Goal: Task Accomplishment & Management: Use online tool/utility

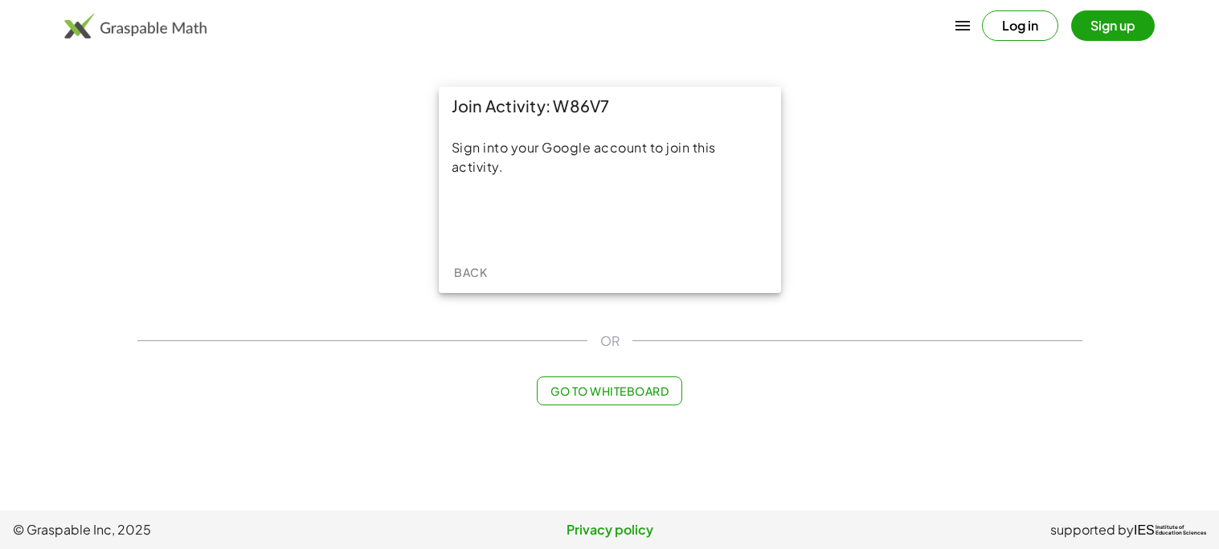
click at [594, 399] on button "Go to Whiteboard" at bounding box center [609, 391] width 145 height 29
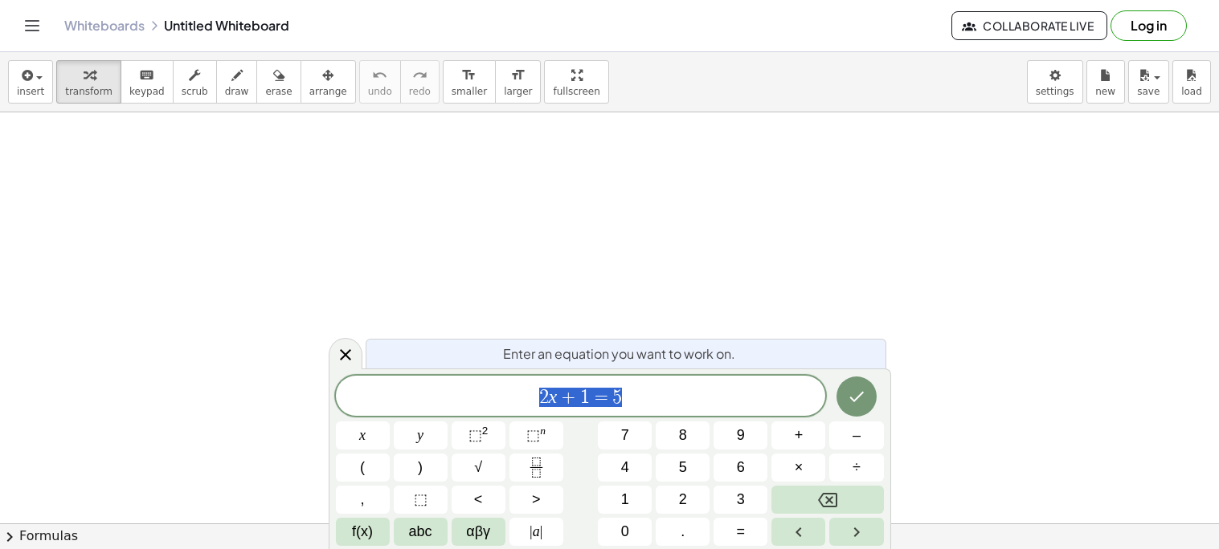
scroll to position [69, 0]
click at [1132, 32] on button "Log in" at bounding box center [1148, 25] width 76 height 31
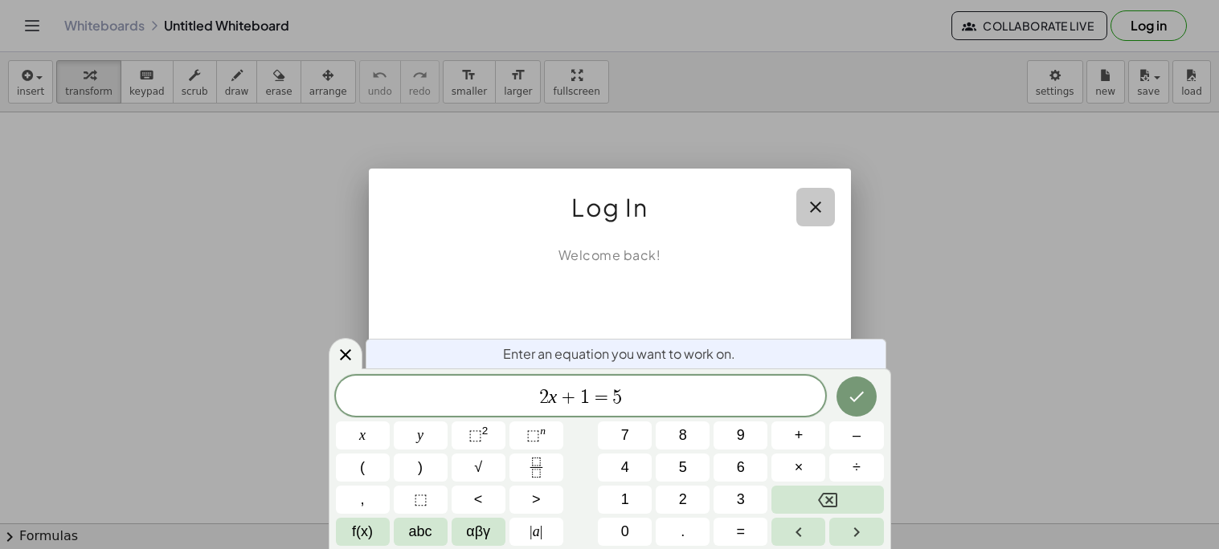
click at [807, 217] on button "button" at bounding box center [815, 207] width 39 height 39
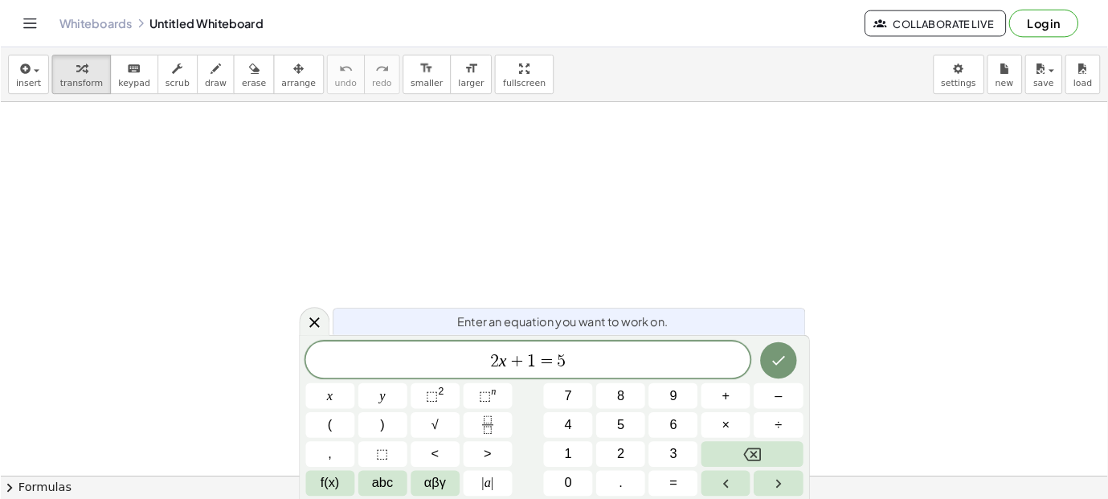
scroll to position [191, 0]
click at [351, 357] on icon at bounding box center [345, 354] width 19 height 19
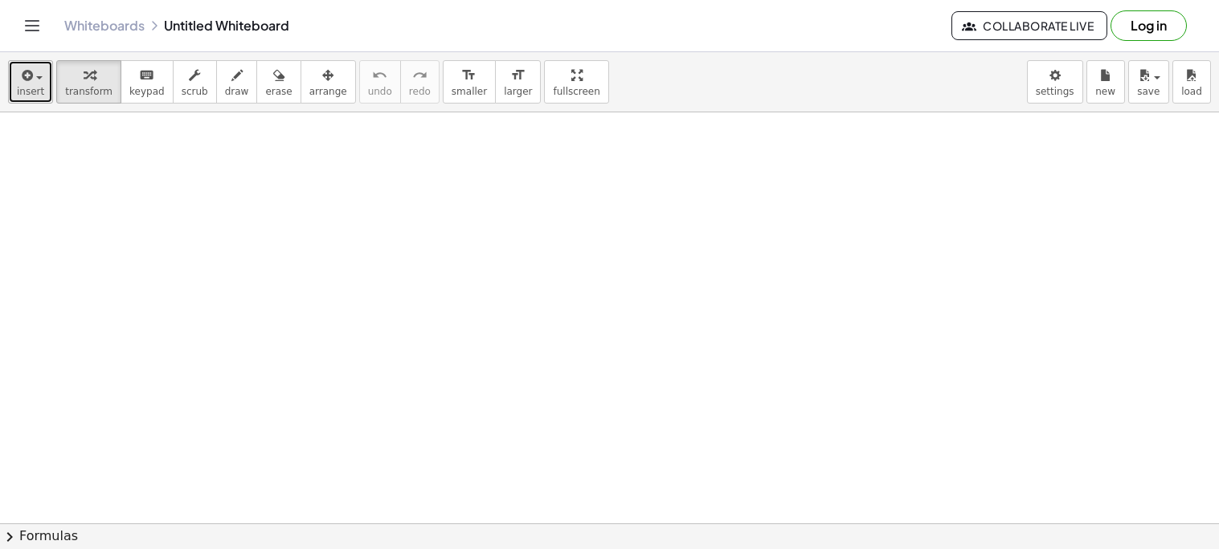
click at [18, 77] on icon "button" at bounding box center [25, 75] width 14 height 19
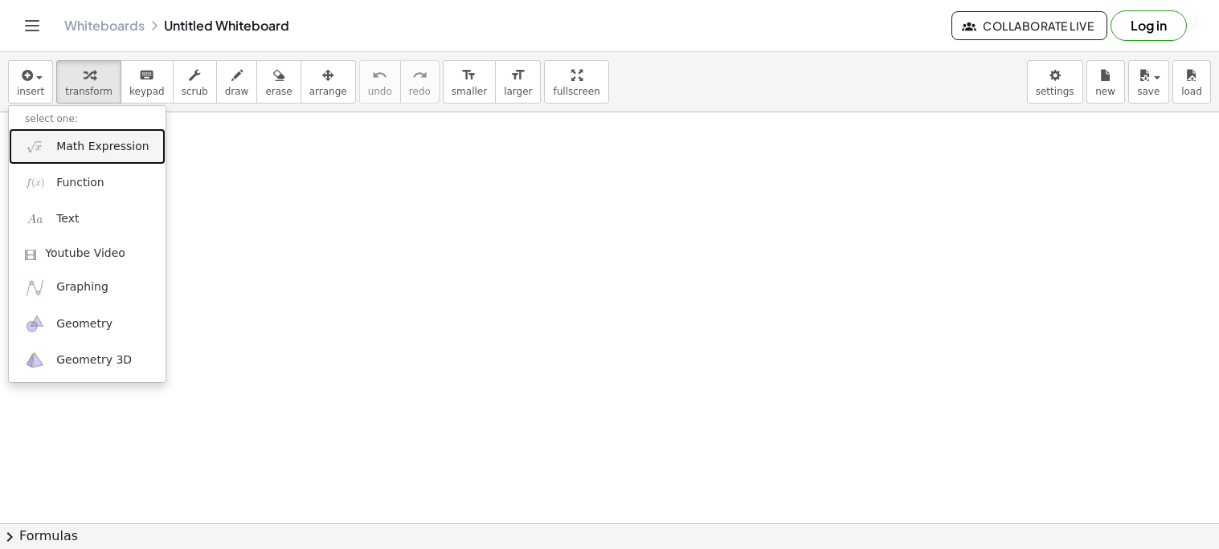
click at [101, 150] on span "Math Expression" at bounding box center [102, 147] width 92 height 16
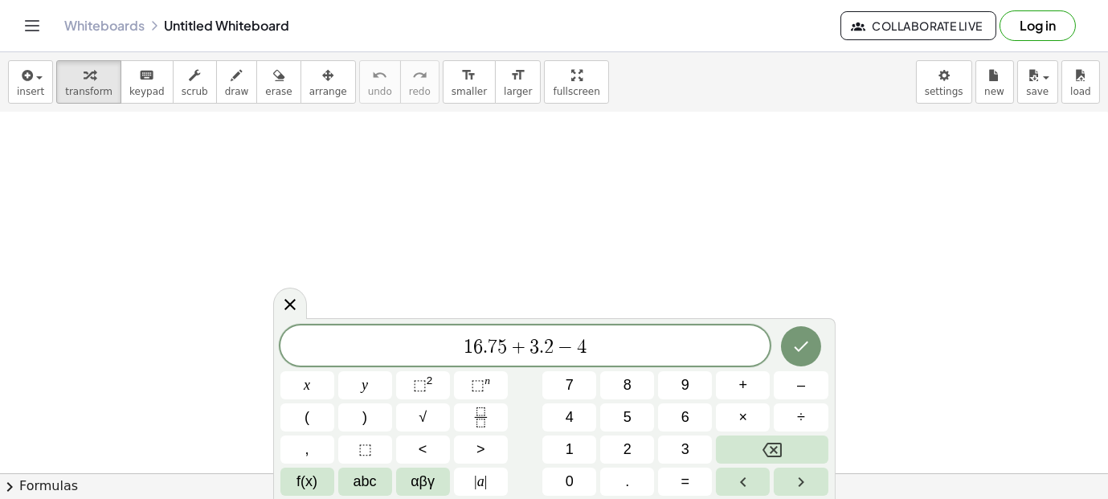
scroll to position [192, 0]
click at [532, 349] on span "1 6 . 7 5 + 3 . 2 − 4 + 6 d ​" at bounding box center [525, 347] width 490 height 22
click at [622, 356] on span "1 6 . 7 5 + 3 . 2 d ​ − 4 + 6 d" at bounding box center [525, 347] width 490 height 22
click at [816, 347] on button "Done" at bounding box center [801, 346] width 40 height 40
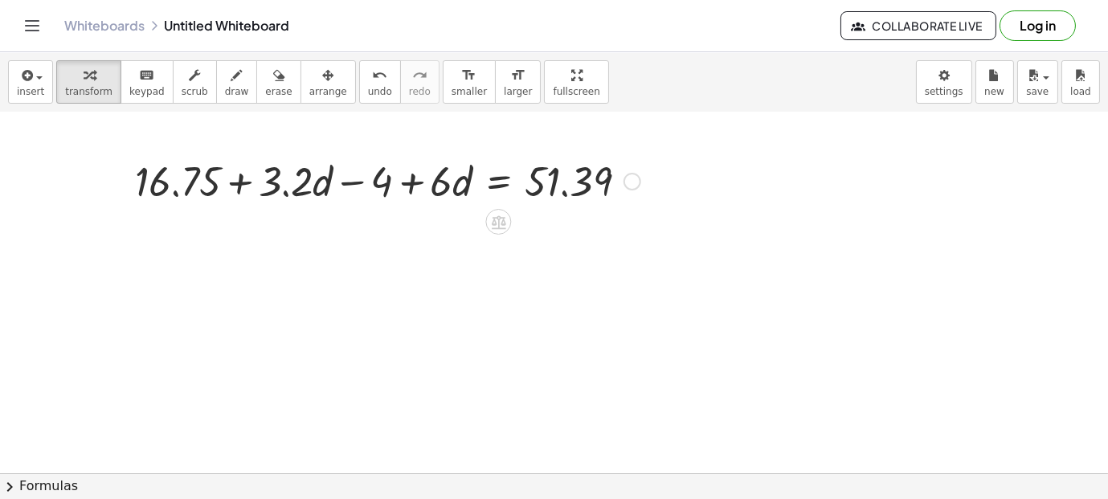
click at [212, 189] on div at bounding box center [387, 180] width 521 height 55
click at [239, 187] on div at bounding box center [387, 180] width 521 height 55
drag, startPoint x: 214, startPoint y: 185, endPoint x: 397, endPoint y: 197, distance: 183.6
click at [397, 197] on div at bounding box center [387, 180] width 521 height 55
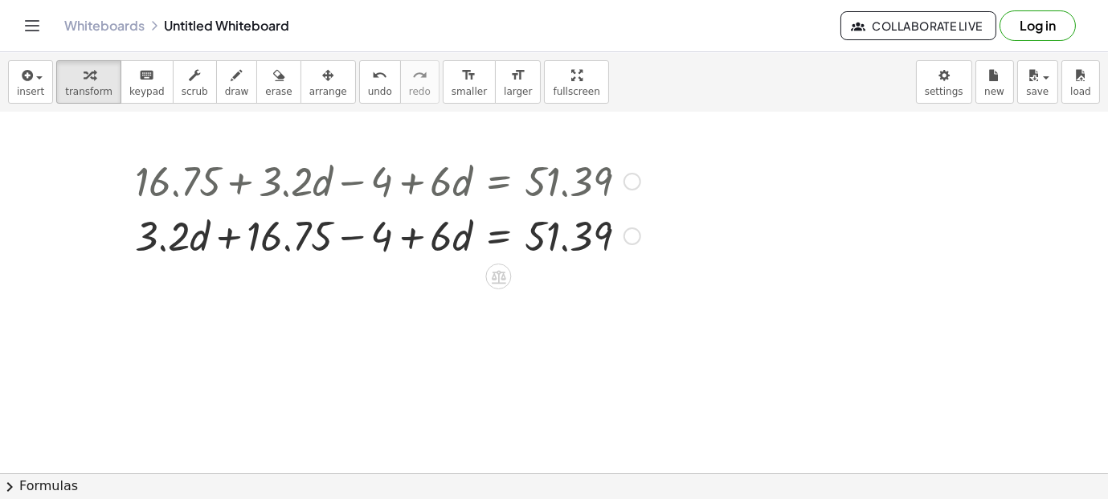
click at [228, 243] on div at bounding box center [387, 234] width 521 height 55
click at [357, 240] on div at bounding box center [387, 234] width 521 height 55
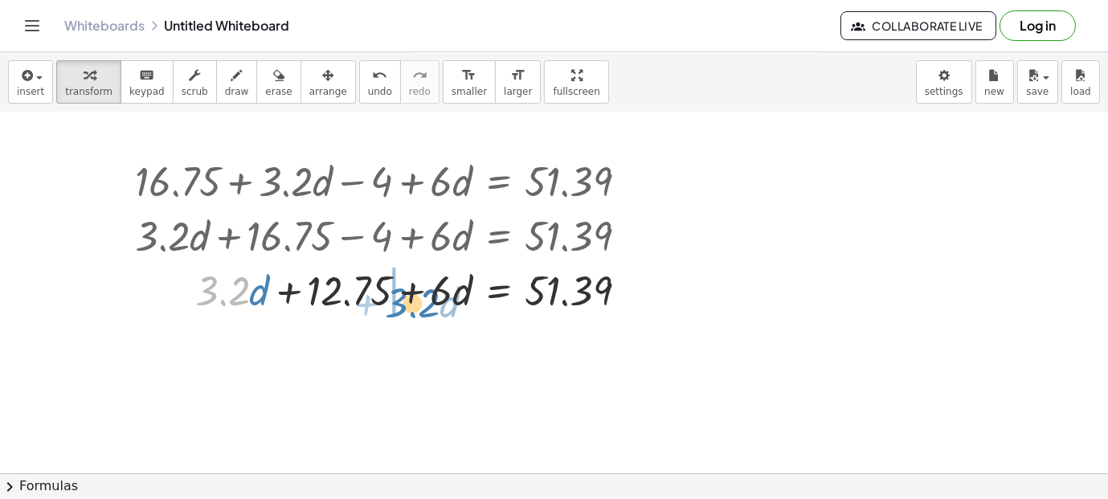
drag, startPoint x: 244, startPoint y: 280, endPoint x: 428, endPoint y: 291, distance: 184.3
click at [428, 291] on div at bounding box center [387, 289] width 521 height 55
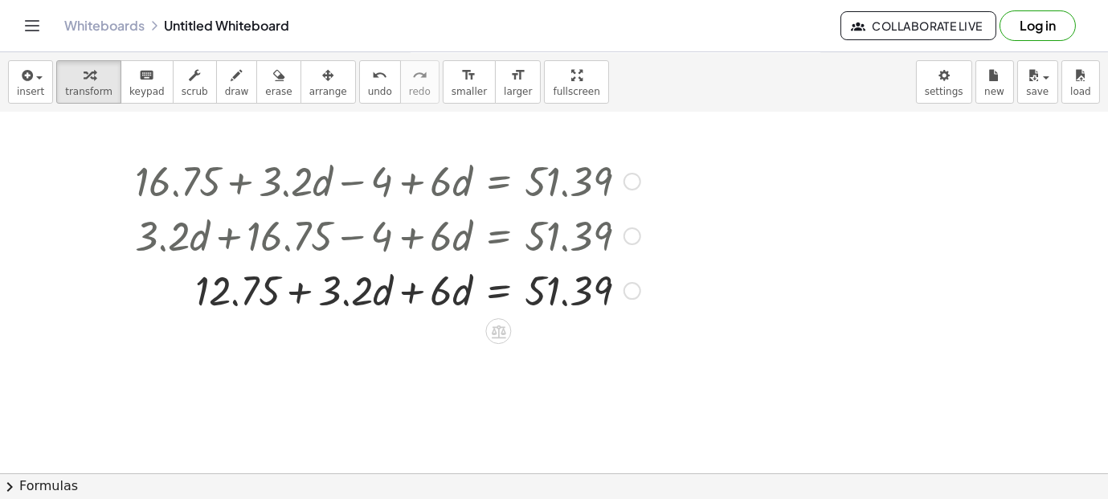
click at [498, 182] on div "+ 16.75 + · 3.2 · d − 4 + · 6 · d = 51.39 + · 3.2 · d + 16.75 − 4 + · 6 · d = 5…" at bounding box center [498, 182] width 0 height 0
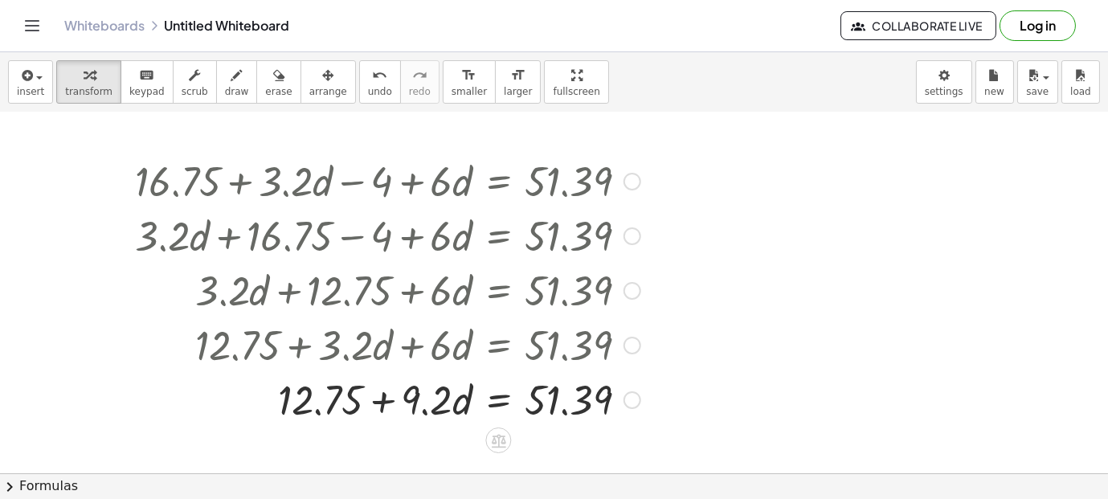
drag, startPoint x: 406, startPoint y: 313, endPoint x: 553, endPoint y: 283, distance: 150.1
click at [553, 283] on div at bounding box center [387, 289] width 521 height 55
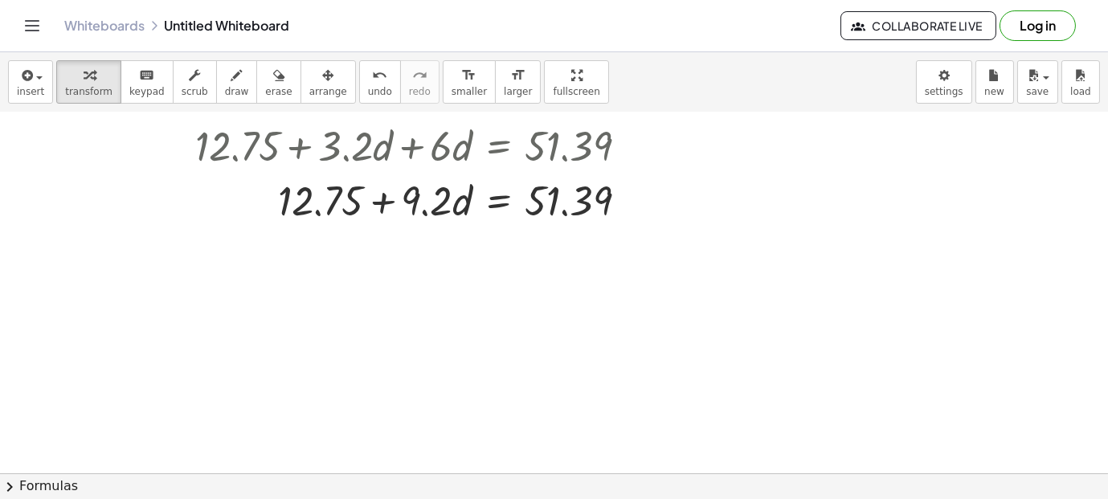
scroll to position [393, 0]
drag, startPoint x: 319, startPoint y: 205, endPoint x: 324, endPoint y: 233, distance: 28.5
drag, startPoint x: 326, startPoint y: 216, endPoint x: 676, endPoint y: 214, distance: 349.5
click at [676, 214] on div "+ 16.75 + · 3.2 · d − 4 + · 6 · d = 51.39 + · 3.2 · d + 16.75 − 4 + · 6 · d = 5…" at bounding box center [554, 183] width 1108 height 927
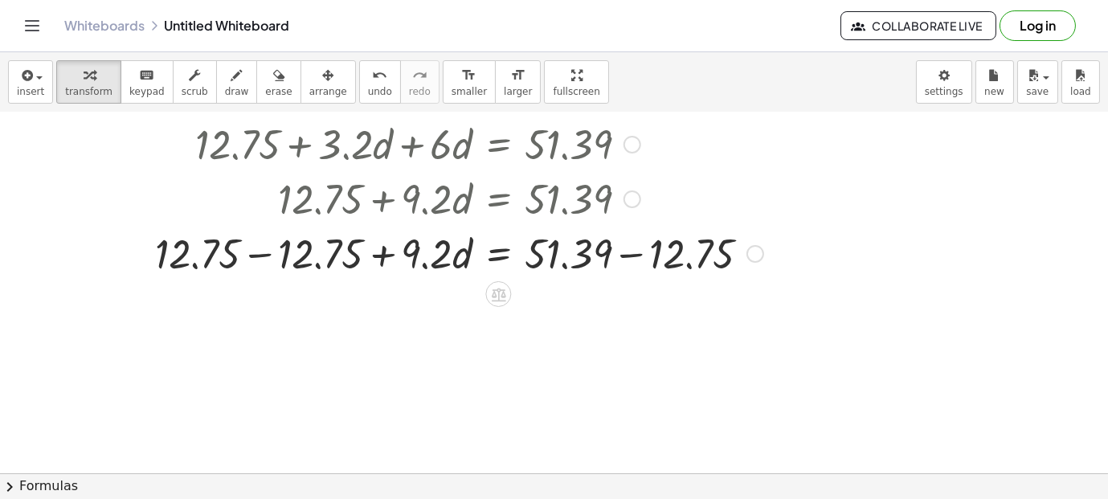
click at [269, 253] on div at bounding box center [449, 252] width 644 height 55
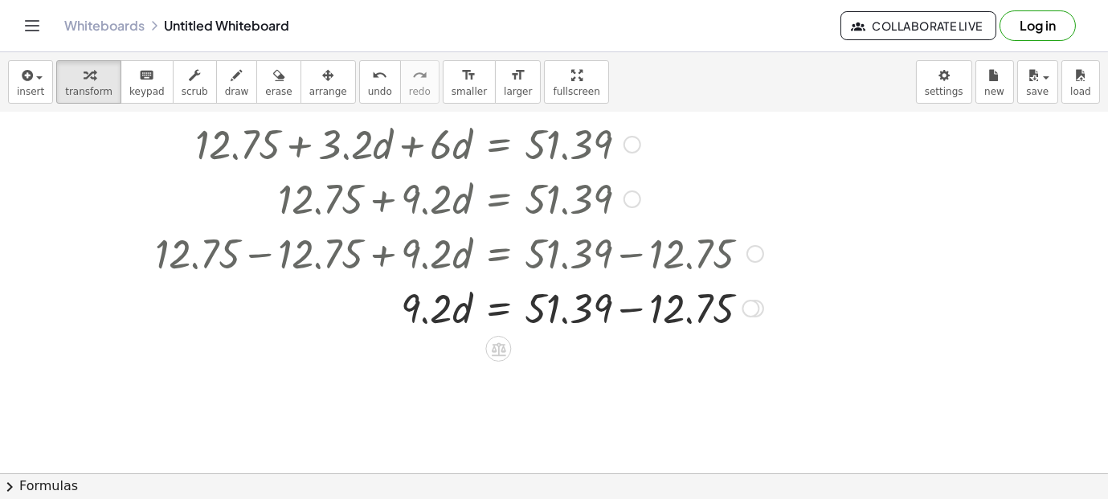
click at [622, 311] on div at bounding box center [449, 307] width 644 height 55
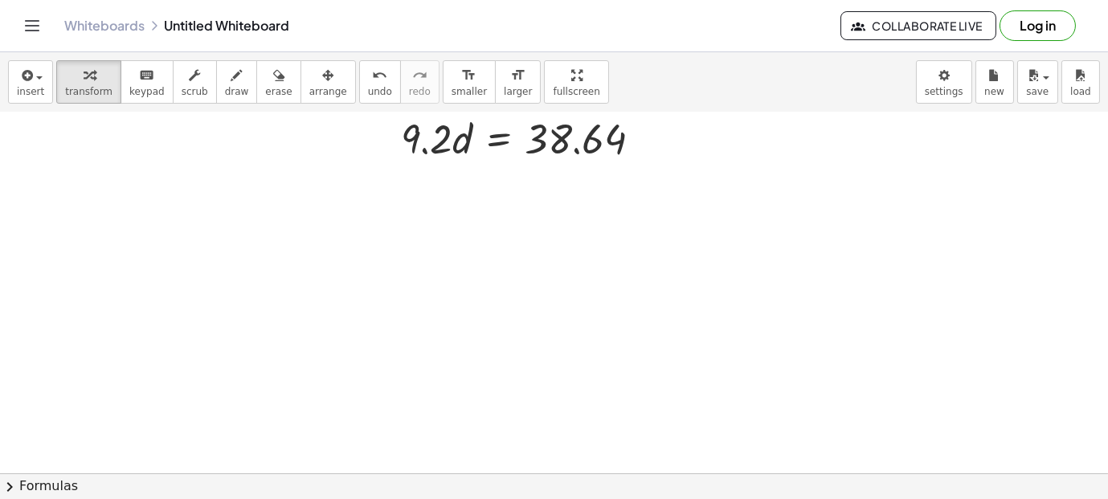
scroll to position [625, 0]
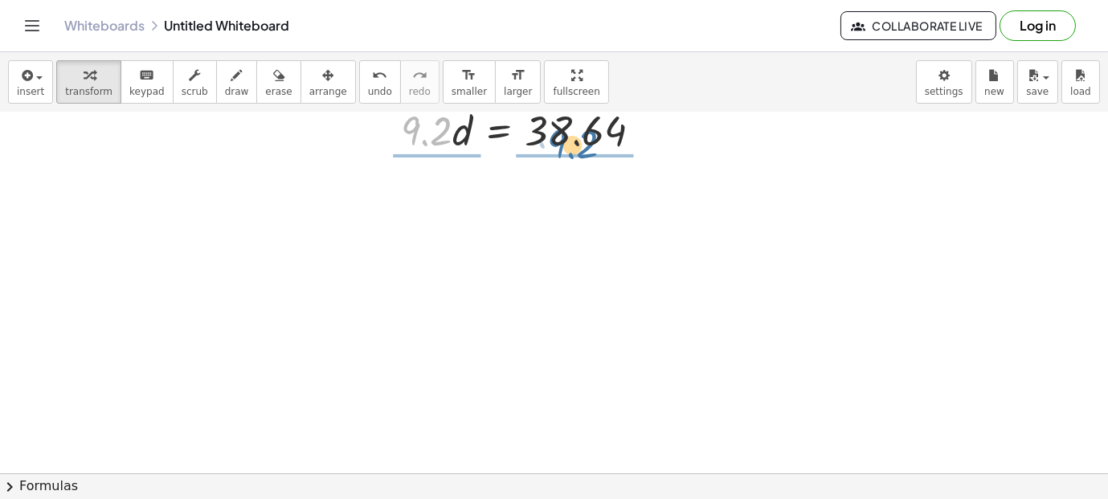
drag, startPoint x: 427, startPoint y: 141, endPoint x: 576, endPoint y: 153, distance: 149.9
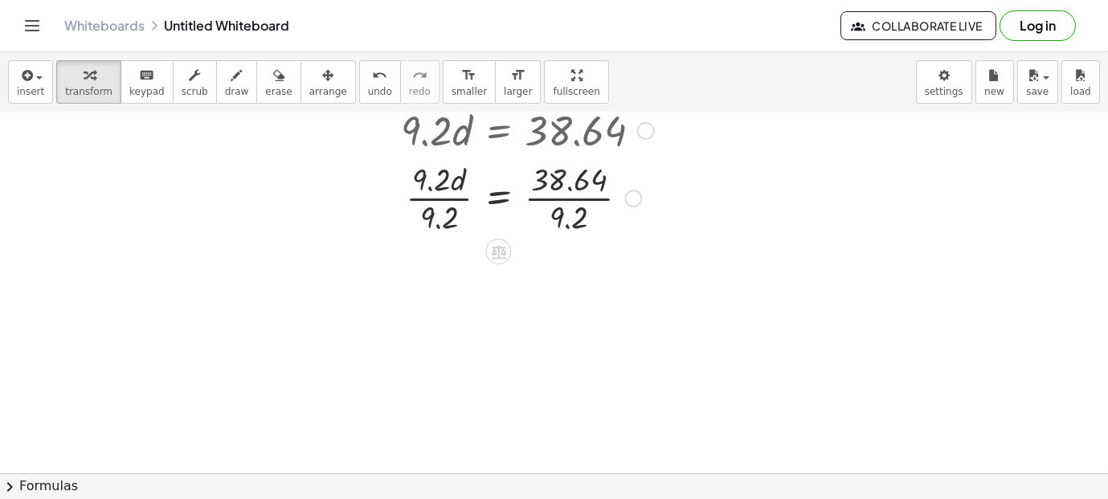
click at [572, 192] on div at bounding box center [449, 197] width 644 height 80
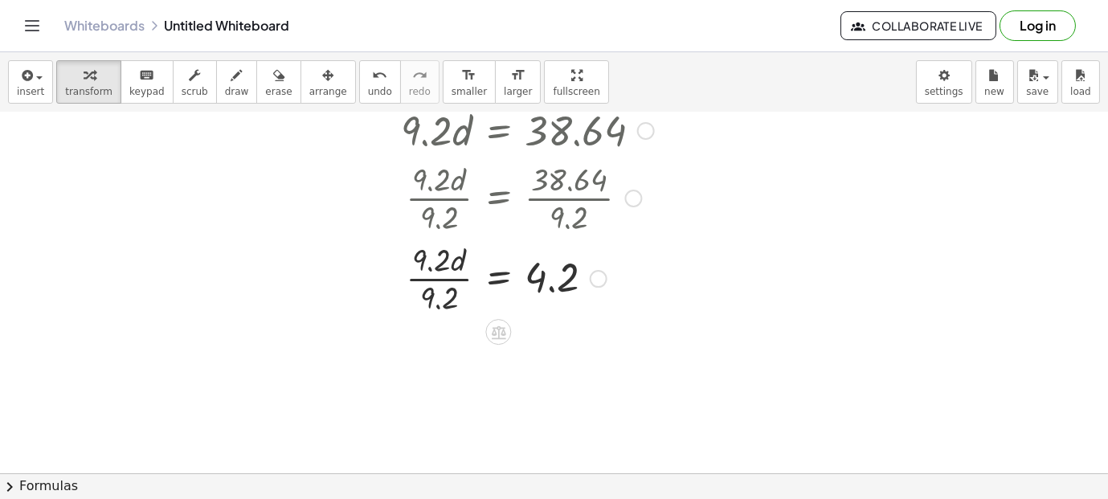
click at [436, 277] on div at bounding box center [449, 277] width 644 height 80
click at [39, 82] on div "button" at bounding box center [30, 74] width 27 height 19
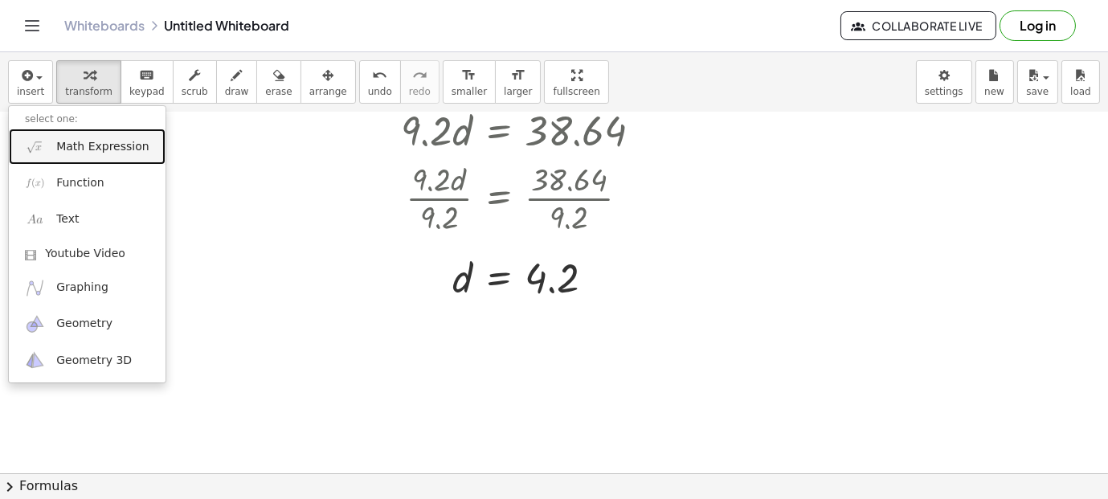
click at [90, 139] on span "Math Expression" at bounding box center [102, 147] width 92 height 16
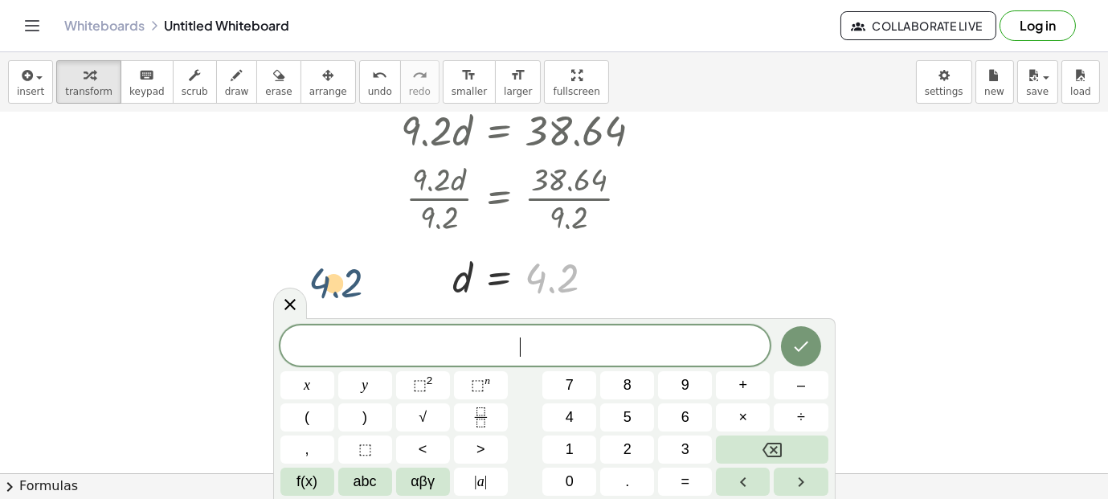
drag, startPoint x: 707, startPoint y: 255, endPoint x: 356, endPoint y: 264, distance: 351.2
click at [356, 264] on div at bounding box center [449, 277] width 644 height 53
click at [289, 297] on icon at bounding box center [289, 304] width 19 height 19
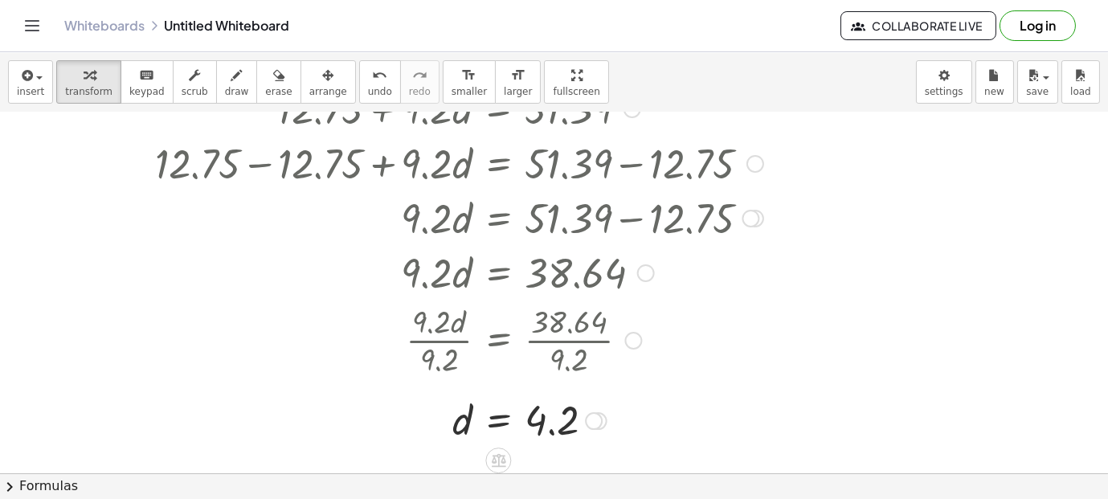
scroll to position [0, 0]
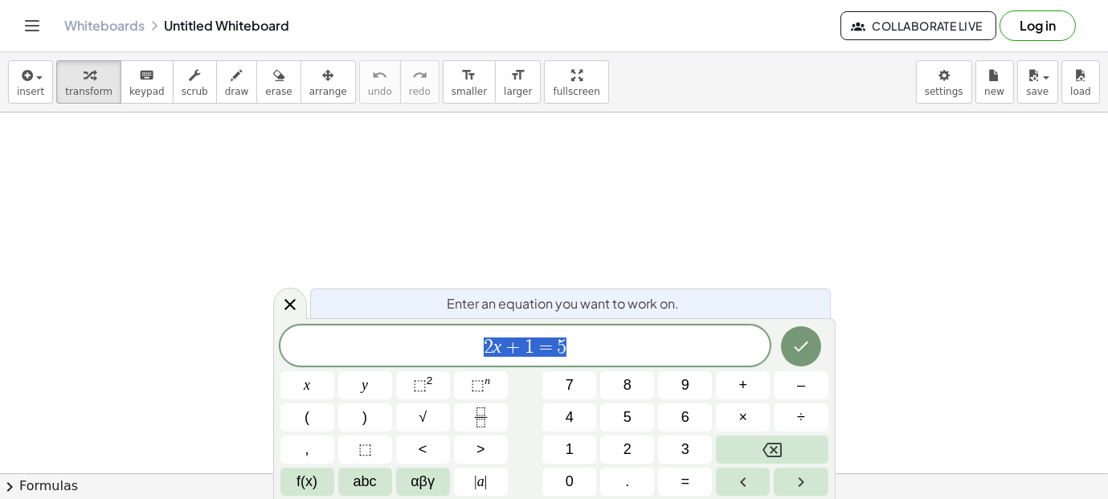
click at [627, 357] on span "2 x + 1 = 5" at bounding box center [525, 347] width 490 height 22
click at [487, 422] on icon "Fraction" at bounding box center [481, 417] width 20 height 20
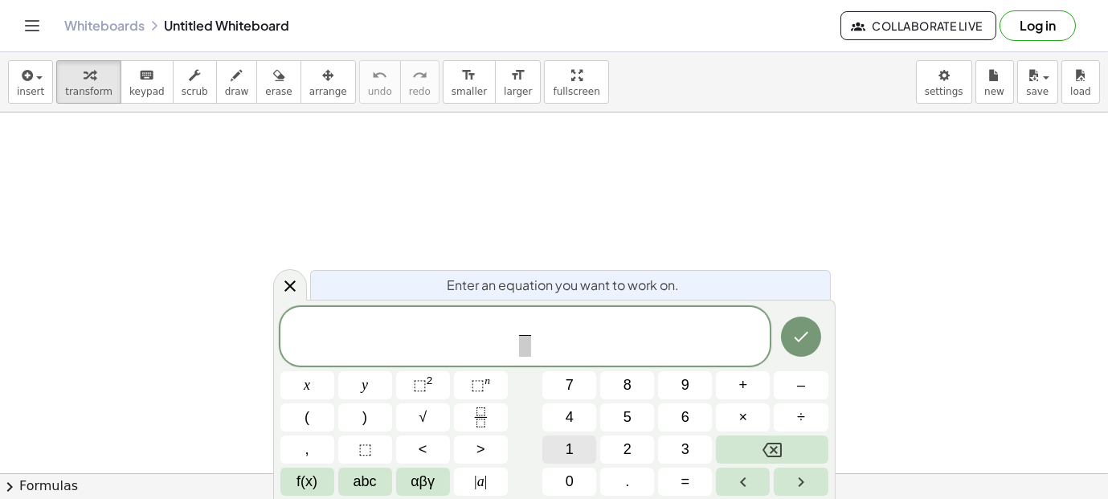
click at [576, 446] on button "1" at bounding box center [569, 449] width 54 height 28
click at [527, 355] on span at bounding box center [525, 346] width 12 height 22
click at [630, 451] on span "2" at bounding box center [627, 450] width 8 height 22
click at [786, 324] on button "Done" at bounding box center [801, 337] width 40 height 40
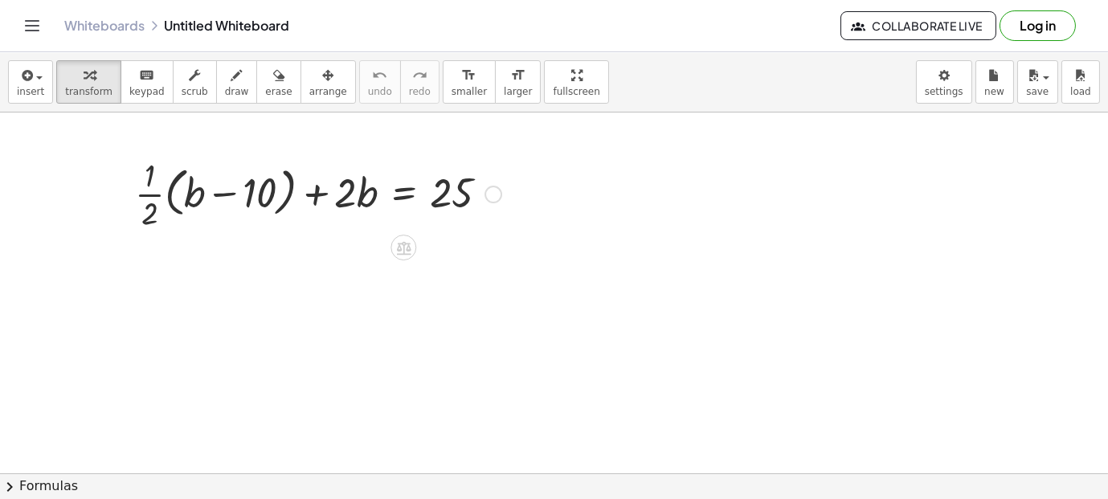
click at [161, 194] on div at bounding box center [318, 193] width 382 height 80
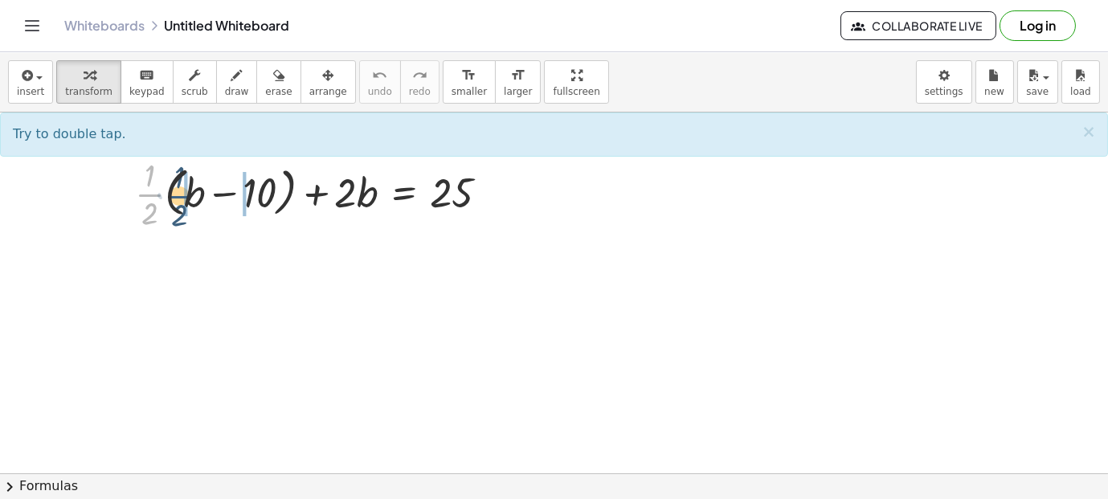
drag, startPoint x: 153, startPoint y: 203, endPoint x: 185, endPoint y: 205, distance: 31.4
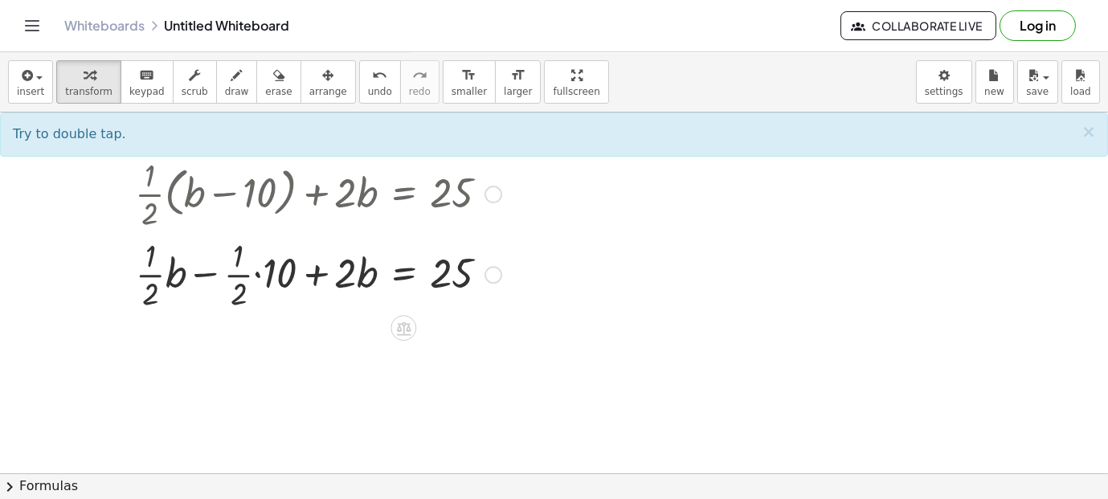
click at [231, 274] on div at bounding box center [318, 273] width 382 height 80
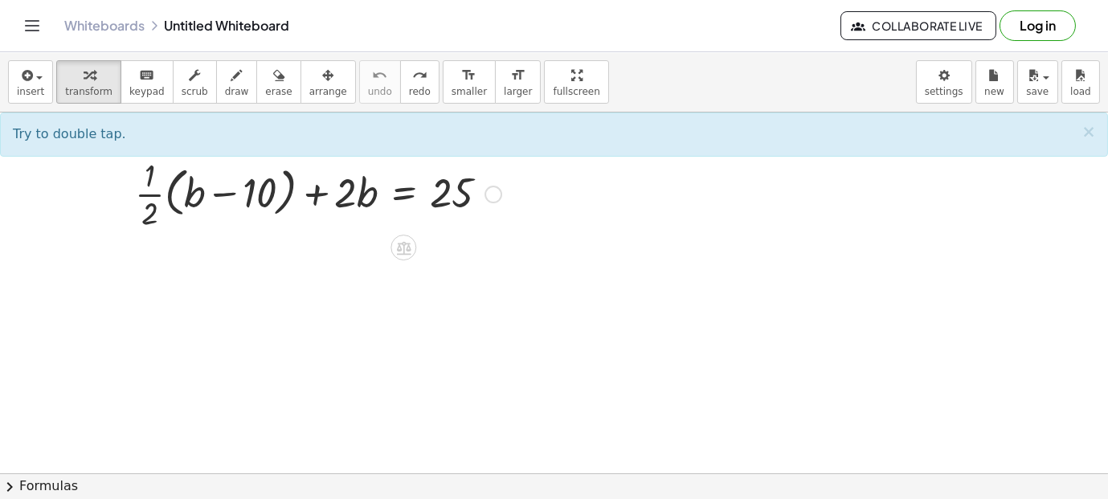
click at [145, 201] on div at bounding box center [318, 193] width 382 height 80
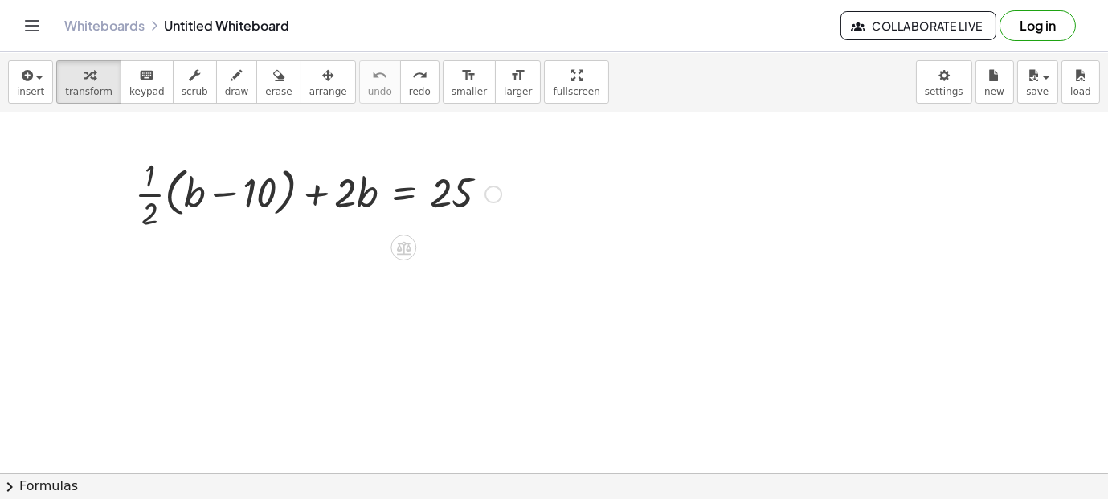
click at [145, 201] on div at bounding box center [318, 193] width 382 height 80
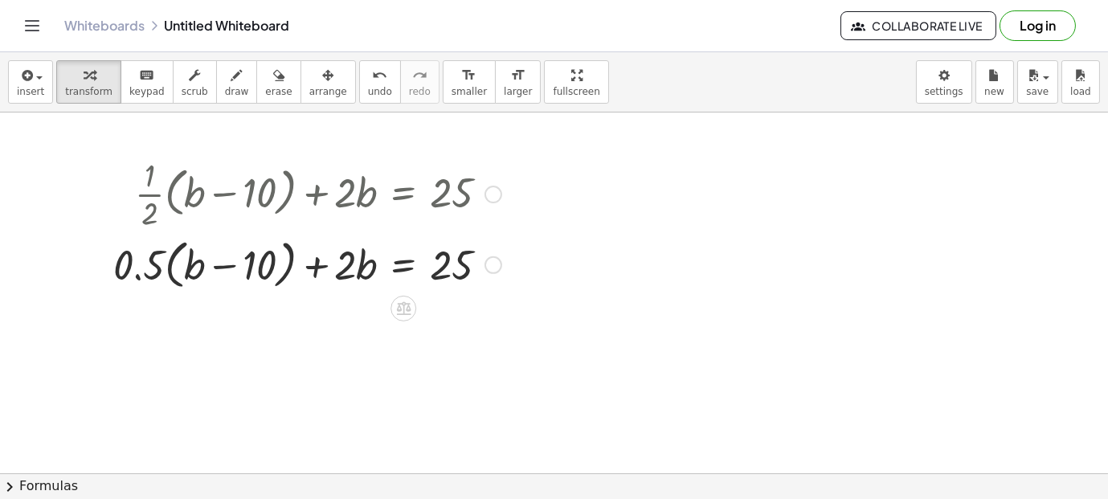
click at [182, 269] on div at bounding box center [307, 263] width 404 height 61
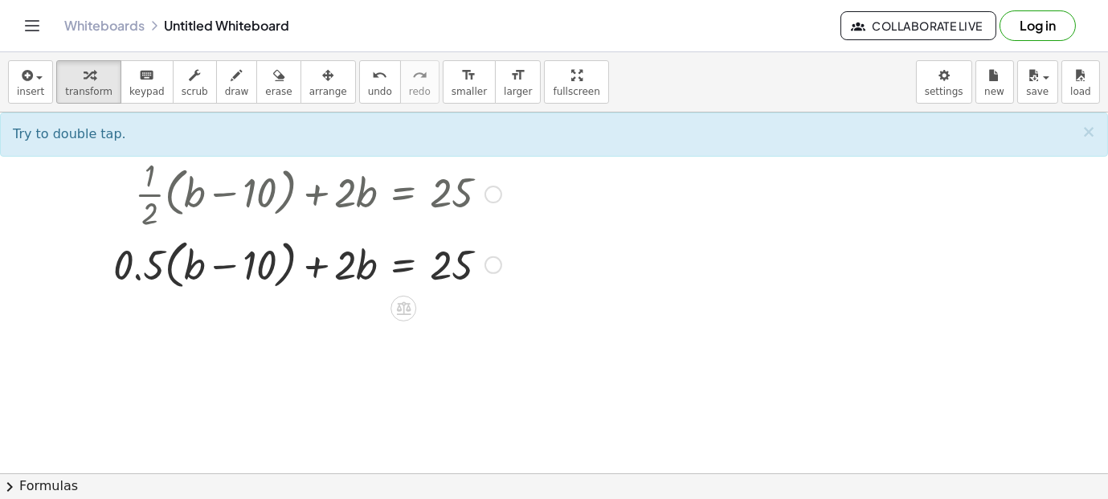
click at [188, 270] on div at bounding box center [307, 263] width 404 height 61
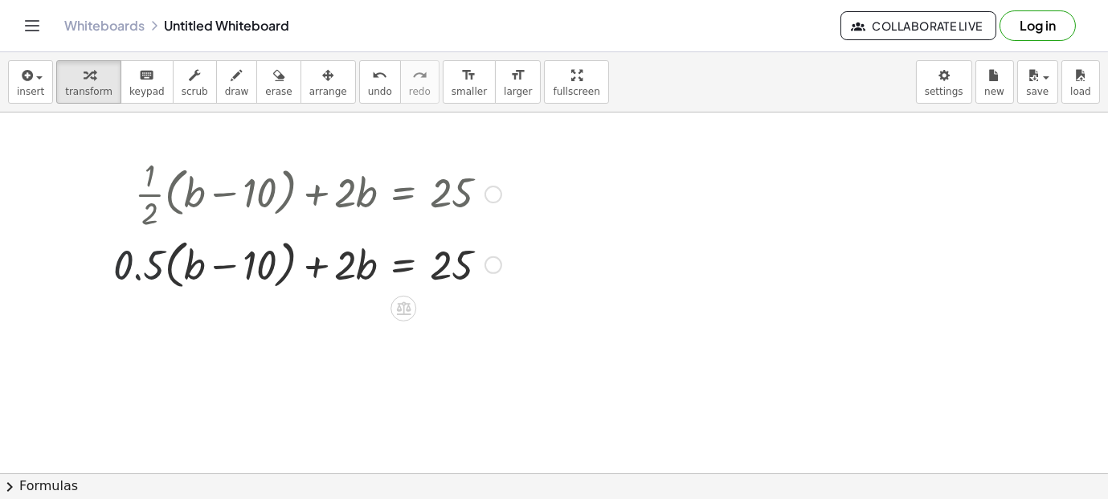
click at [142, 263] on div at bounding box center [307, 263] width 404 height 61
drag, startPoint x: 147, startPoint y: 268, endPoint x: 188, endPoint y: 268, distance: 41.0
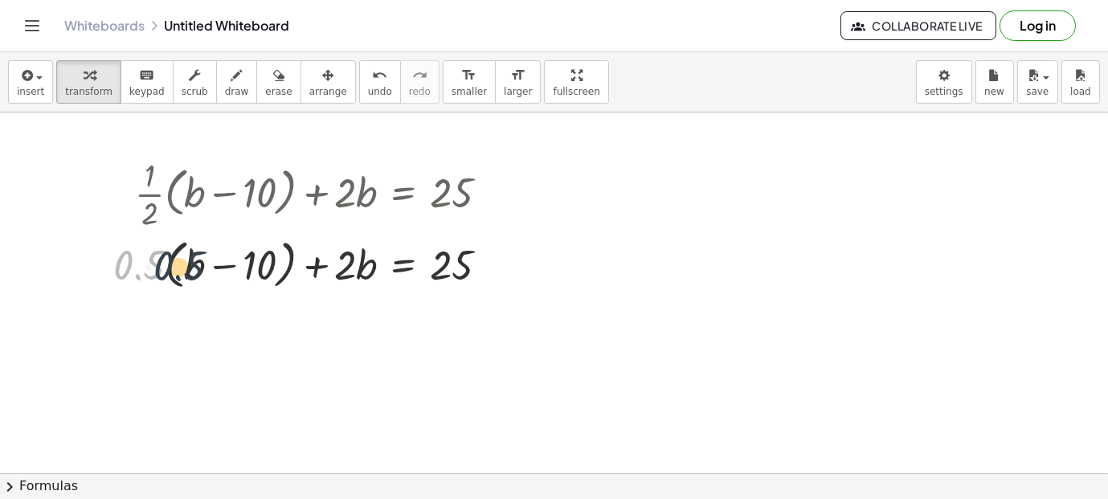
click at [188, 268] on div at bounding box center [307, 263] width 404 height 61
drag, startPoint x: 115, startPoint y: 265, endPoint x: 180, endPoint y: 268, distance: 65.1
click at [180, 268] on div at bounding box center [307, 263] width 404 height 61
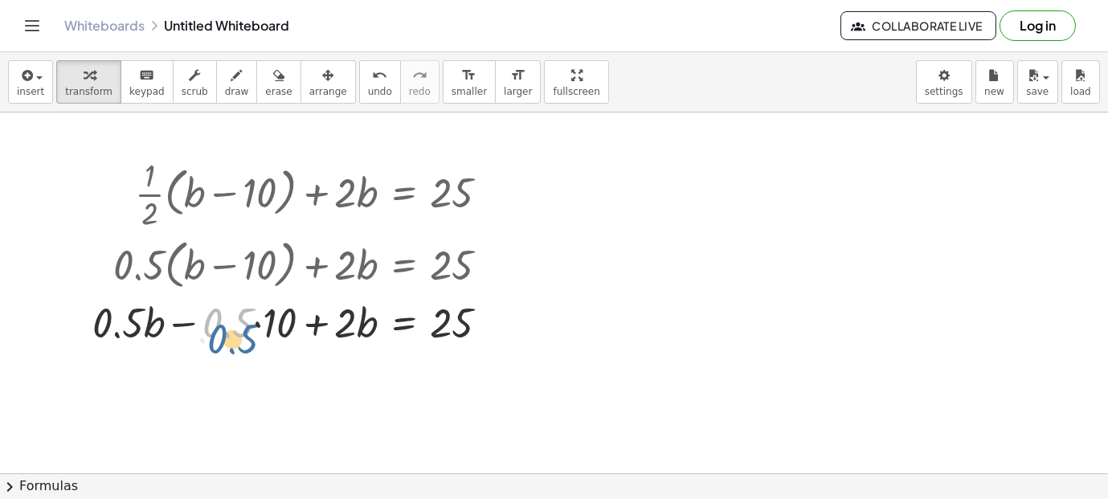
drag, startPoint x: 202, startPoint y: 323, endPoint x: 206, endPoint y: 339, distance: 16.6
click at [206, 339] on div at bounding box center [296, 321] width 425 height 55
click at [238, 321] on div at bounding box center [296, 321] width 425 height 55
click at [259, 326] on div at bounding box center [296, 321] width 425 height 55
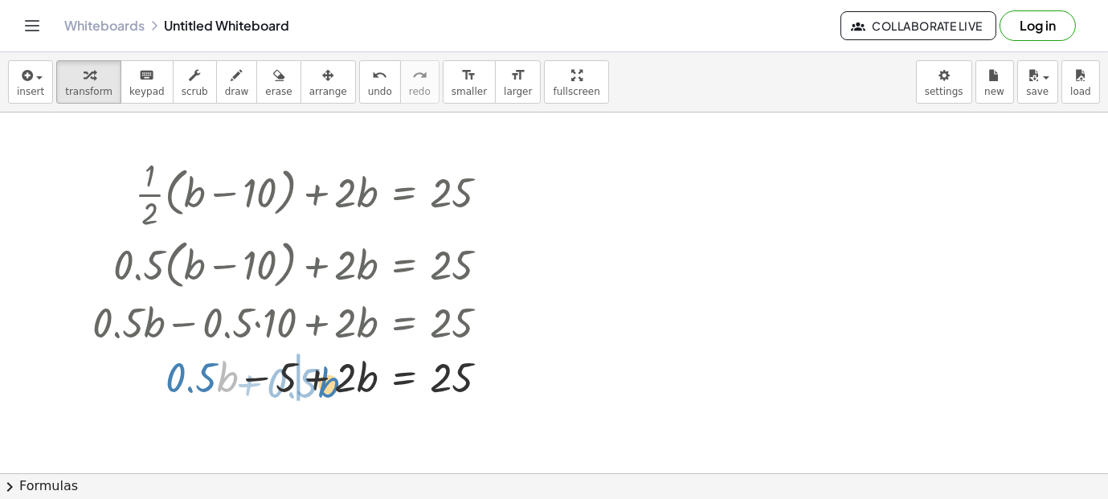
drag, startPoint x: 223, startPoint y: 375, endPoint x: 318, endPoint y: 380, distance: 95.7
click at [318, 380] on div at bounding box center [296, 376] width 425 height 55
click at [316, 380] on div at bounding box center [296, 376] width 425 height 55
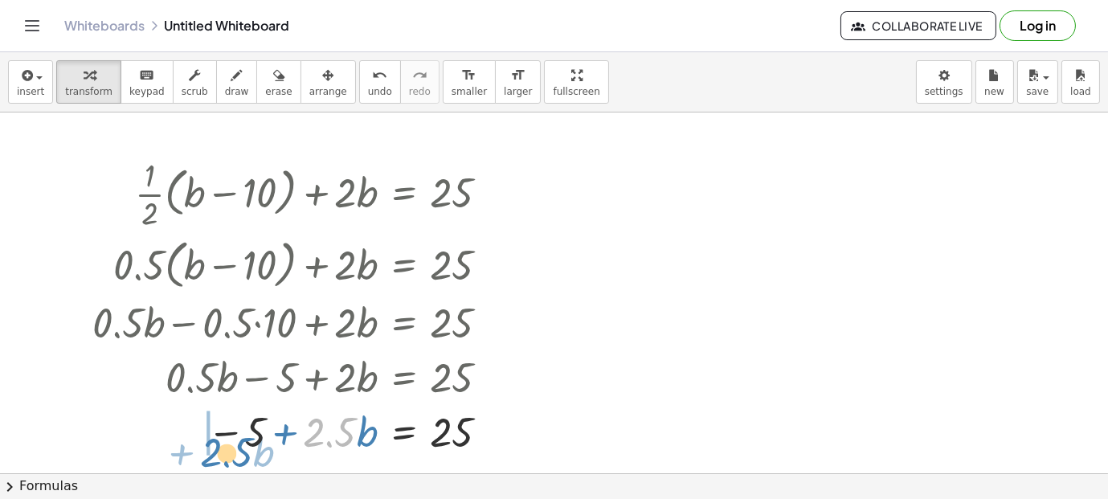
drag, startPoint x: 331, startPoint y: 431, endPoint x: 229, endPoint y: 453, distance: 104.5
click at [229, 453] on div at bounding box center [296, 430] width 425 height 55
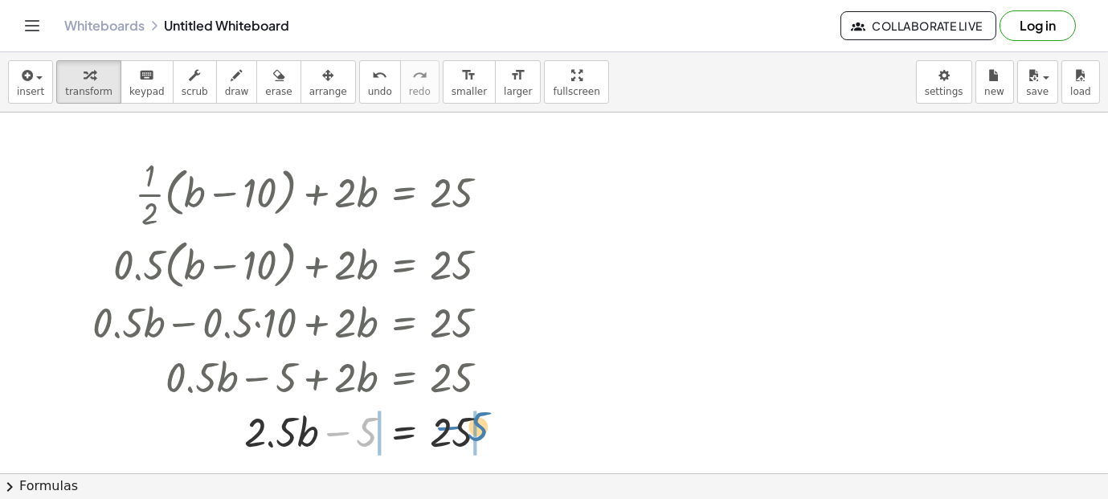
drag, startPoint x: 335, startPoint y: 430, endPoint x: 448, endPoint y: 424, distance: 113.4
click at [448, 424] on div at bounding box center [296, 430] width 425 height 55
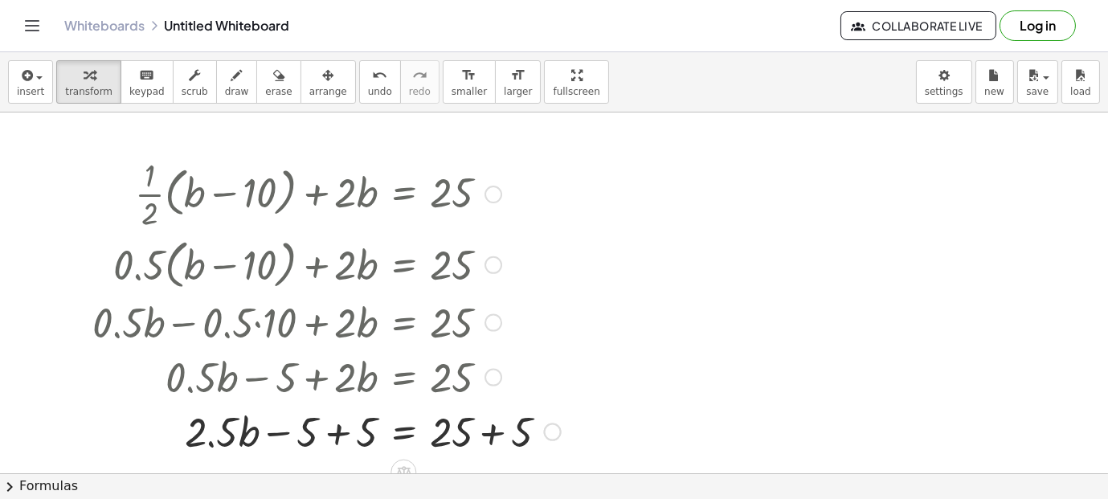
click at [485, 429] on div at bounding box center [326, 430] width 484 height 55
click at [341, 437] on div at bounding box center [296, 430] width 425 height 55
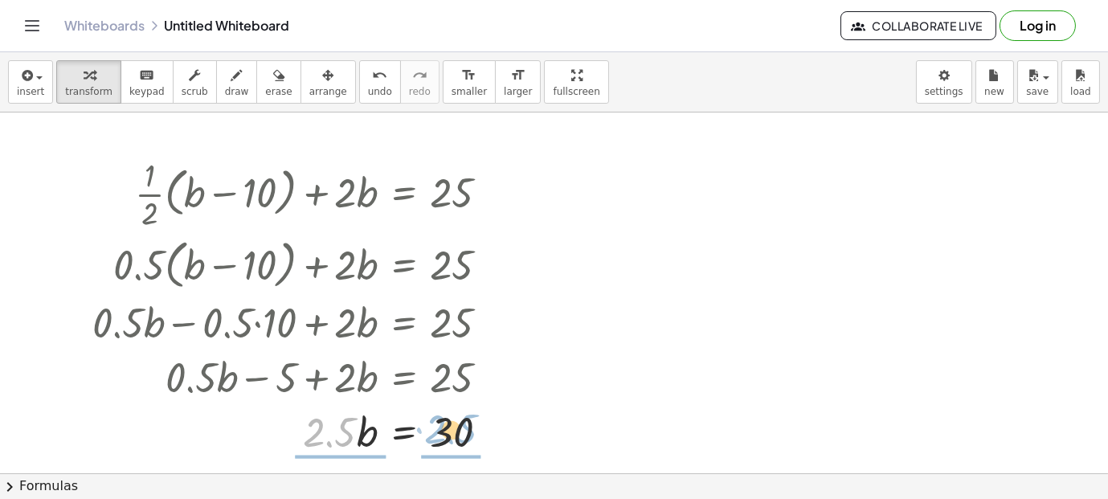
drag, startPoint x: 329, startPoint y: 435, endPoint x: 452, endPoint y: 432, distance: 122.9
click at [452, 432] on div at bounding box center [296, 430] width 425 height 55
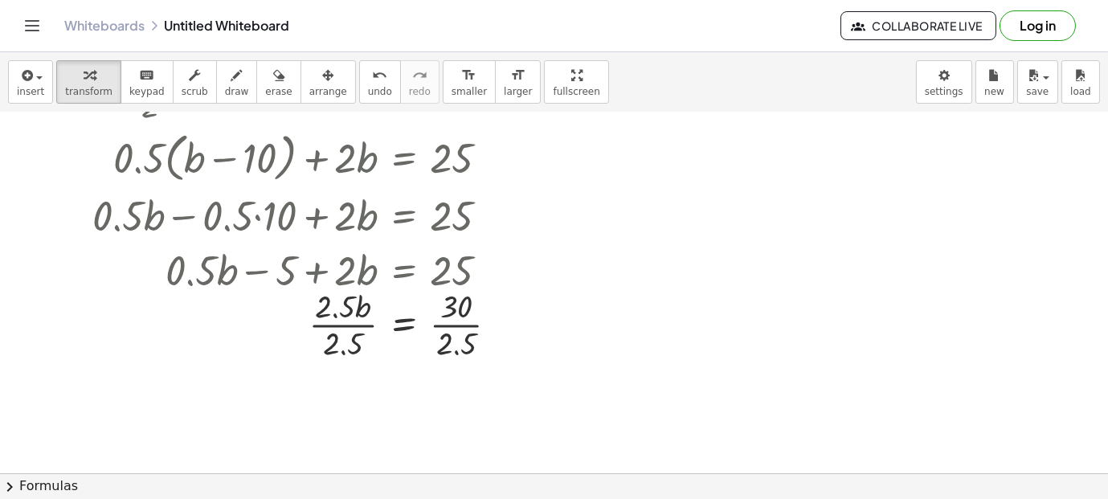
scroll to position [108, 0]
click at [472, 329] on div at bounding box center [301, 322] width 435 height 80
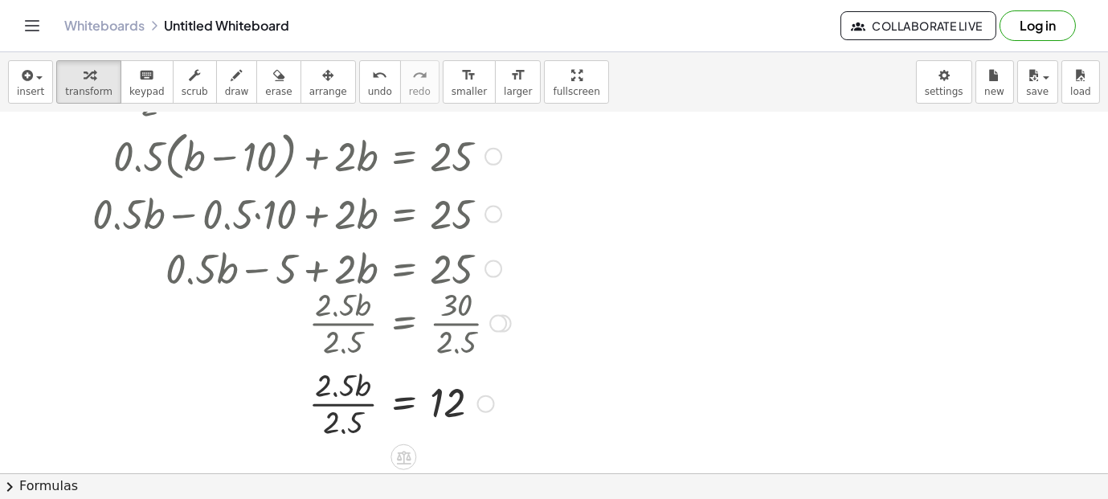
click at [348, 418] on div at bounding box center [301, 402] width 435 height 80
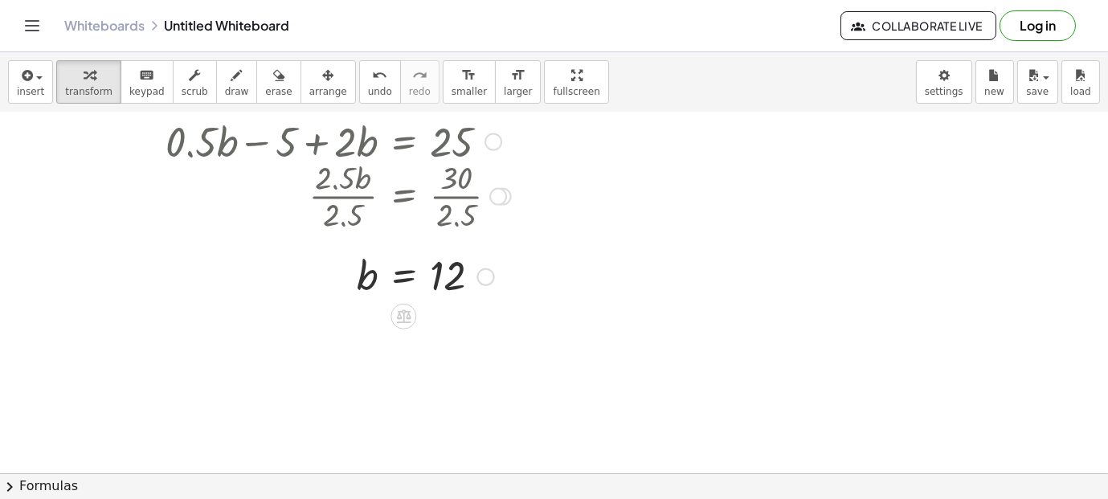
scroll to position [255, 0]
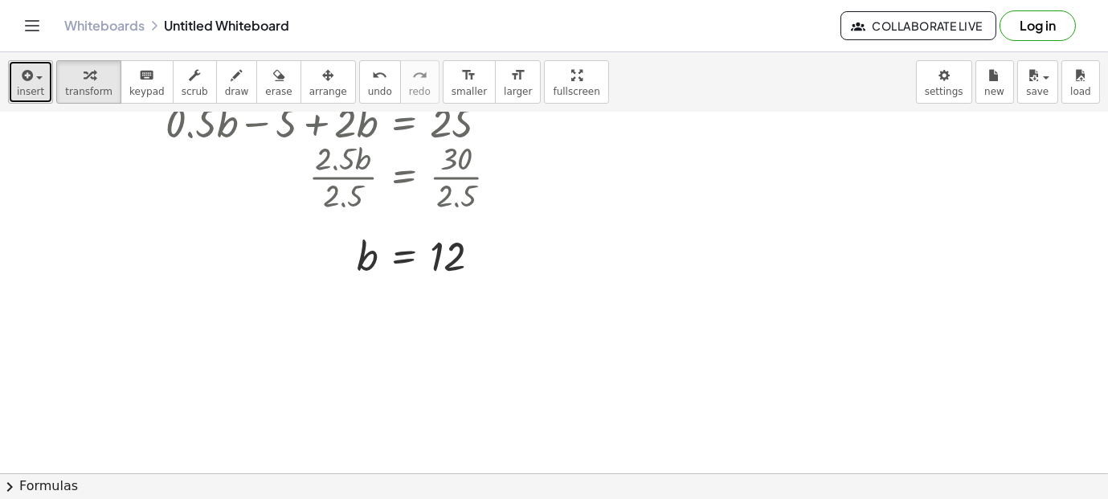
click at [39, 81] on div "button" at bounding box center [30, 74] width 27 height 19
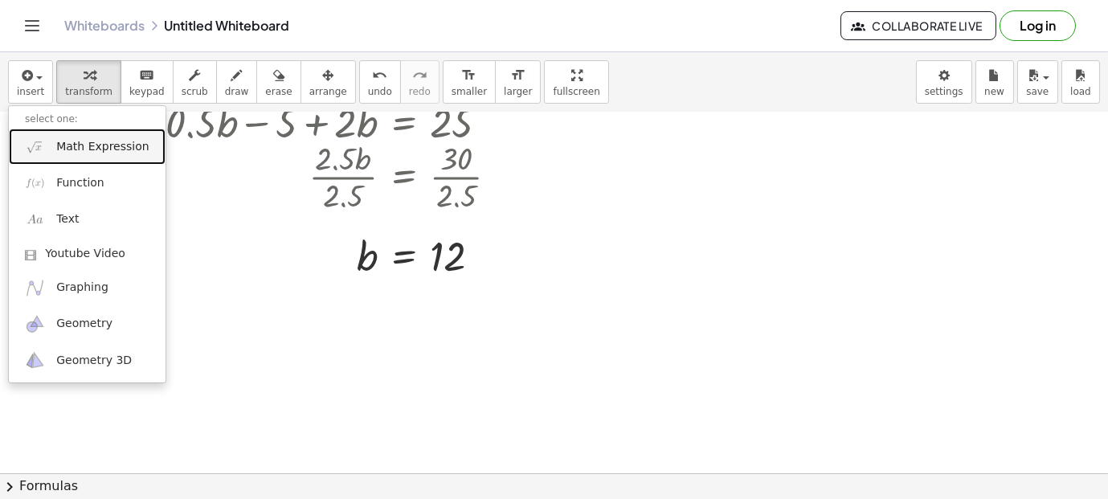
click at [129, 149] on span "Math Expression" at bounding box center [102, 147] width 92 height 16
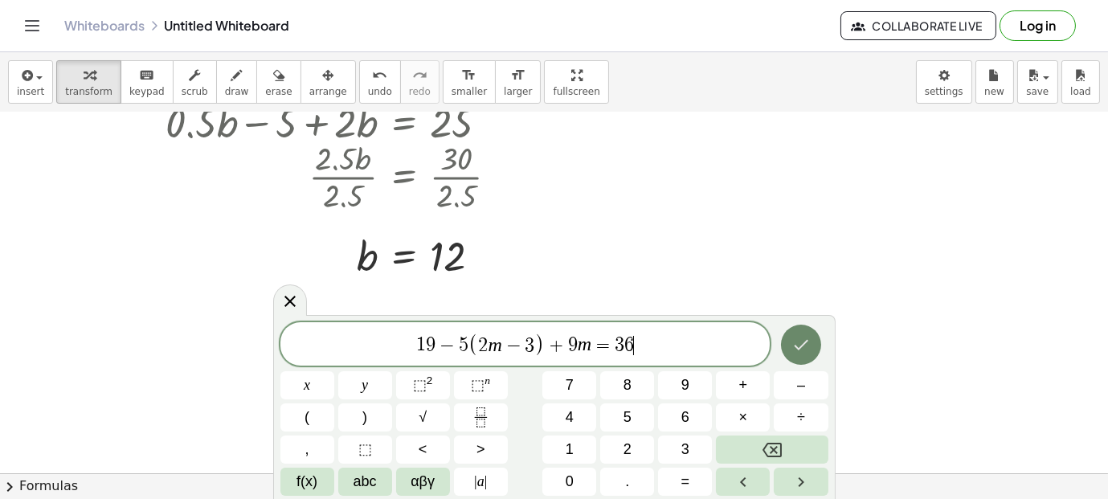
click at [805, 358] on button "Done" at bounding box center [801, 345] width 40 height 40
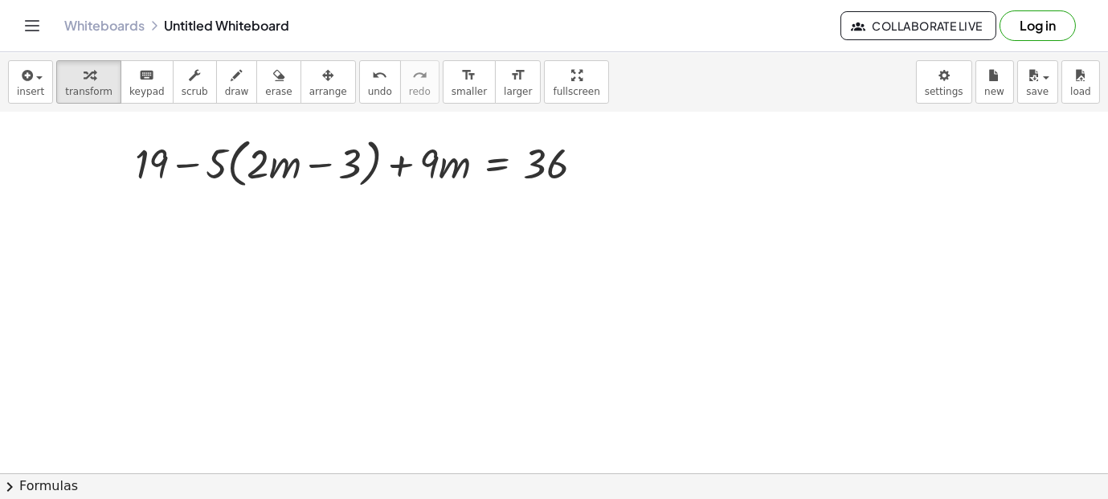
scroll to position [458, 0]
drag, startPoint x: 219, startPoint y: 162, endPoint x: 263, endPoint y: 170, distance: 44.8
click at [263, 170] on div at bounding box center [365, 160] width 477 height 61
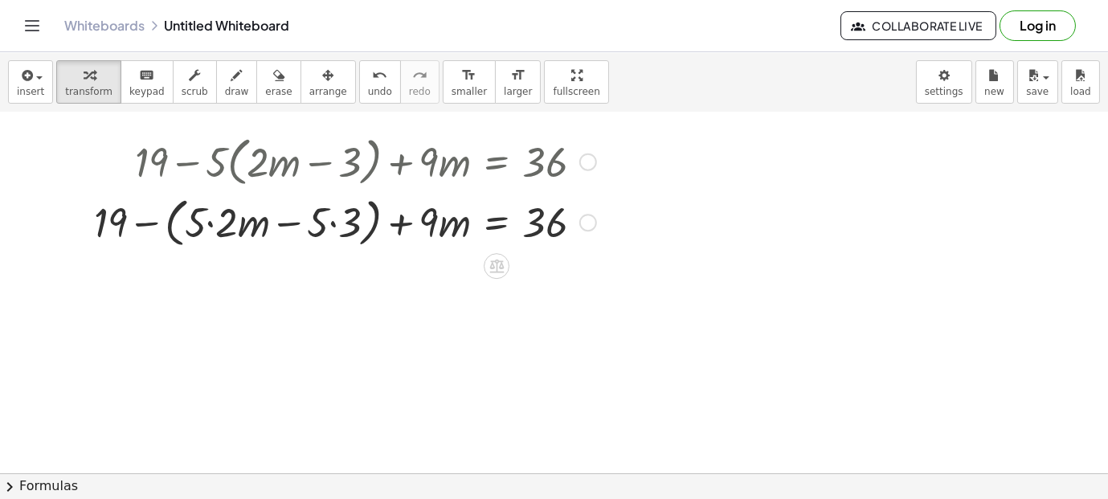
click at [208, 227] on div at bounding box center [345, 221] width 518 height 61
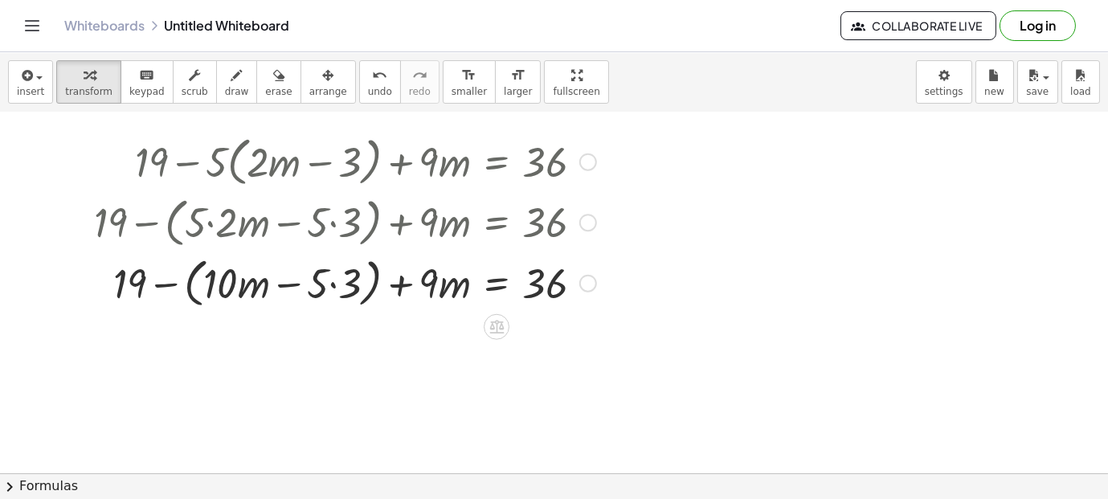
click at [332, 284] on div at bounding box center [345, 281] width 518 height 61
click at [373, 276] on div at bounding box center [345, 281] width 518 height 61
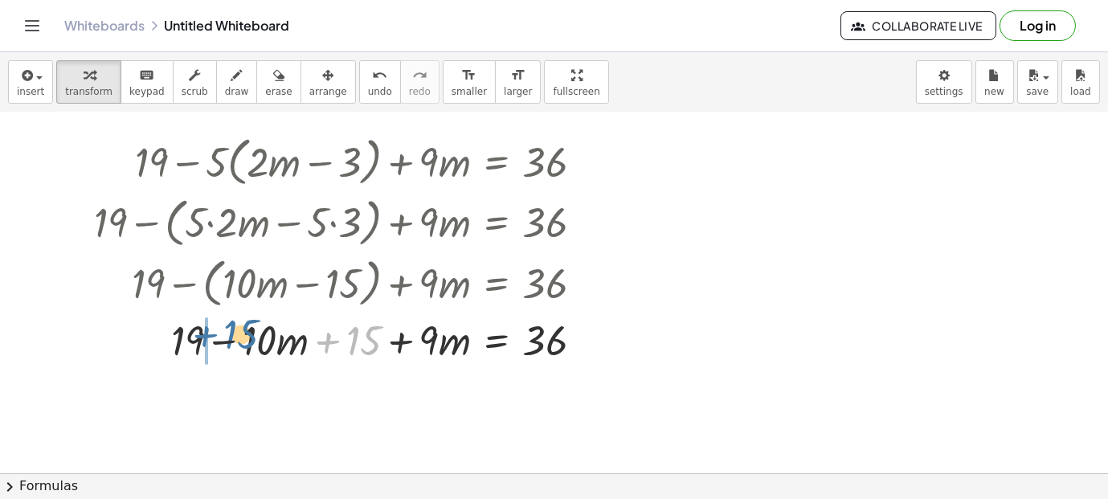
drag, startPoint x: 343, startPoint y: 335, endPoint x: 215, endPoint y: 328, distance: 127.9
click at [215, 328] on div at bounding box center [345, 339] width 518 height 55
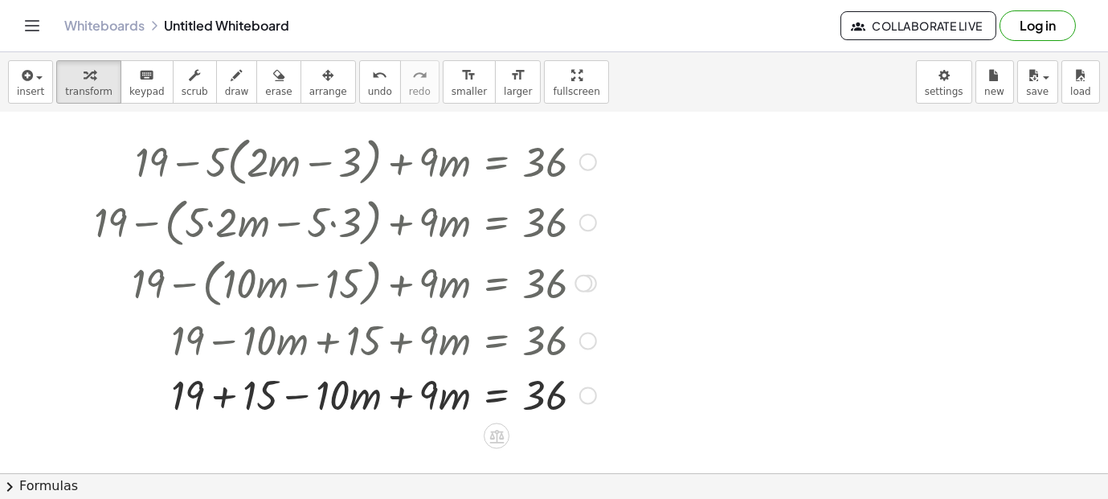
click at [402, 402] on div at bounding box center [345, 394] width 518 height 55
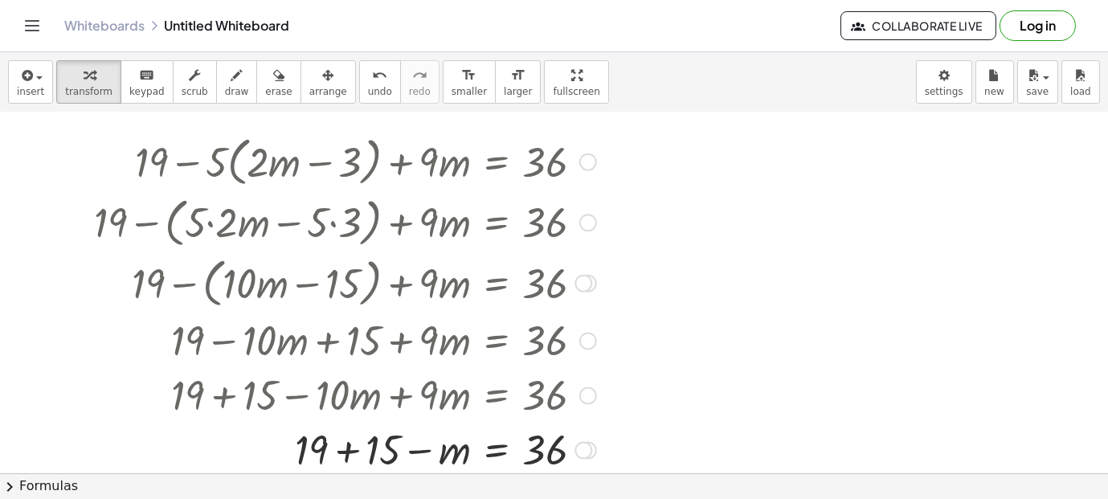
click at [342, 452] on div at bounding box center [345, 449] width 518 height 55
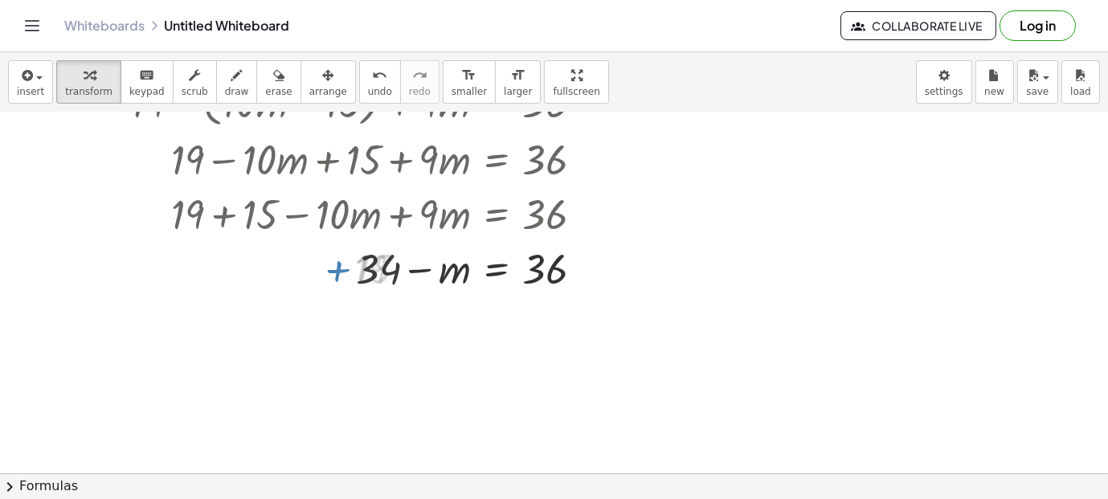
scroll to position [652, 0]
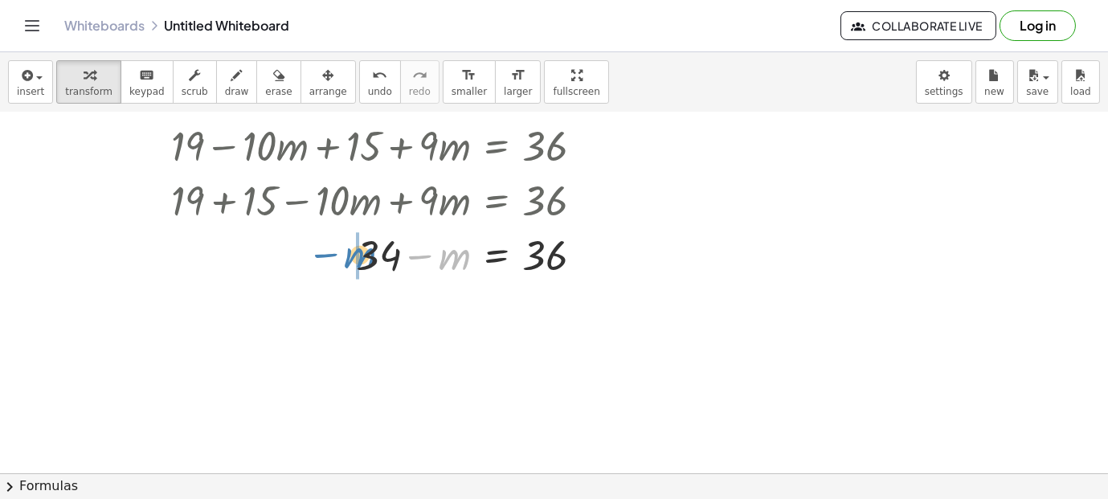
drag, startPoint x: 464, startPoint y: 259, endPoint x: 362, endPoint y: 255, distance: 101.3
click at [362, 255] on div at bounding box center [345, 254] width 518 height 55
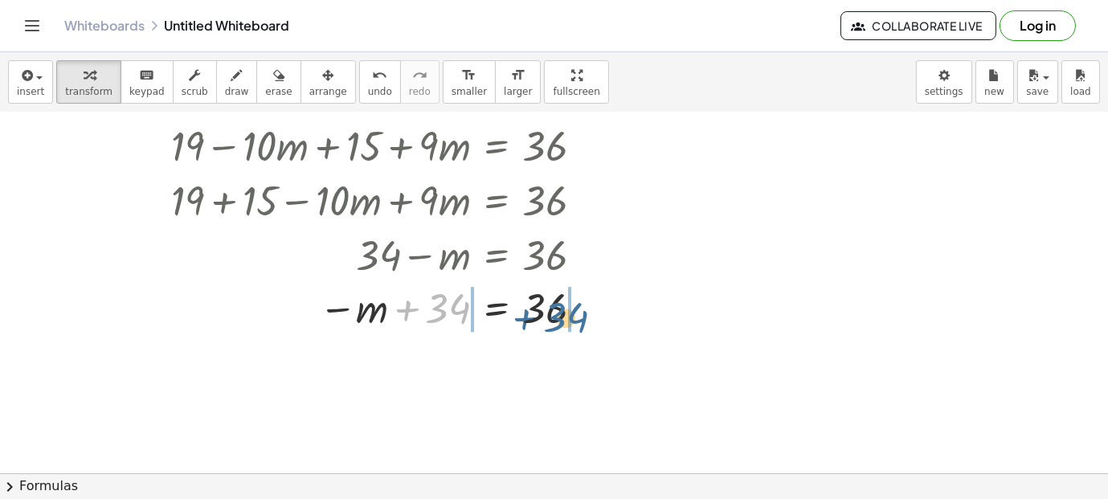
drag, startPoint x: 439, startPoint y: 312, endPoint x: 558, endPoint y: 321, distance: 119.2
click at [558, 321] on div at bounding box center [345, 308] width 518 height 53
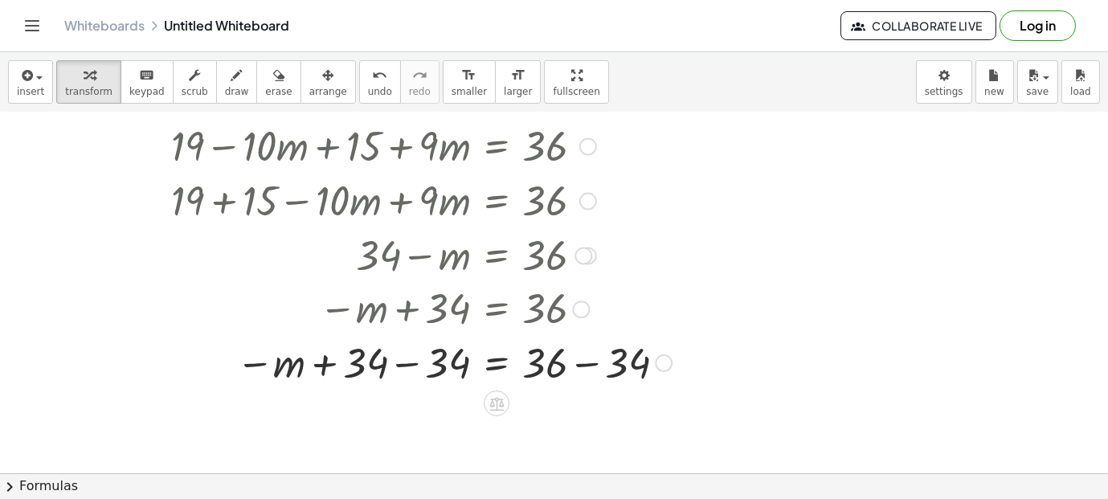
click at [598, 360] on div at bounding box center [383, 361] width 594 height 55
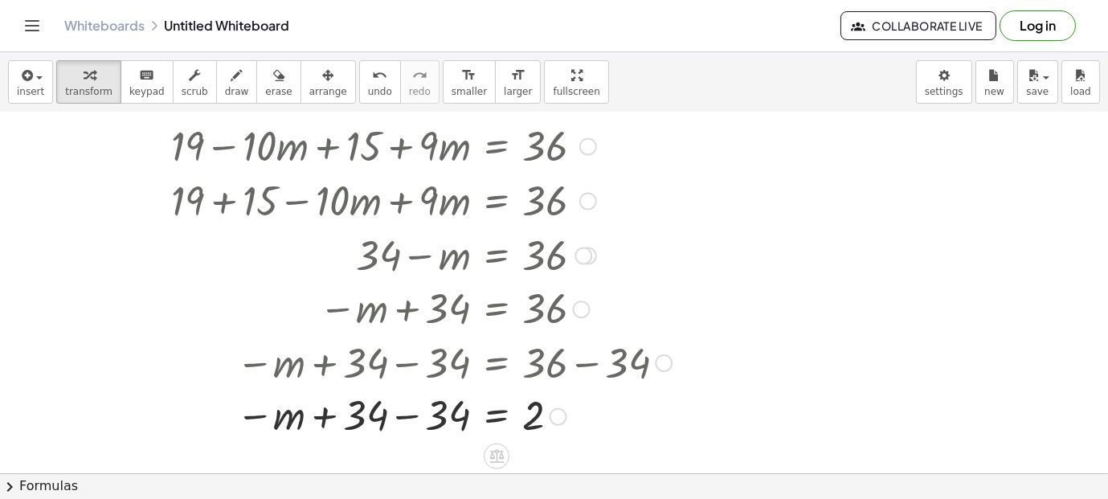
click at [398, 421] on div at bounding box center [383, 415] width 594 height 53
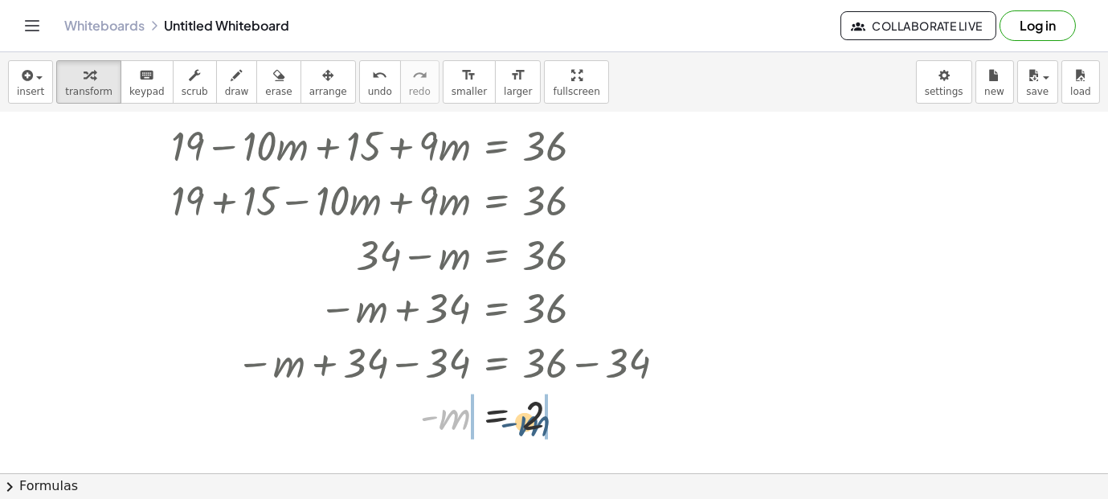
drag, startPoint x: 442, startPoint y: 419, endPoint x: 545, endPoint y: 427, distance: 103.1
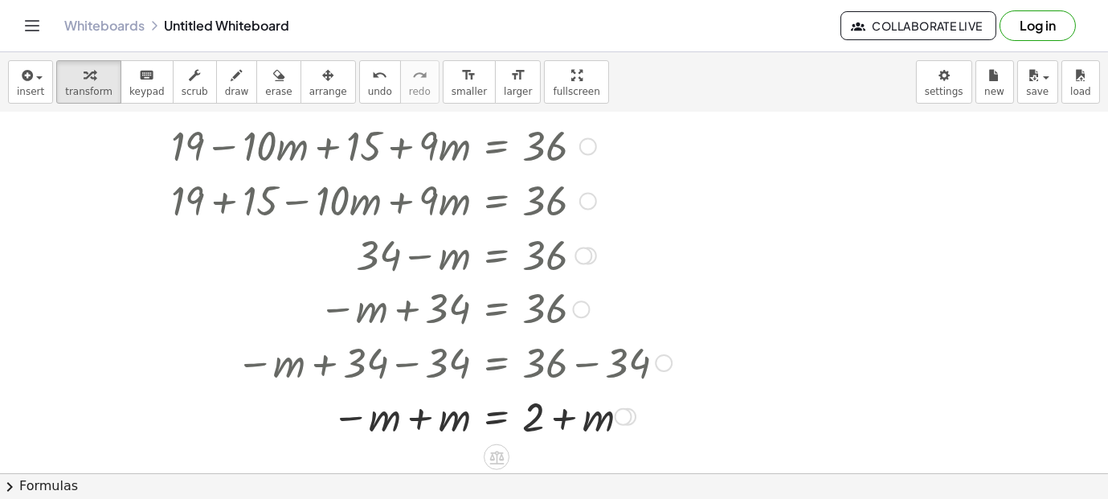
click at [557, 423] on div at bounding box center [383, 415] width 594 height 55
click at [555, 419] on div at bounding box center [383, 415] width 594 height 55
drag, startPoint x: 595, startPoint y: 415, endPoint x: 550, endPoint y: 428, distance: 46.8
click at [550, 428] on div at bounding box center [383, 415] width 594 height 55
click at [372, 72] on icon "undo" at bounding box center [379, 75] width 15 height 19
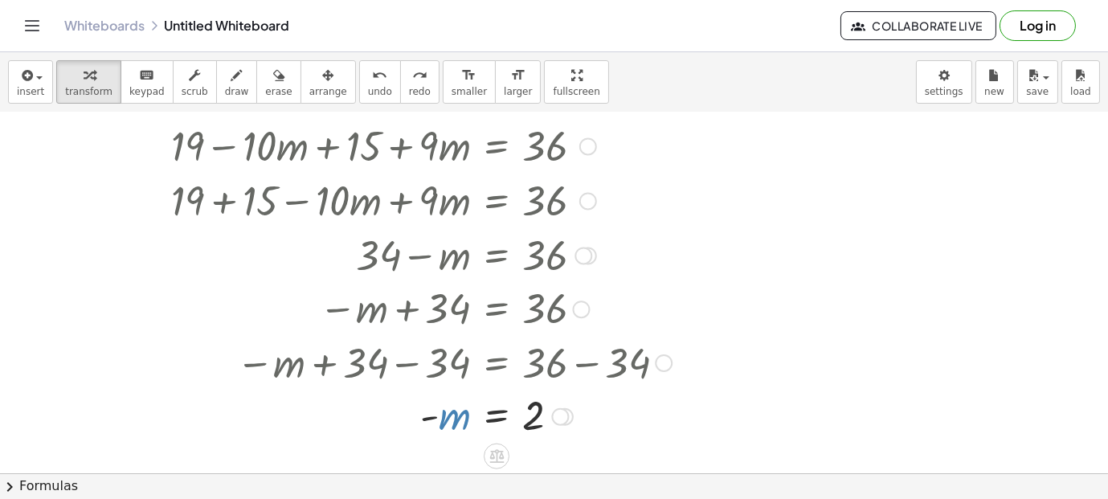
click at [442, 424] on div at bounding box center [395, 415] width 443 height 53
drag, startPoint x: 442, startPoint y: 424, endPoint x: 553, endPoint y: 438, distance: 111.7
click at [553, 438] on div at bounding box center [395, 415] width 443 height 53
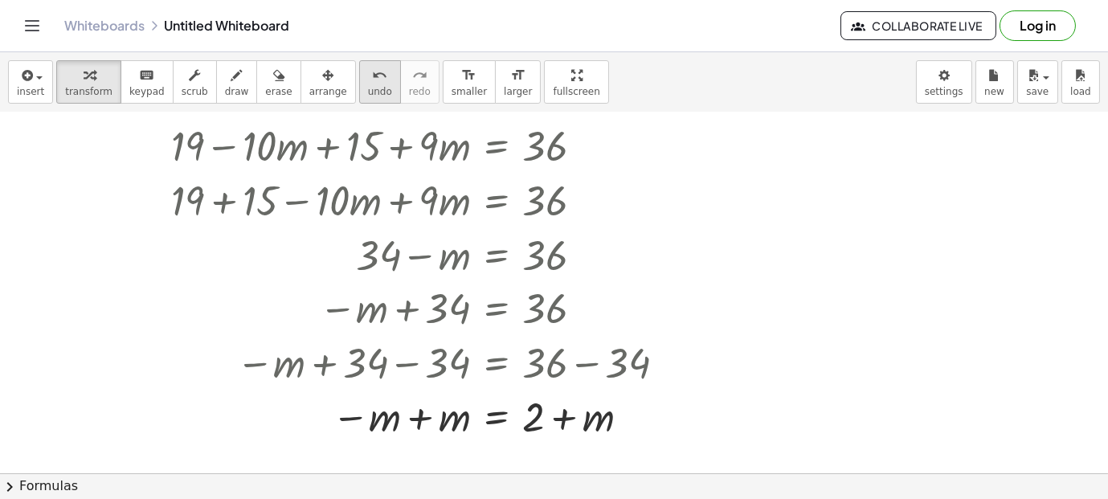
click at [359, 86] on button "undo undo" at bounding box center [380, 81] width 42 height 43
click at [496, 418] on div at bounding box center [395, 415] width 443 height 53
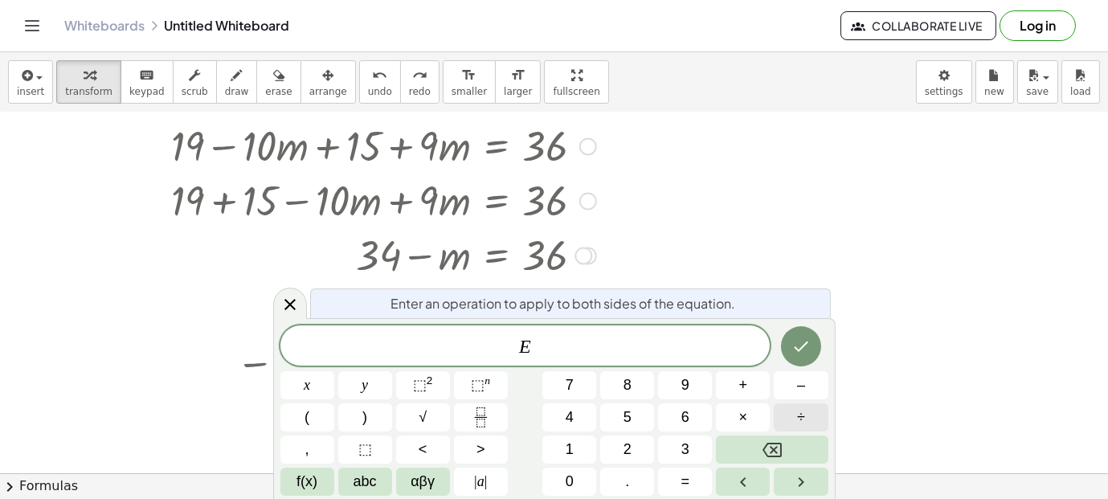
click at [797, 415] on span "÷" at bounding box center [801, 417] width 8 height 22
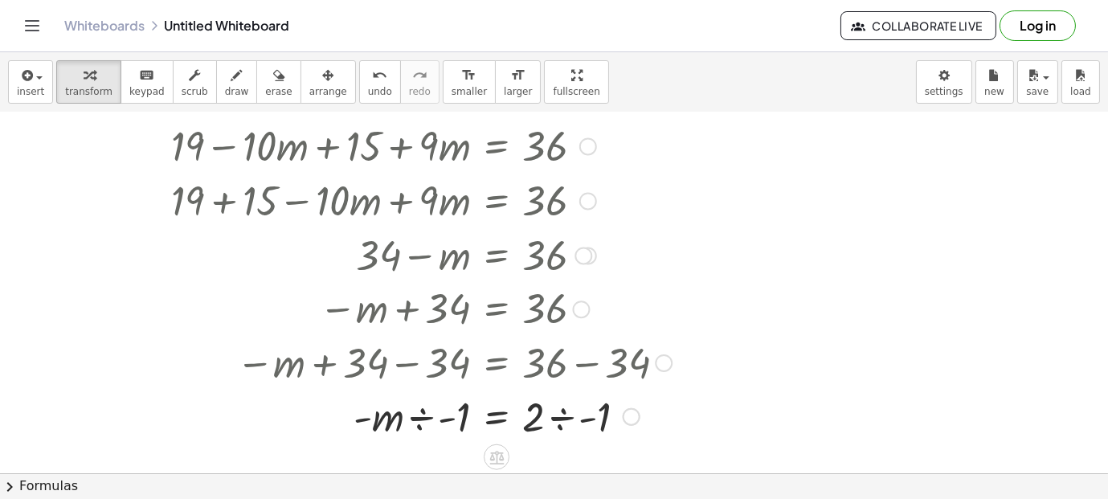
click at [567, 417] on div at bounding box center [383, 415] width 594 height 55
click at [422, 413] on div at bounding box center [383, 415] width 594 height 55
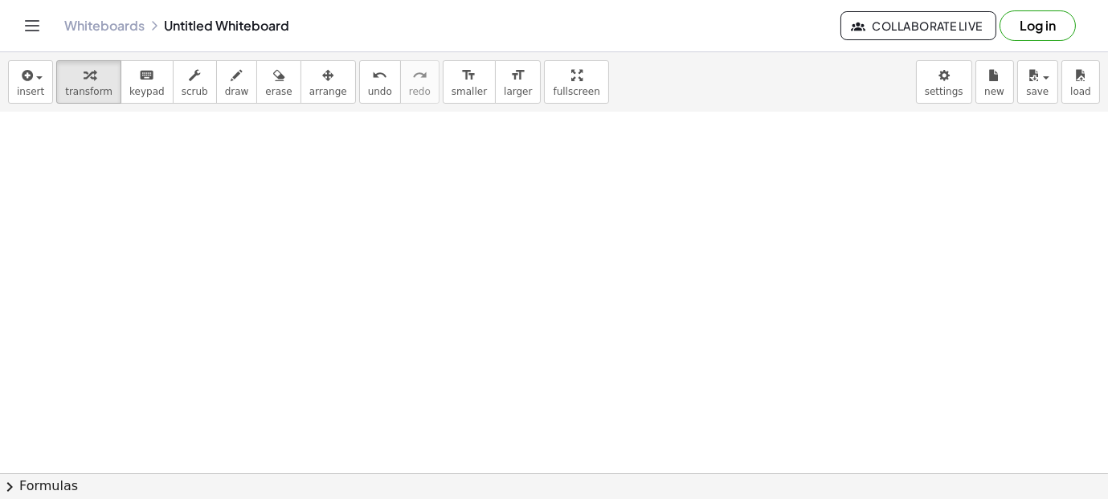
scroll to position [947, 0]
click at [12, 96] on button "insert" at bounding box center [30, 81] width 45 height 43
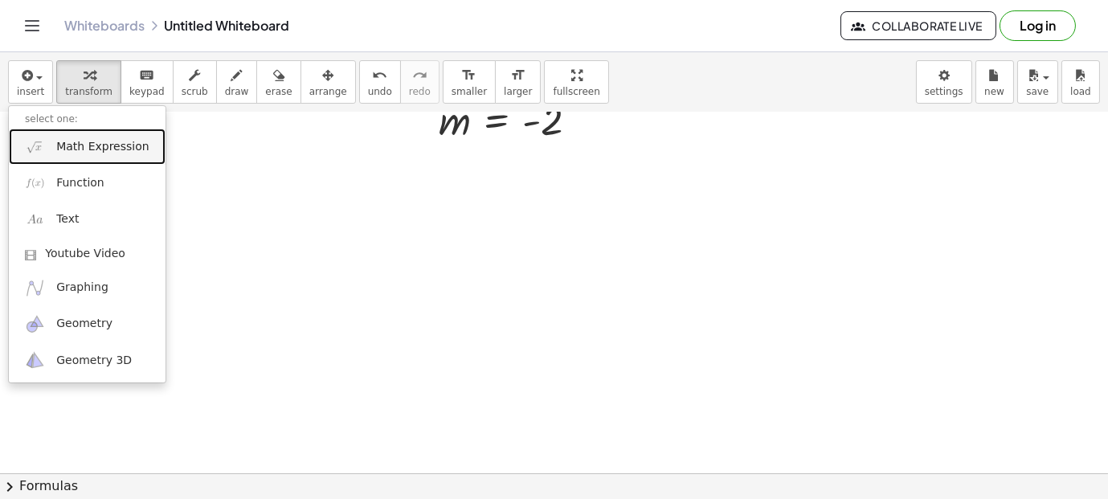
click at [73, 141] on span "Math Expression" at bounding box center [102, 147] width 92 height 16
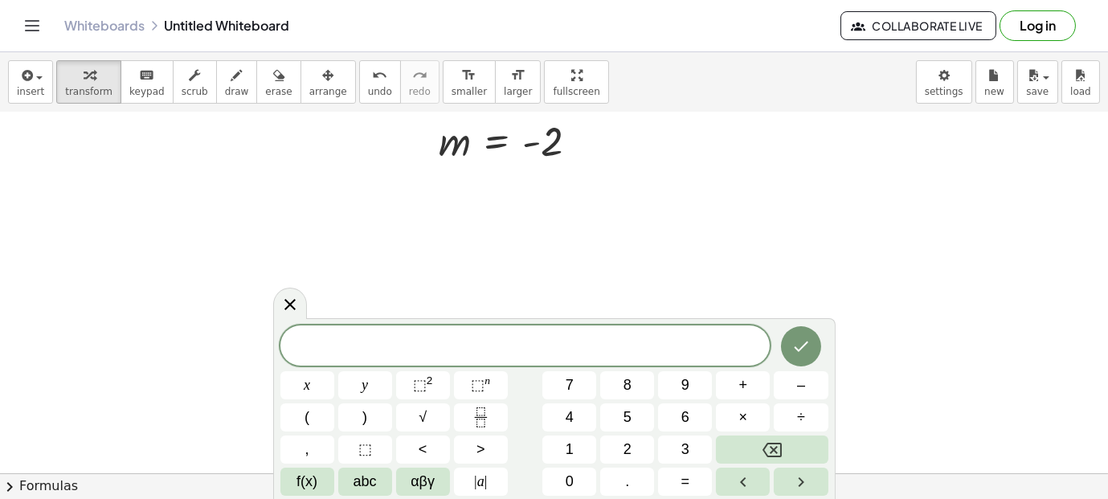
scroll to position [925, 0]
click at [784, 364] on div at bounding box center [801, 344] width 54 height 45
click at [796, 344] on icon "Done" at bounding box center [800, 344] width 19 height 19
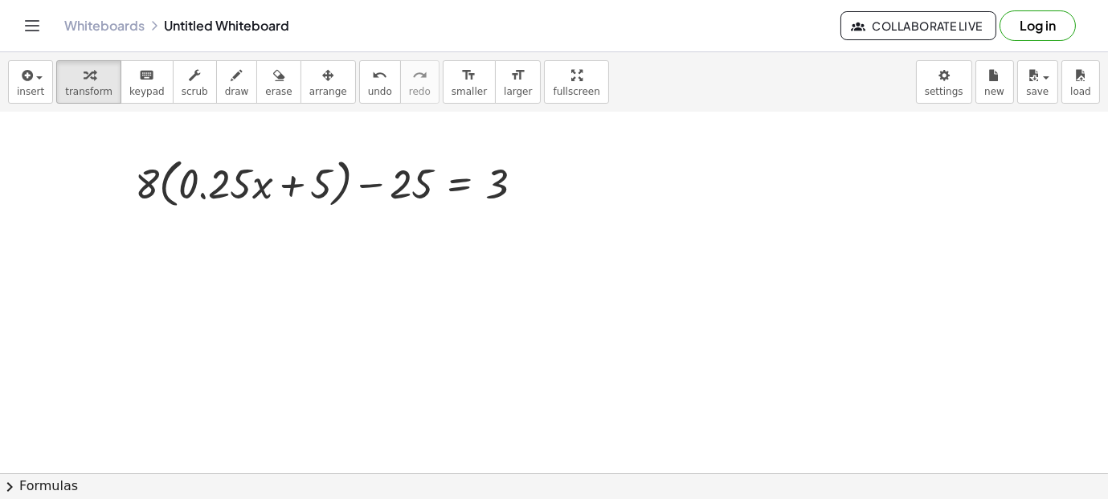
scroll to position [1004, 0]
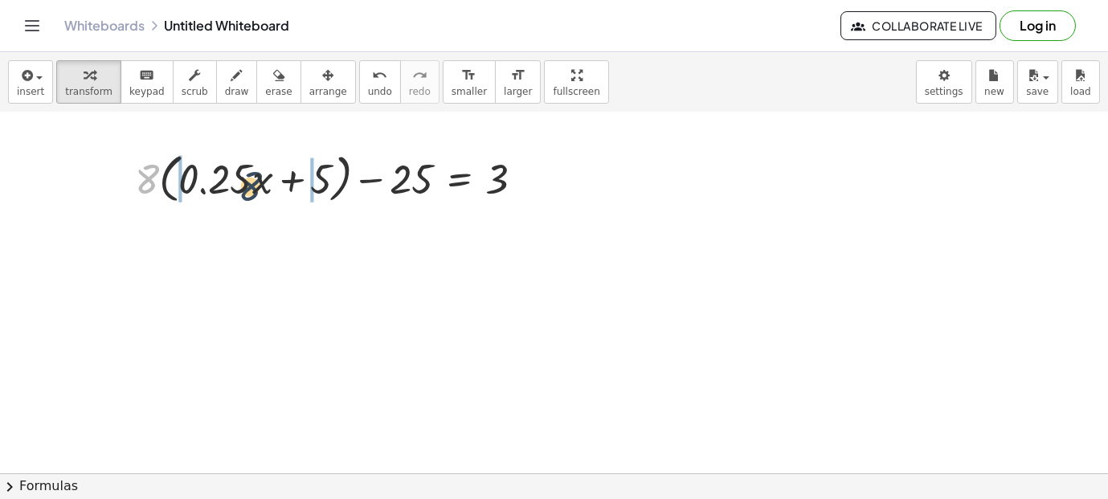
drag, startPoint x: 141, startPoint y: 192, endPoint x: 248, endPoint y: 200, distance: 107.9
click at [248, 200] on div at bounding box center [335, 177] width 417 height 61
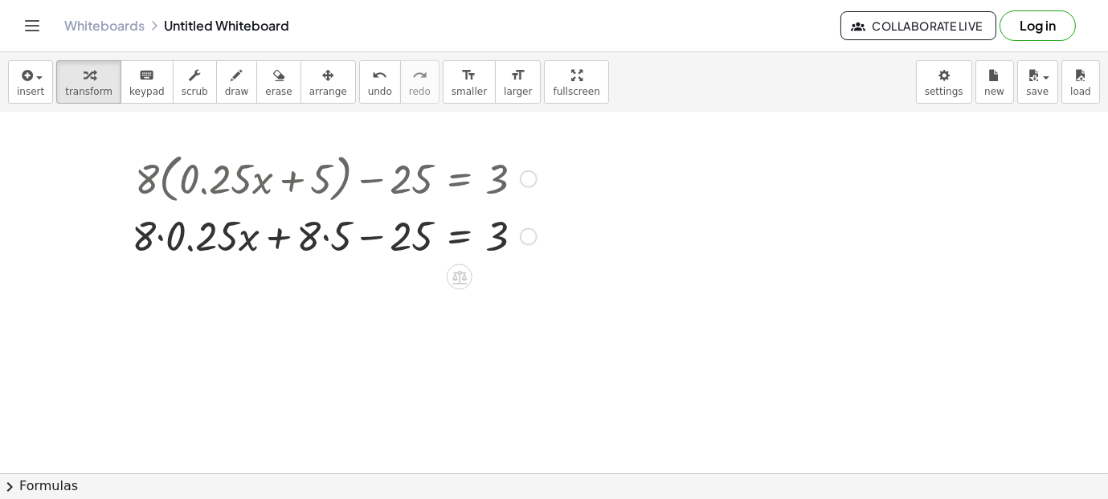
click at [172, 239] on div at bounding box center [334, 235] width 421 height 55
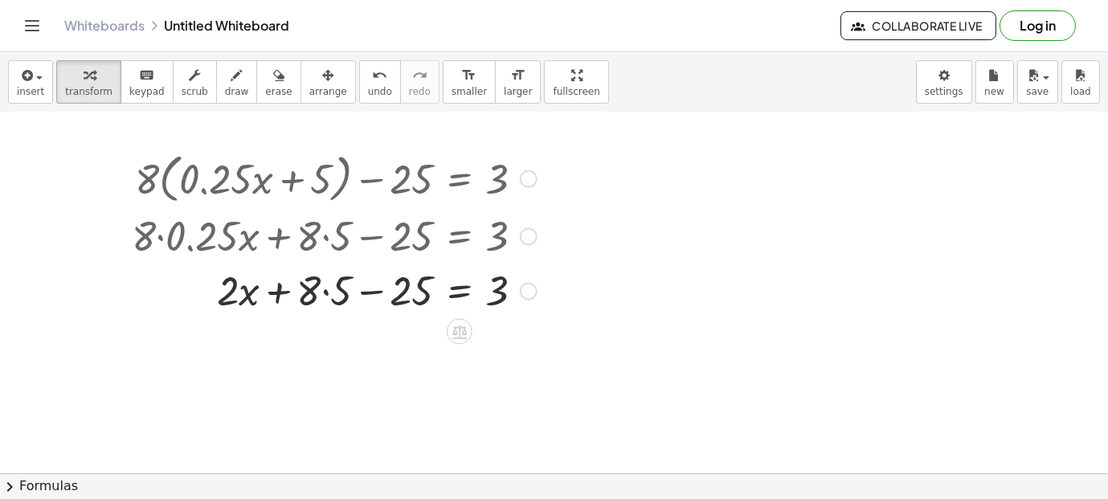
click at [325, 294] on div at bounding box center [334, 290] width 421 height 55
click at [369, 296] on div at bounding box center [334, 290] width 421 height 55
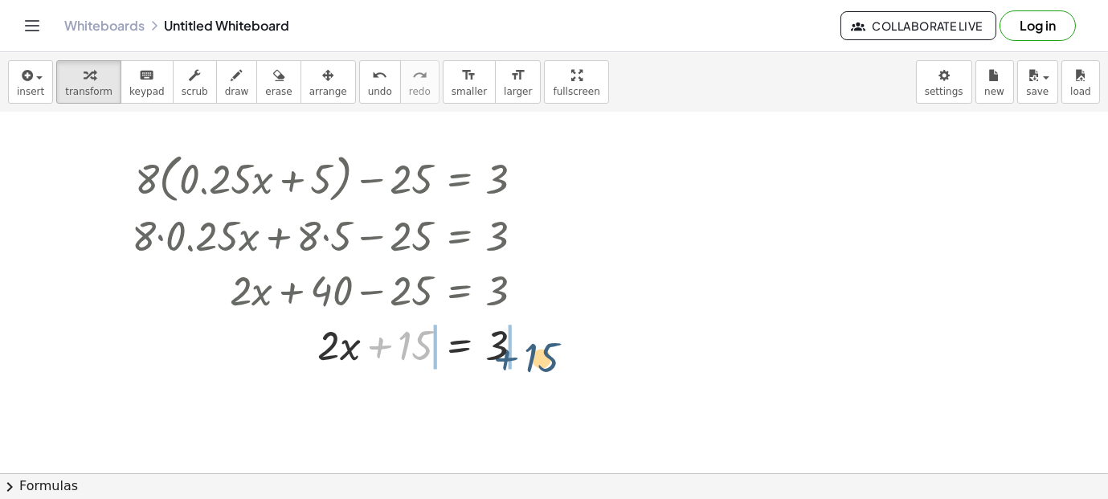
drag, startPoint x: 392, startPoint y: 350, endPoint x: 525, endPoint y: 361, distance: 133.0
click at [525, 361] on div at bounding box center [334, 344] width 421 height 55
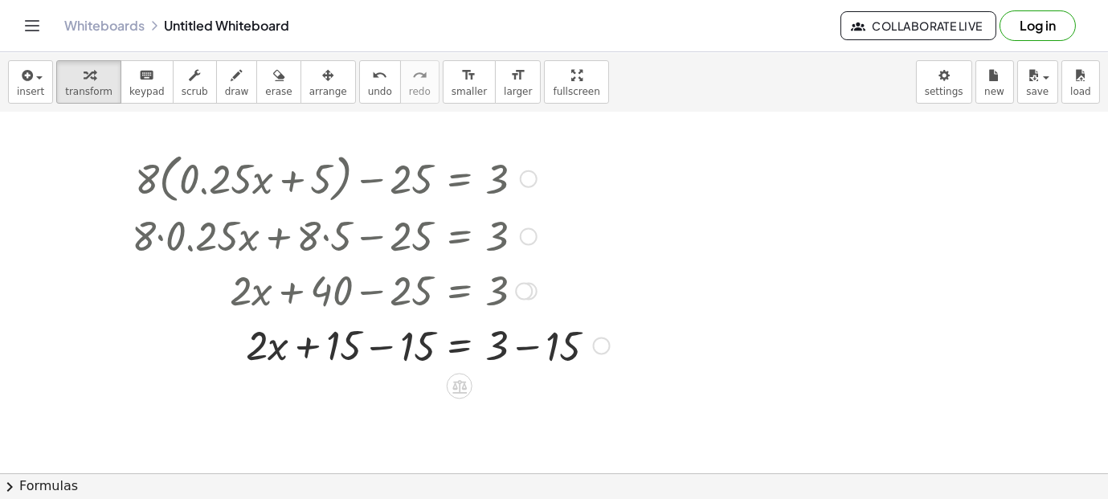
click at [514, 355] on div at bounding box center [371, 344] width 494 height 55
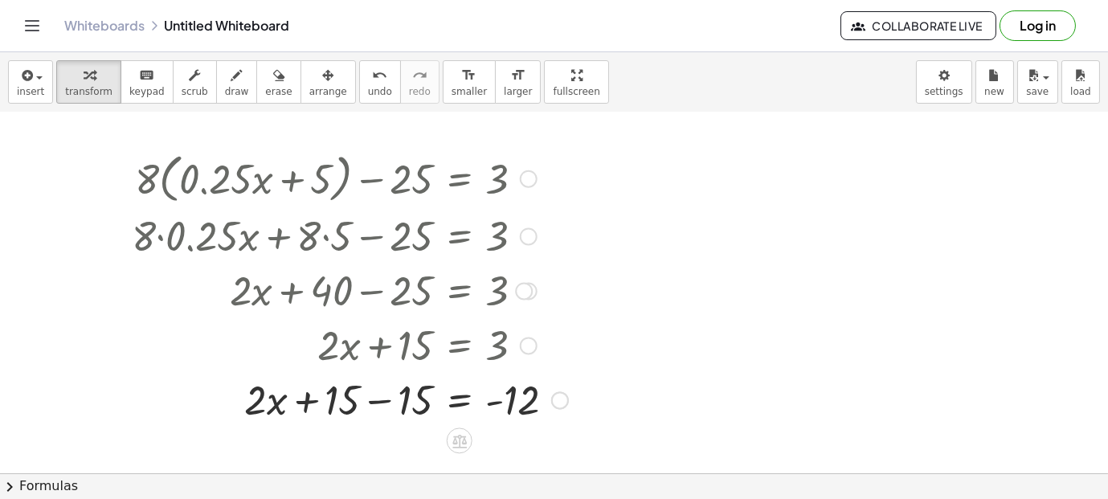
click at [392, 398] on div at bounding box center [350, 399] width 452 height 55
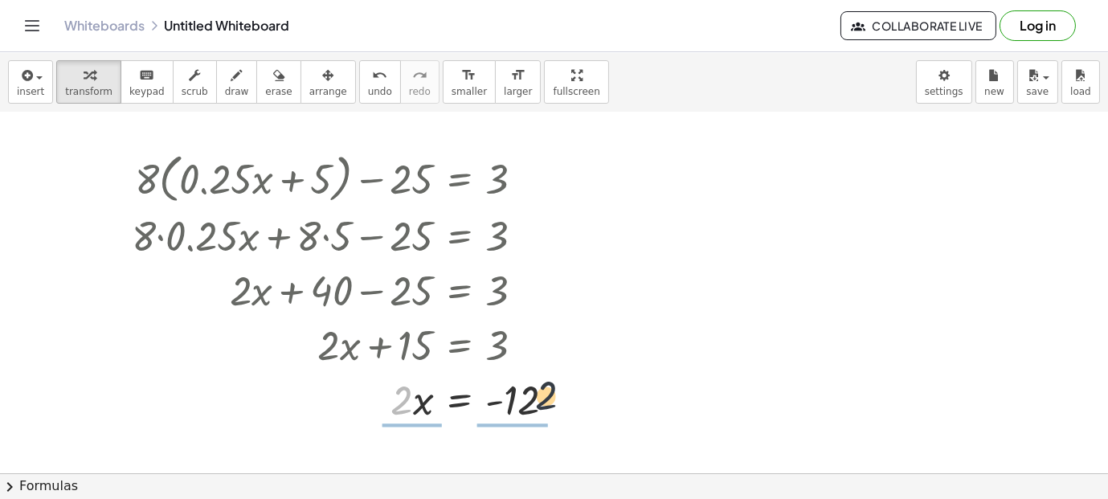
drag, startPoint x: 394, startPoint y: 400, endPoint x: 552, endPoint y: 394, distance: 158.4
click at [552, 394] on div at bounding box center [350, 399] width 452 height 55
click at [531, 417] on div at bounding box center [352, 398] width 456 height 80
click at [402, 412] on div at bounding box center [343, 398] width 439 height 80
drag, startPoint x: 419, startPoint y: 400, endPoint x: 494, endPoint y: 397, distance: 74.8
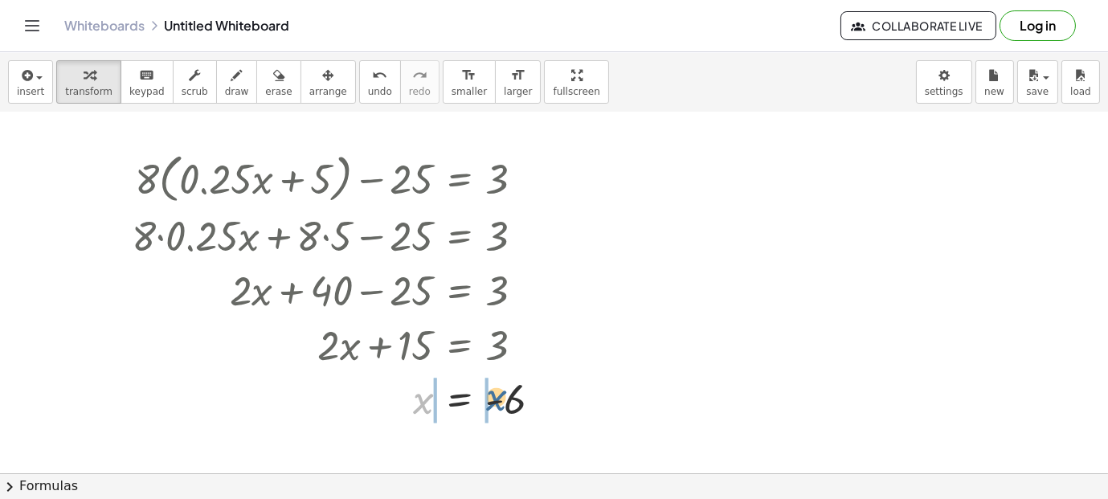
click at [494, 397] on div at bounding box center [343, 399] width 439 height 53
click at [553, 407] on div at bounding box center [378, 399] width 509 height 55
click at [368, 91] on span "undo" at bounding box center [380, 91] width 24 height 11
click at [364, 86] on button "undo undo" at bounding box center [380, 81] width 42 height 43
click at [451, 406] on div at bounding box center [343, 399] width 439 height 53
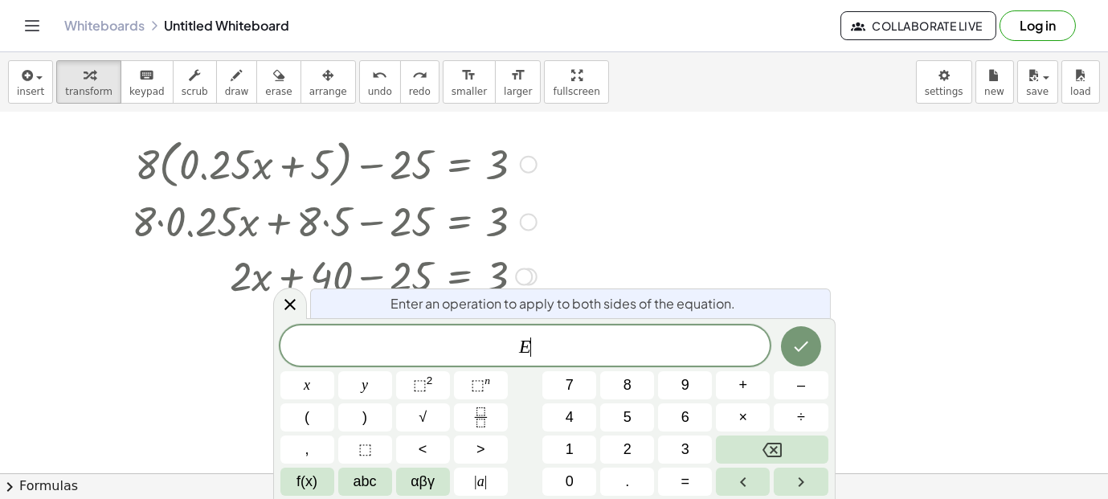
scroll to position [1027, 0]
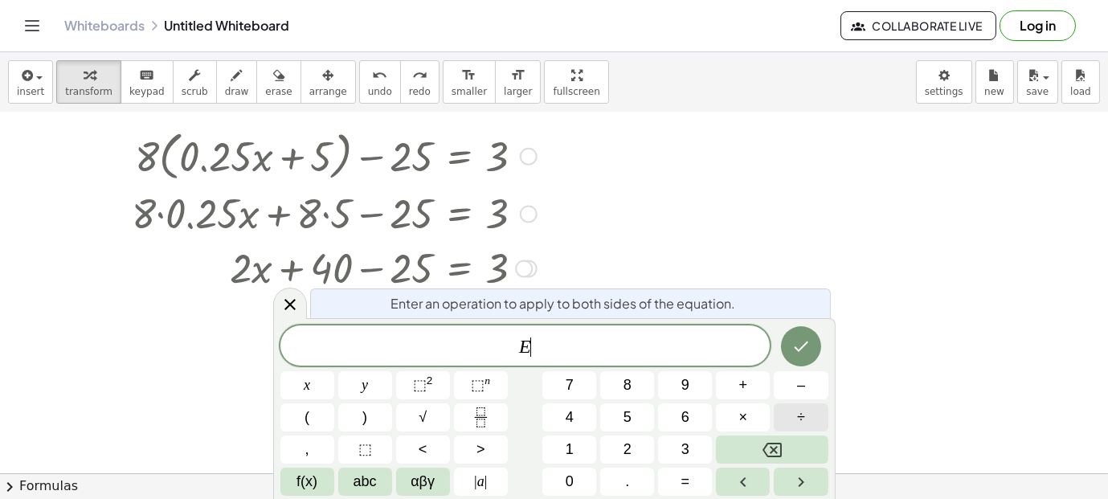
click at [795, 424] on button "÷" at bounding box center [801, 417] width 54 height 28
click at [794, 361] on button "Done" at bounding box center [801, 346] width 40 height 40
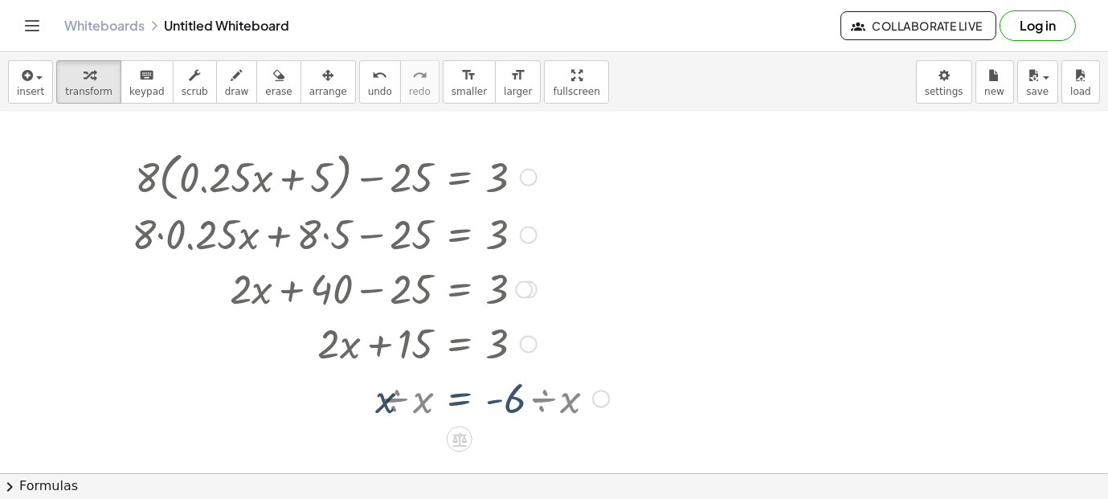
scroll to position [1004, 0]
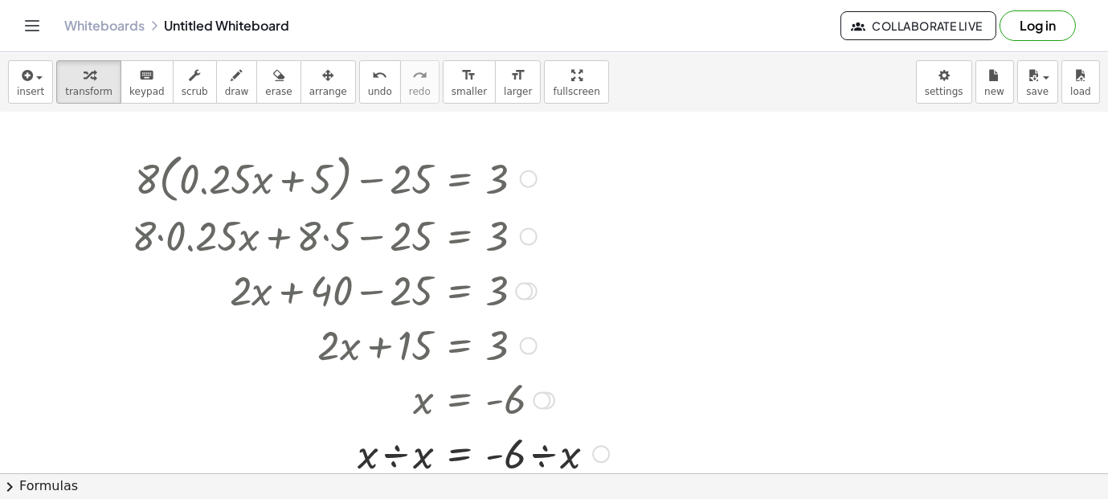
click at [539, 447] on div at bounding box center [370, 452] width 493 height 55
click at [532, 445] on div at bounding box center [362, 452] width 476 height 80
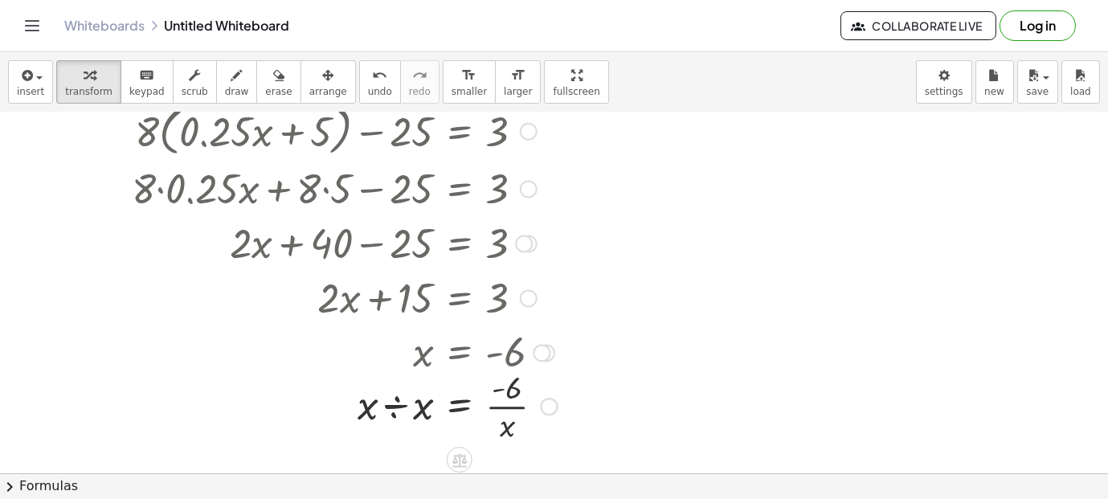
click at [503, 408] on div at bounding box center [345, 405] width 442 height 80
click at [394, 406] on div at bounding box center [345, 405] width 442 height 80
click at [432, 410] on div at bounding box center [345, 405] width 442 height 80
click at [359, 84] on button "undo undo" at bounding box center [380, 81] width 42 height 43
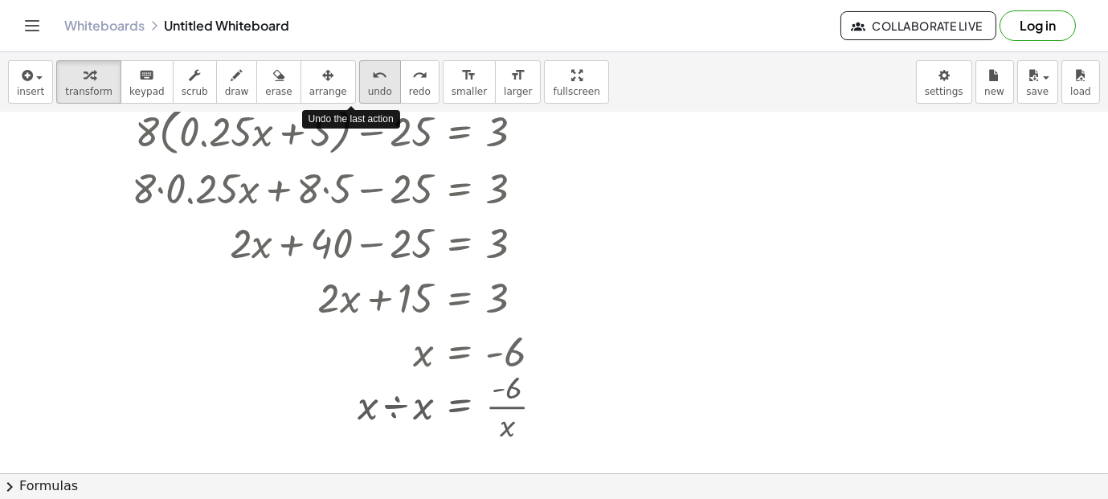
click at [359, 84] on button "undo undo" at bounding box center [380, 81] width 42 height 43
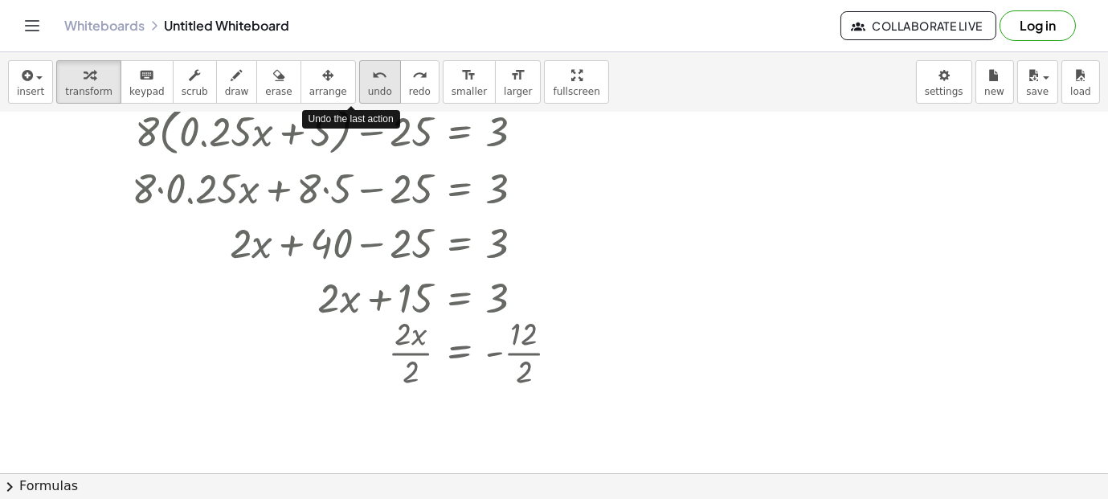
click at [359, 84] on button "undo undo" at bounding box center [380, 81] width 42 height 43
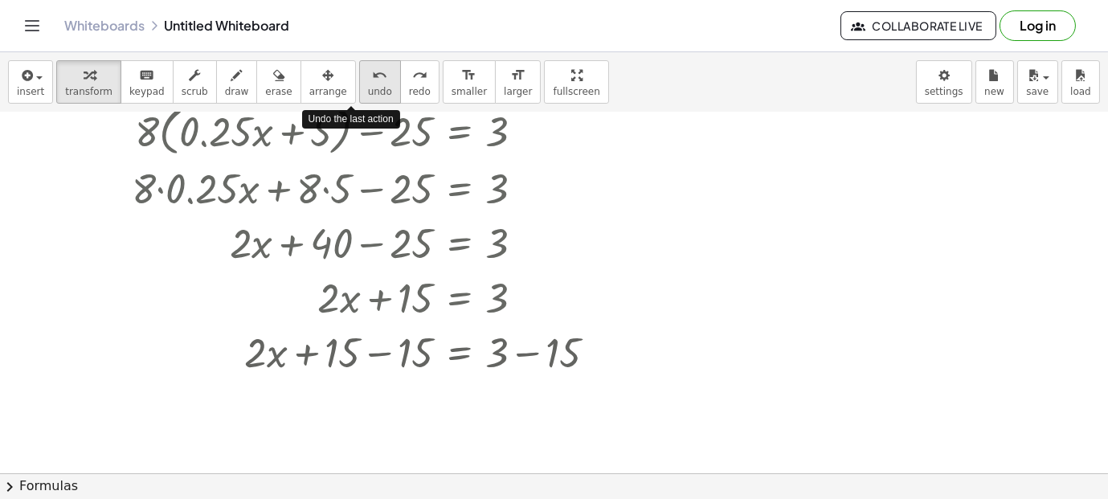
click at [359, 84] on button "undo undo" at bounding box center [380, 81] width 42 height 43
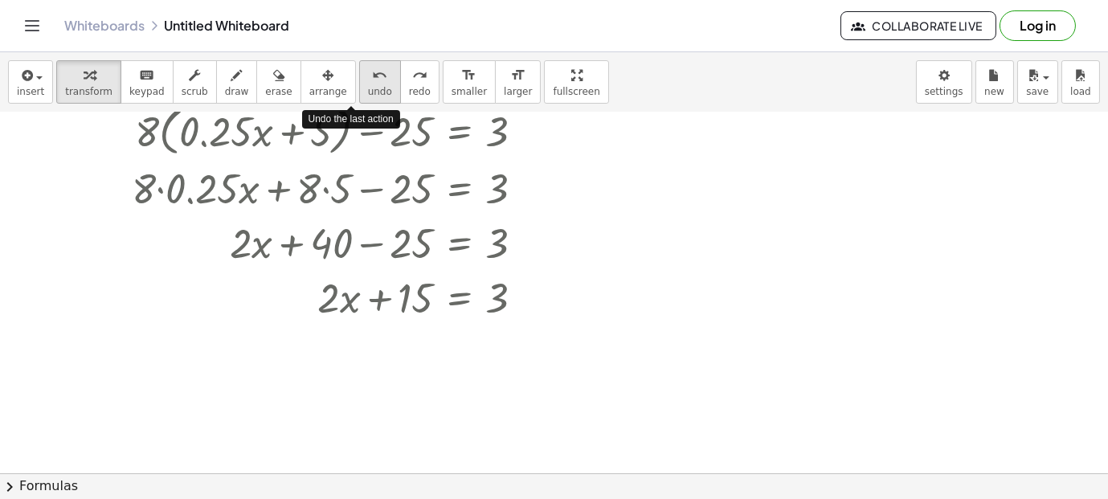
click at [359, 84] on button "undo undo" at bounding box center [380, 81] width 42 height 43
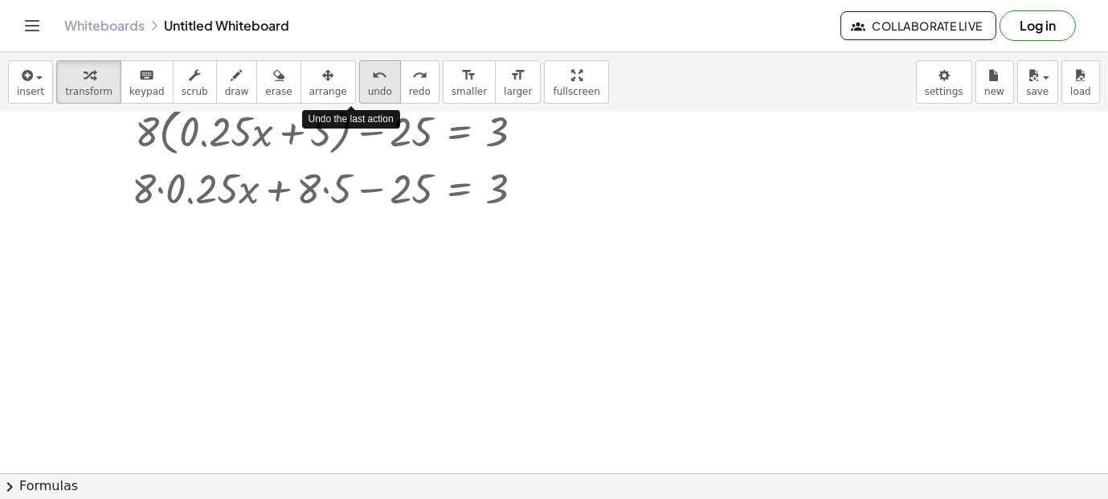
click at [359, 84] on button "undo undo" at bounding box center [380, 81] width 42 height 43
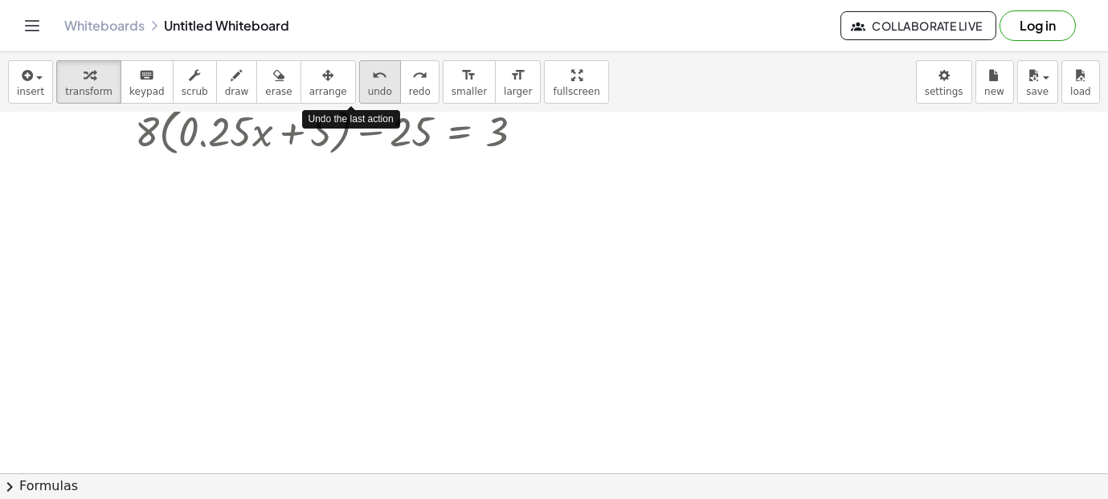
click at [359, 84] on button "undo undo" at bounding box center [380, 81] width 42 height 43
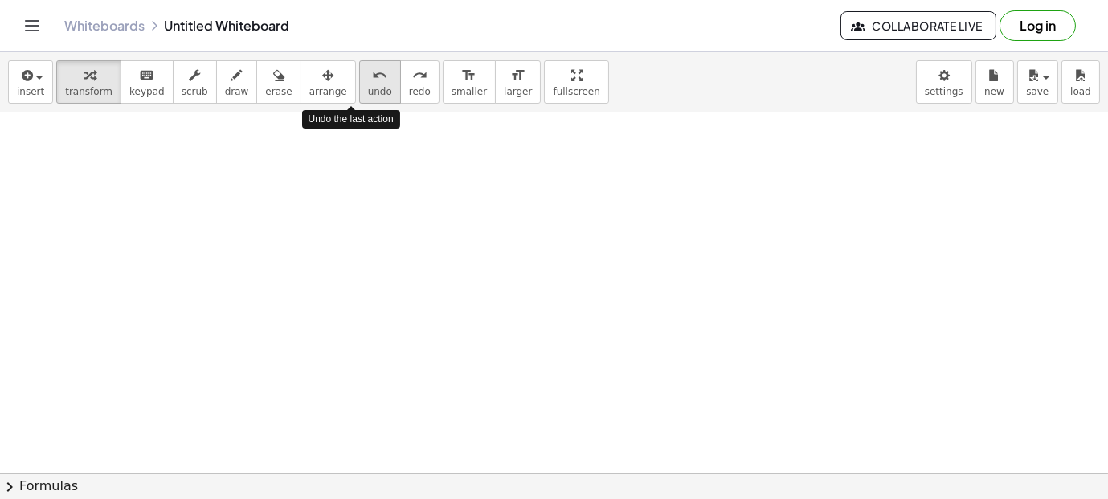
click at [359, 84] on button "undo undo" at bounding box center [380, 81] width 42 height 43
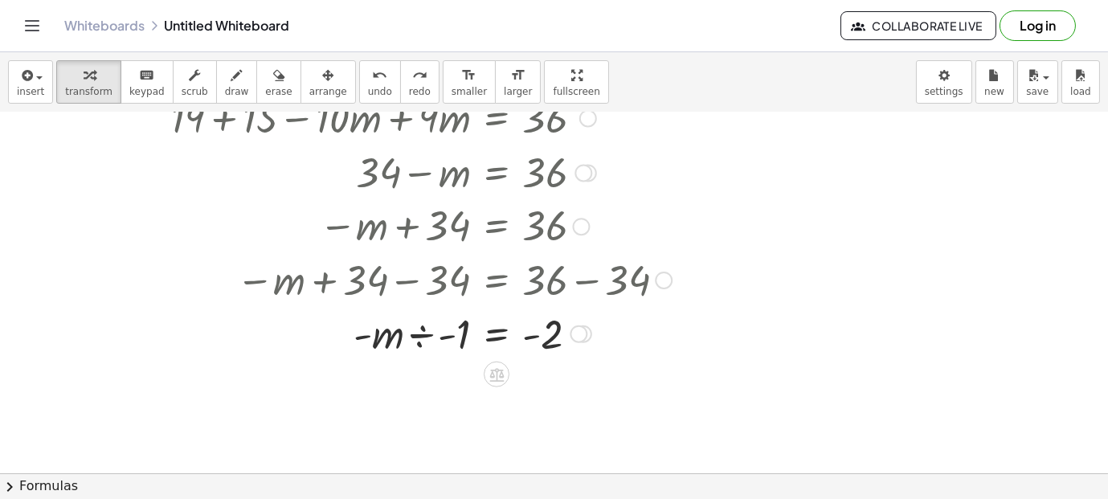
scroll to position [739, 0]
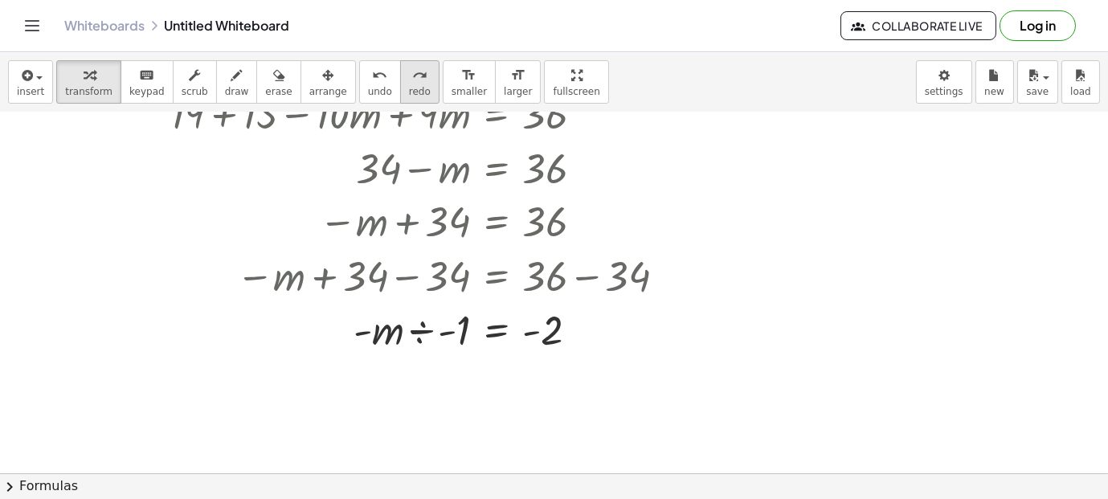
click at [409, 92] on span "redo" at bounding box center [420, 91] width 22 height 11
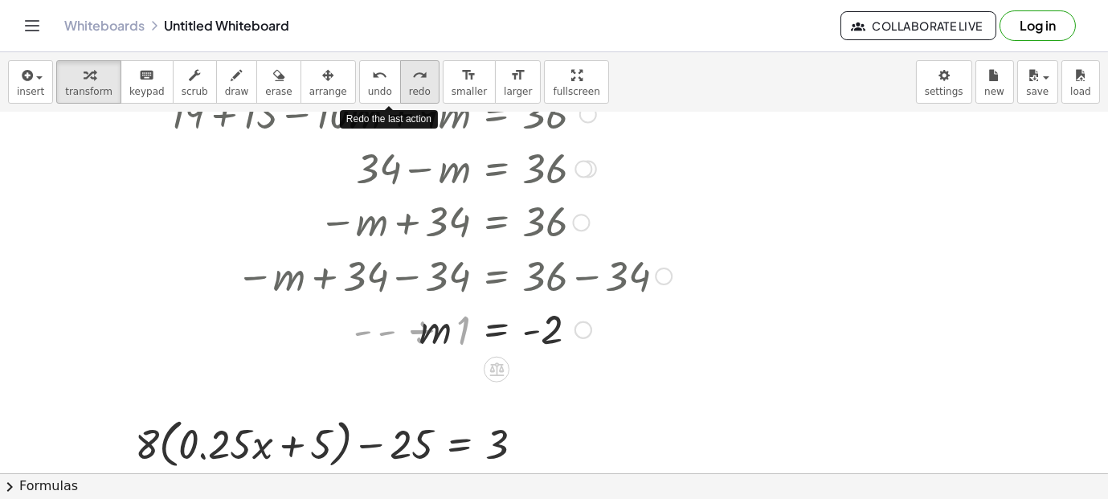
click at [409, 92] on span "redo" at bounding box center [420, 91] width 22 height 11
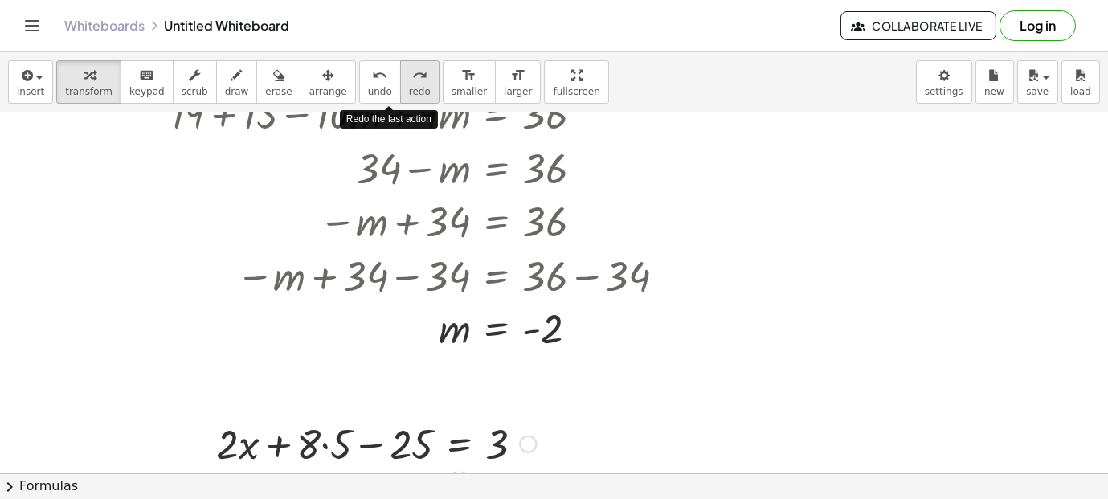
click at [409, 92] on span "redo" at bounding box center [420, 91] width 22 height 11
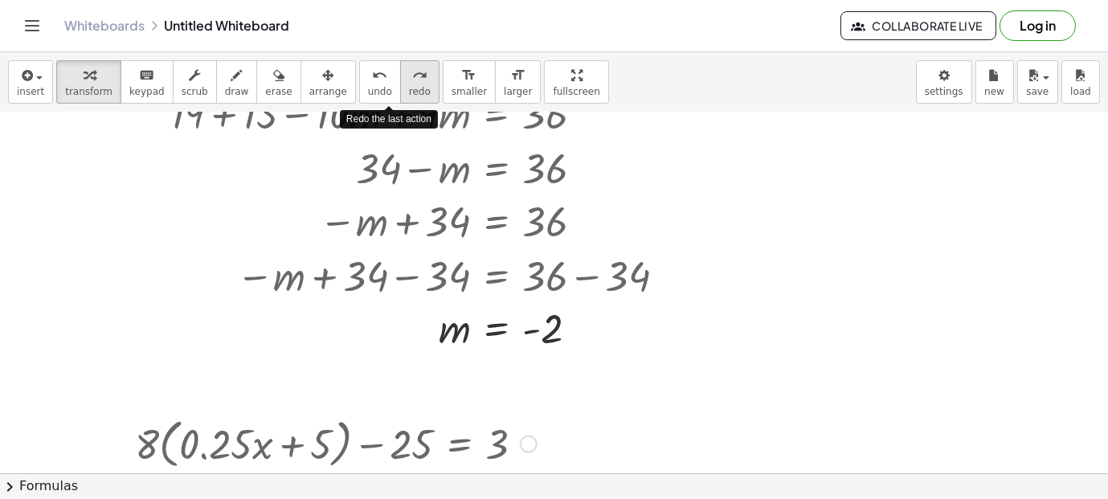
click at [409, 92] on span "redo" at bounding box center [420, 91] width 22 height 11
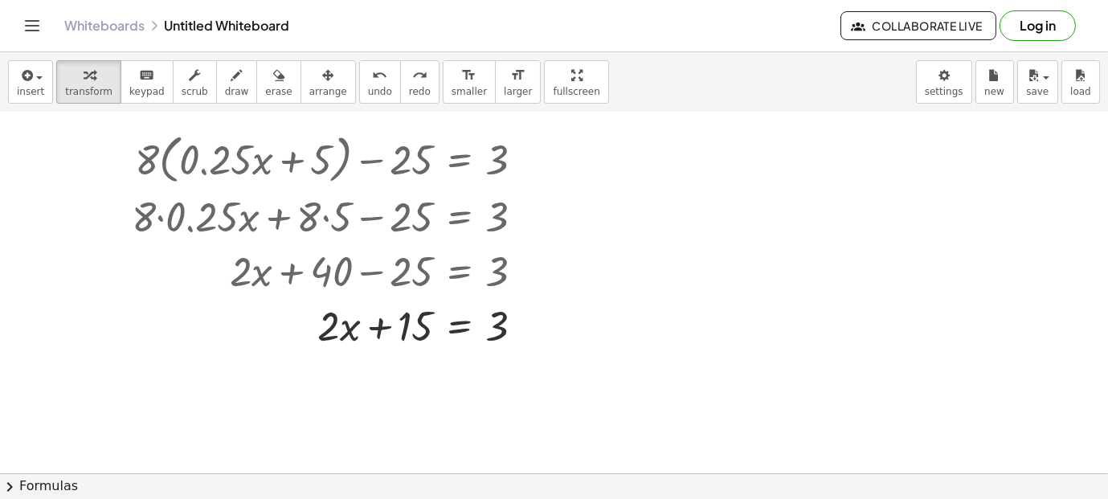
scroll to position [1030, 0]
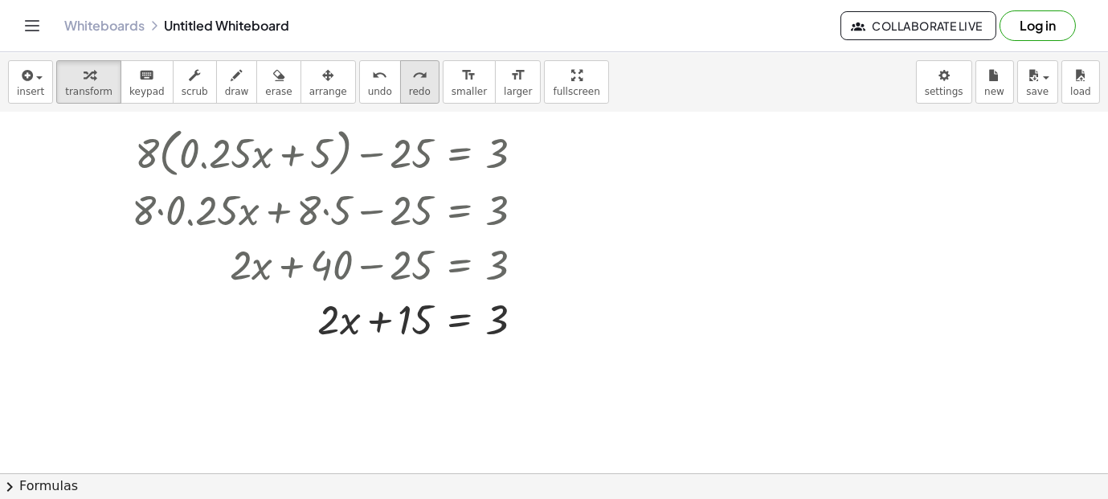
click at [401, 85] on button "redo redo" at bounding box center [419, 81] width 39 height 43
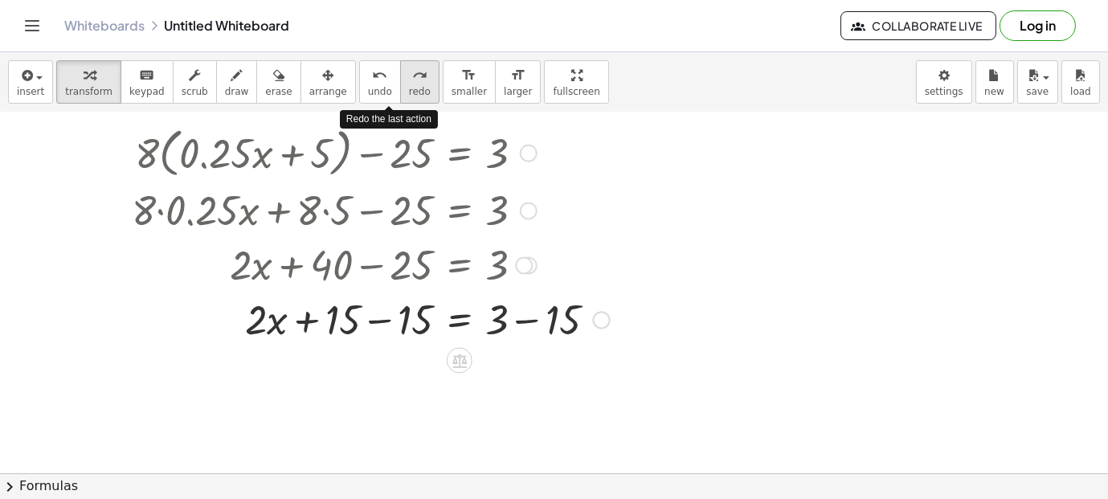
click at [401, 85] on button "redo redo" at bounding box center [419, 81] width 39 height 43
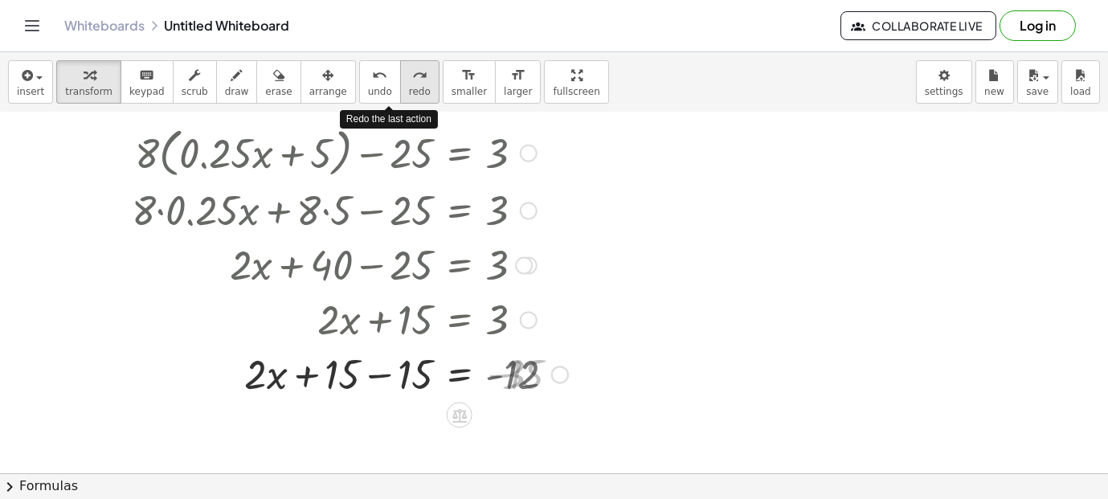
click at [401, 85] on button "redo redo" at bounding box center [419, 81] width 39 height 43
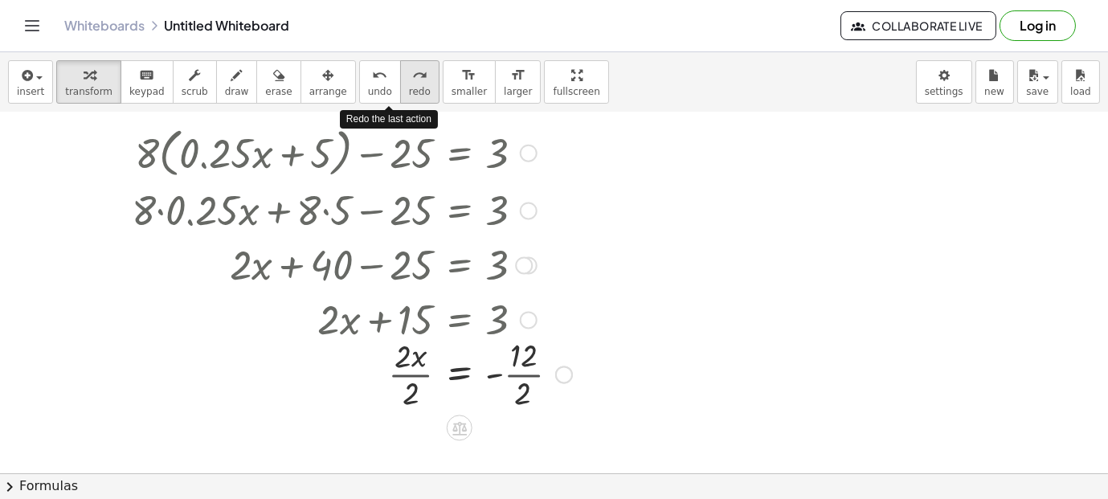
click at [401, 85] on button "redo redo" at bounding box center [419, 81] width 39 height 43
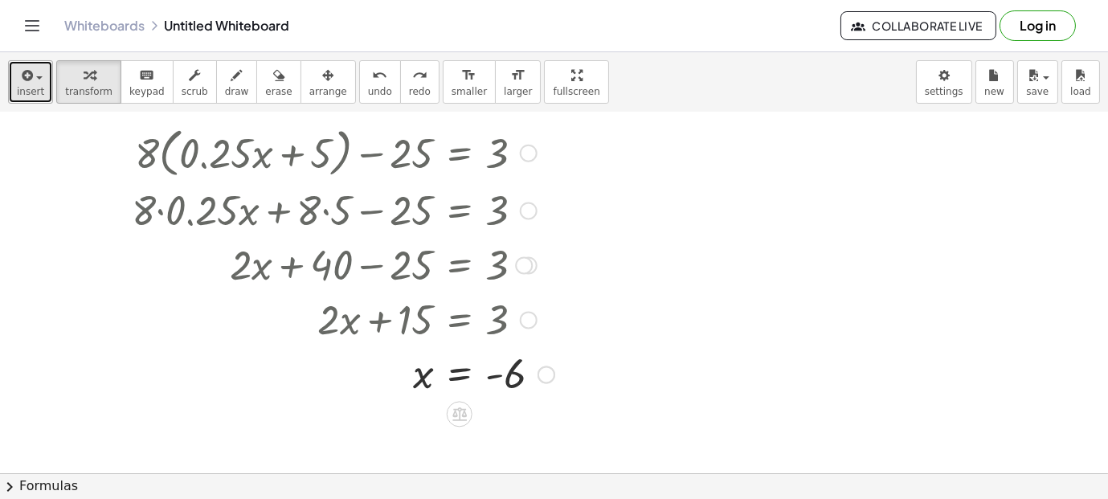
click at [31, 84] on icon "button" at bounding box center [25, 75] width 14 height 19
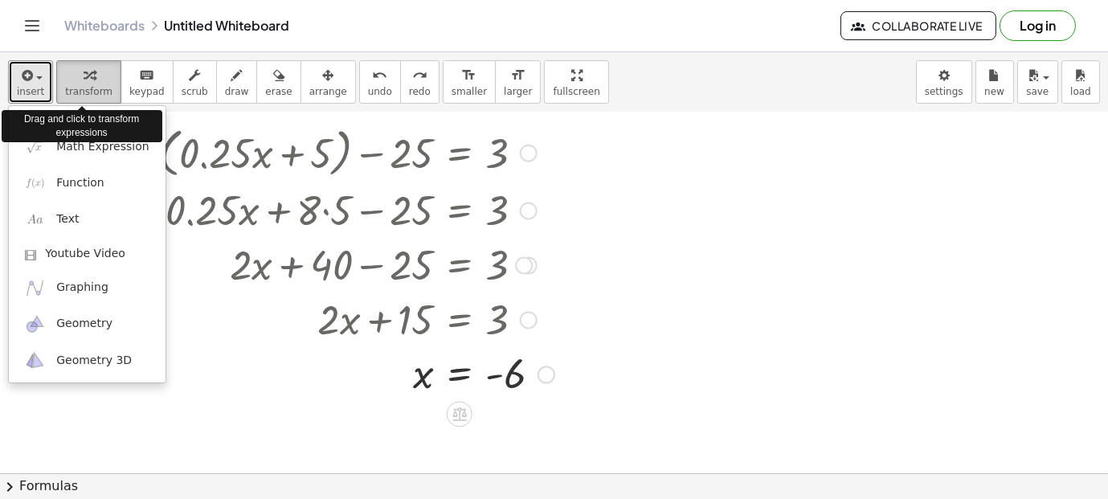
click at [90, 87] on span "transform" at bounding box center [88, 91] width 47 height 11
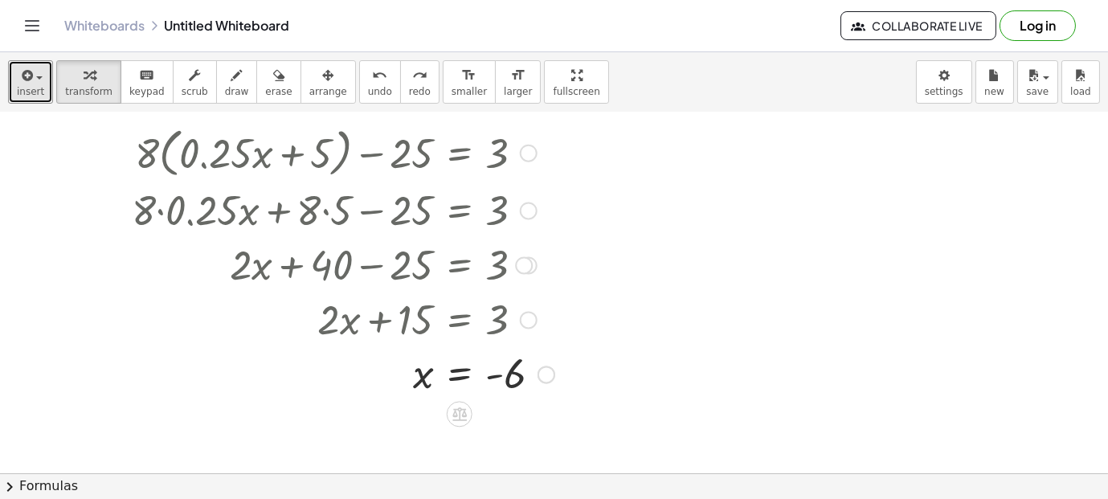
drag, startPoint x: 90, startPoint y: 87, endPoint x: 138, endPoint y: 162, distance: 89.6
click at [138, 162] on div "insert select one: Math Expression Function Text Youtube Video Graphing Geometr…" at bounding box center [554, 275] width 1108 height 447
drag, startPoint x: 334, startPoint y: 323, endPoint x: 394, endPoint y: 318, distance: 60.4
click at [394, 318] on div at bounding box center [343, 319] width 439 height 55
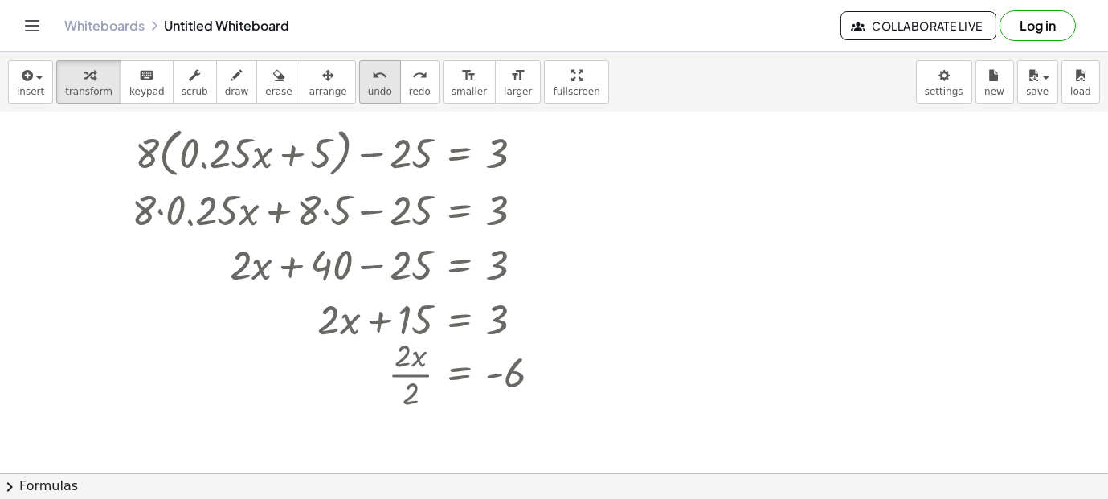
click at [366, 92] on button "undo undo" at bounding box center [380, 81] width 42 height 43
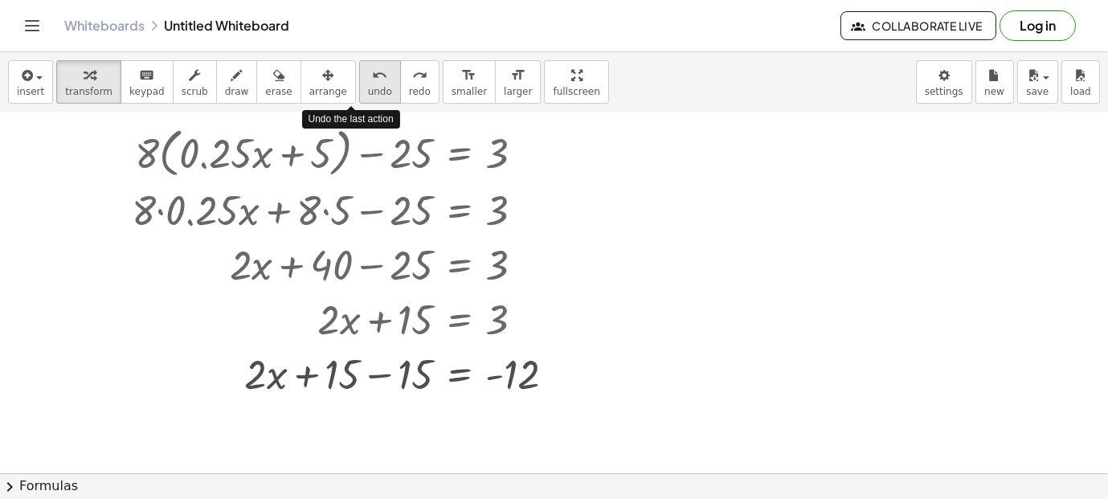
click at [366, 92] on button "undo undo" at bounding box center [380, 81] width 42 height 43
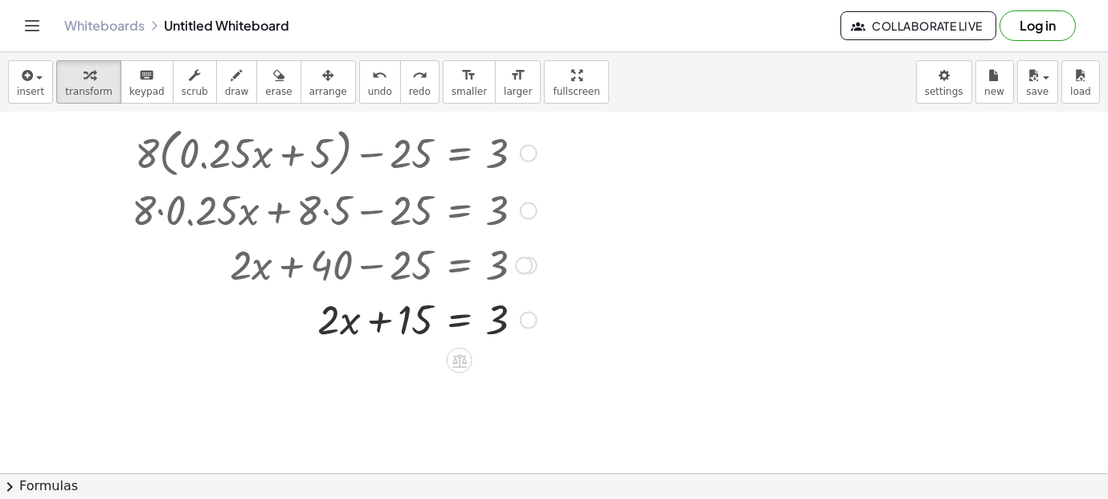
click at [382, 311] on div at bounding box center [334, 319] width 421 height 55
drag, startPoint x: 388, startPoint y: 312, endPoint x: 429, endPoint y: 311, distance: 41.0
click at [429, 311] on div at bounding box center [334, 319] width 421 height 55
drag, startPoint x: 415, startPoint y: 308, endPoint x: 479, endPoint y: 304, distance: 64.3
click at [479, 304] on div at bounding box center [334, 319] width 421 height 55
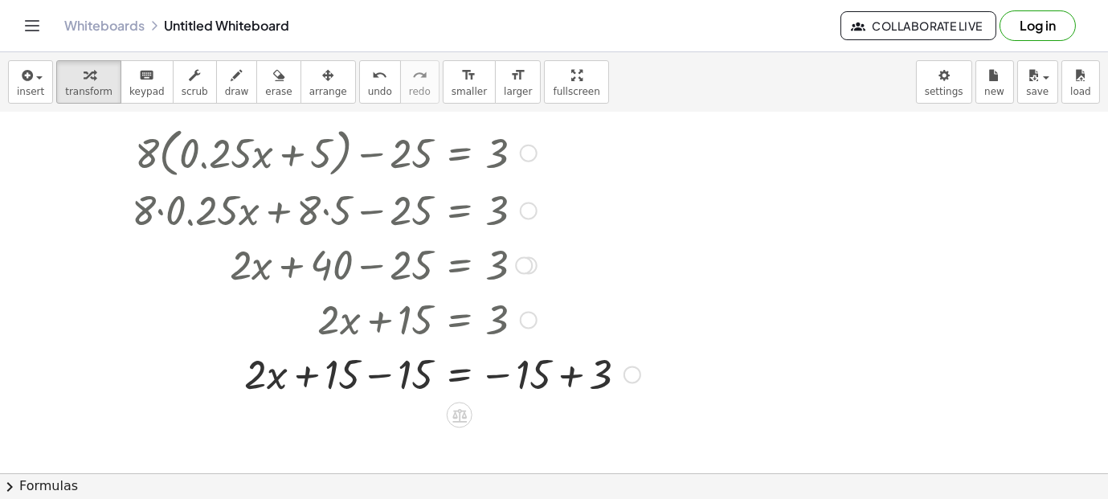
click at [569, 378] on div at bounding box center [386, 373] width 525 height 55
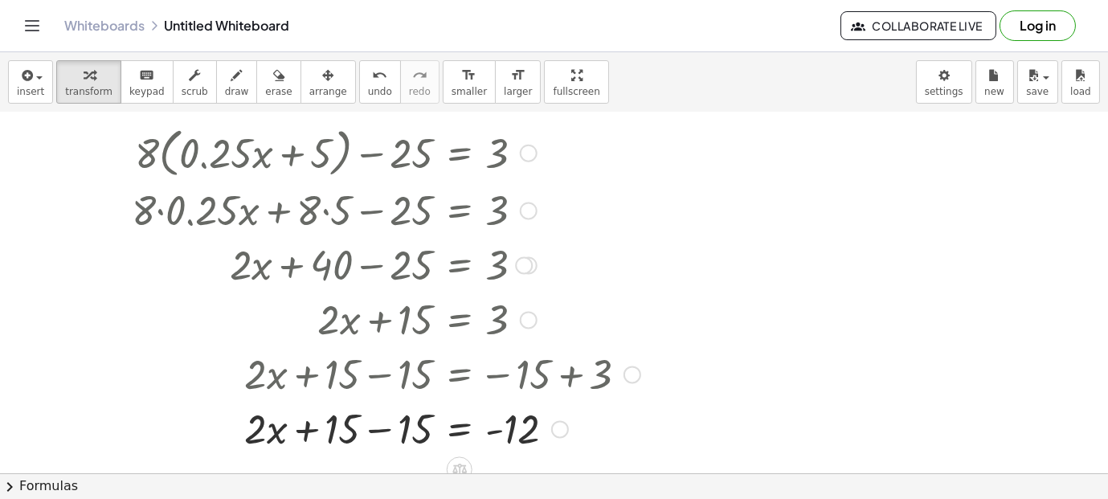
click at [383, 439] on div at bounding box center [386, 428] width 525 height 55
click at [403, 443] on div at bounding box center [386, 428] width 525 height 55
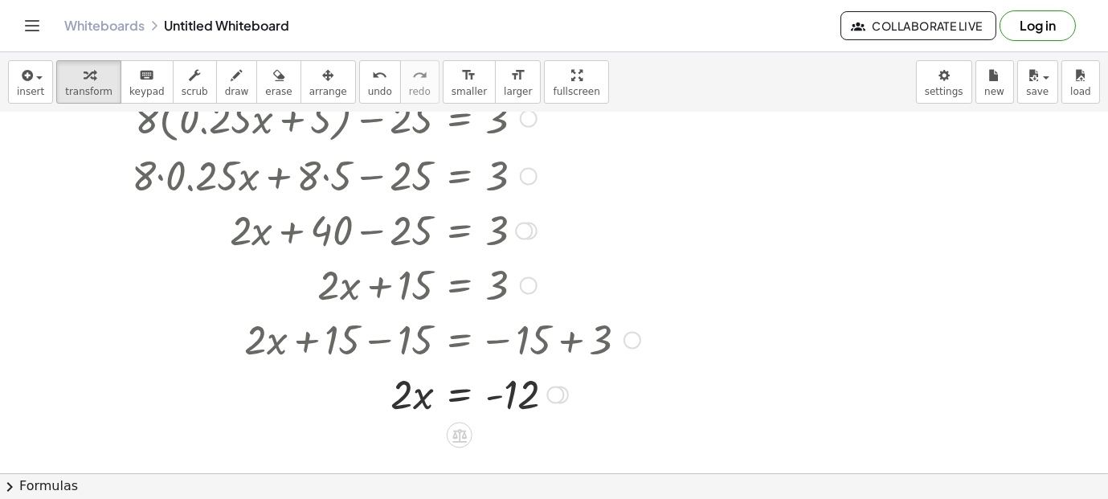
scroll to position [1068, 0]
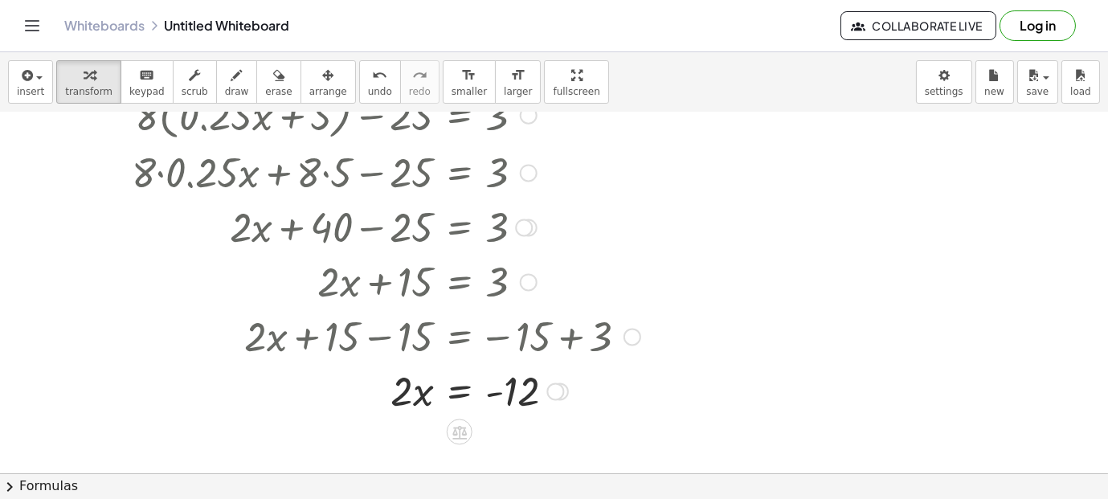
click at [424, 390] on div at bounding box center [386, 390] width 525 height 55
drag, startPoint x: 424, startPoint y: 390, endPoint x: 501, endPoint y: 394, distance: 77.2
click at [501, 394] on div at bounding box center [386, 390] width 525 height 55
click at [522, 409] on div at bounding box center [386, 389] width 525 height 80
click at [517, 392] on div at bounding box center [386, 389] width 525 height 80
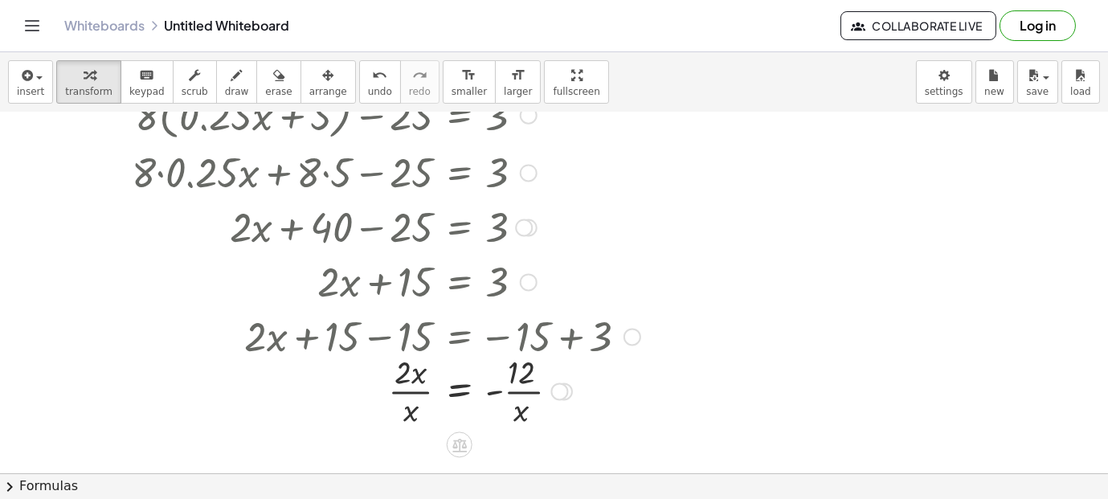
click at [517, 392] on div at bounding box center [386, 389] width 525 height 80
click at [419, 380] on div at bounding box center [386, 389] width 525 height 80
drag, startPoint x: 500, startPoint y: 382, endPoint x: 524, endPoint y: 410, distance: 36.5
click at [524, 410] on div at bounding box center [386, 389] width 525 height 80
click at [372, 80] on icon "undo" at bounding box center [379, 75] width 15 height 19
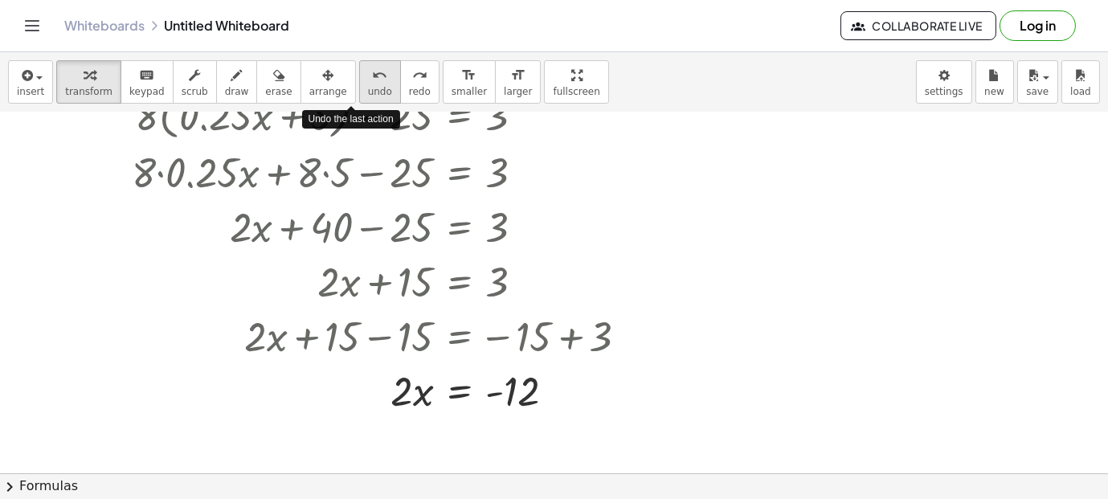
click at [372, 80] on icon "undo" at bounding box center [379, 75] width 15 height 19
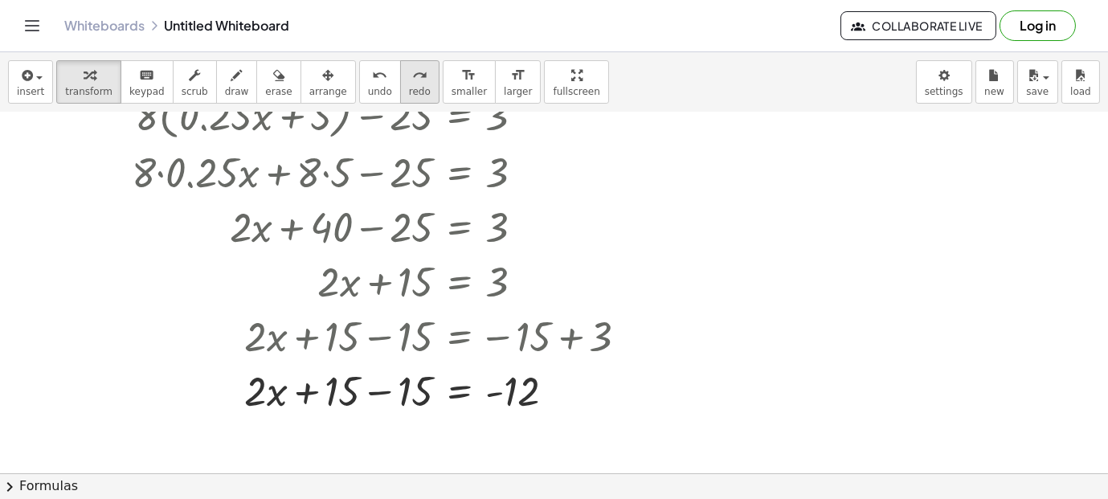
click at [409, 91] on span "redo" at bounding box center [420, 91] width 22 height 11
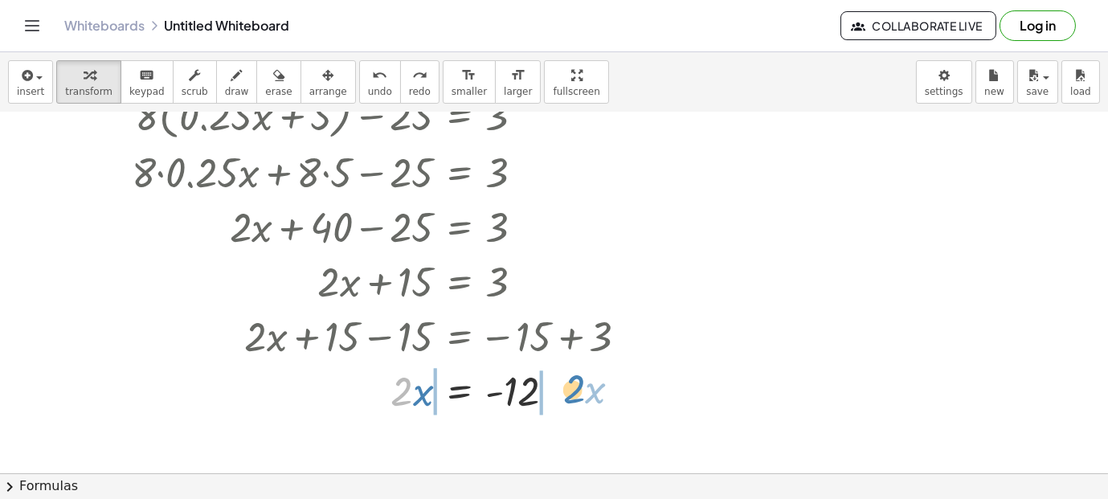
drag, startPoint x: 411, startPoint y: 391, endPoint x: 584, endPoint y: 389, distance: 172.7
click at [584, 389] on div at bounding box center [386, 390] width 525 height 55
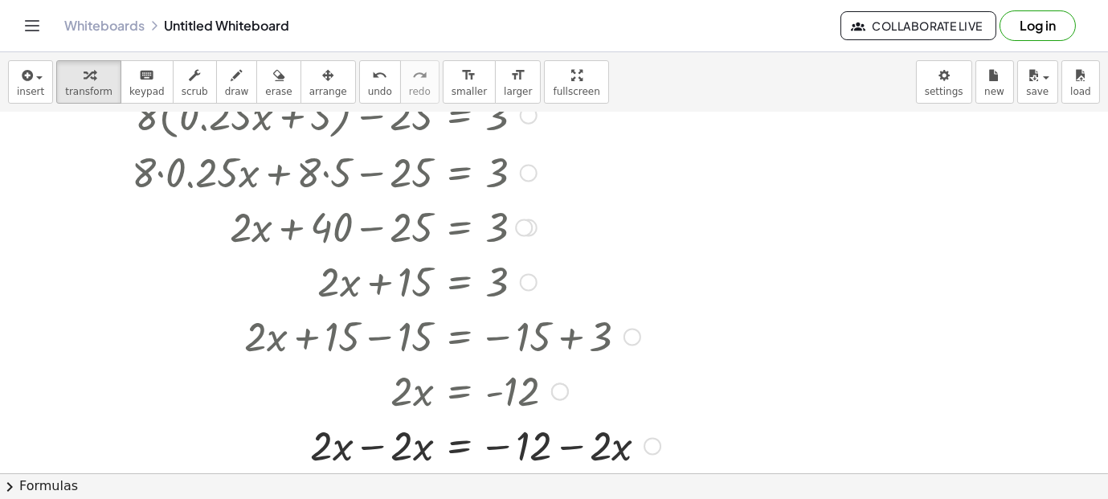
click at [580, 390] on div at bounding box center [396, 390] width 545 height 55
click at [566, 451] on div at bounding box center [396, 445] width 545 height 55
click at [359, 60] on button "undo undo" at bounding box center [380, 81] width 42 height 43
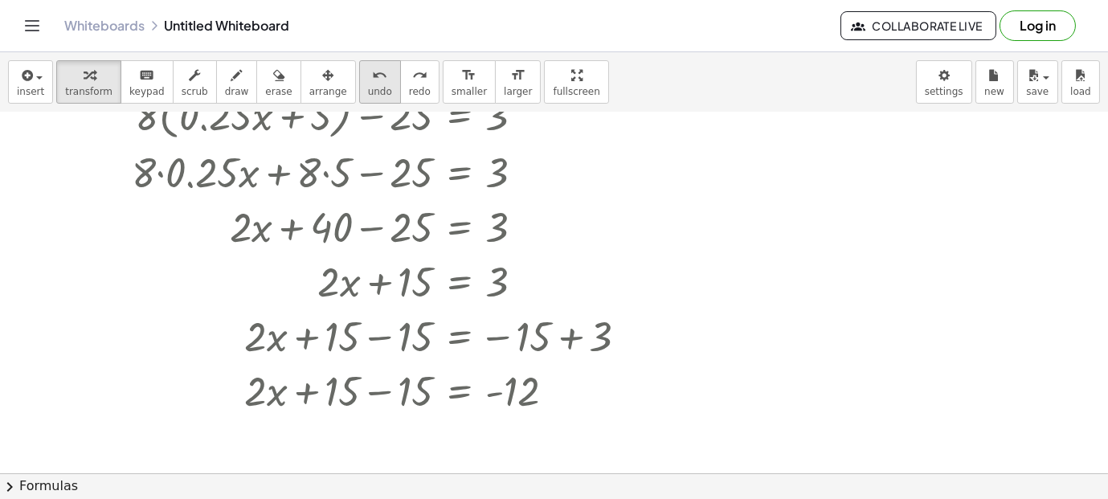
click at [359, 60] on button "undo undo" at bounding box center [380, 81] width 42 height 43
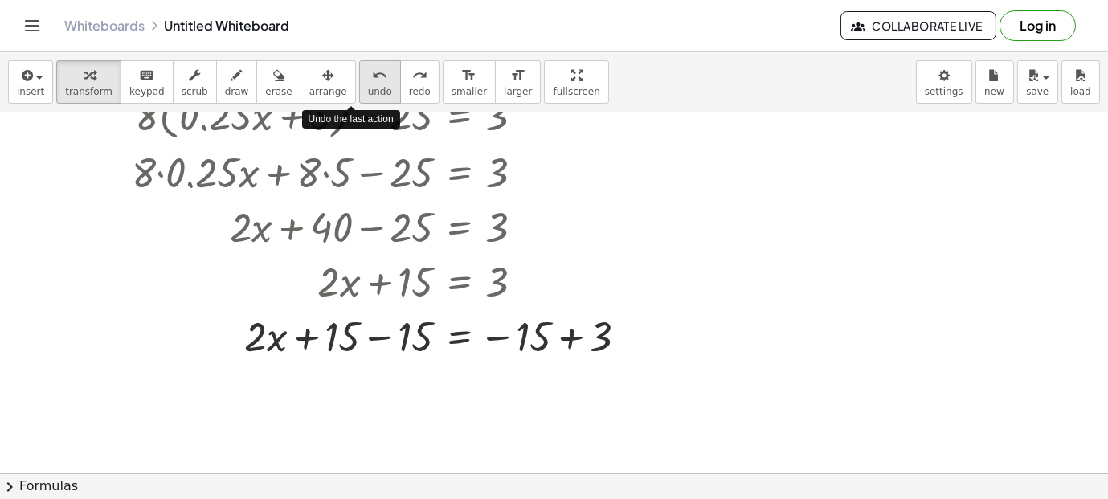
click at [359, 60] on button "undo undo" at bounding box center [380, 81] width 42 height 43
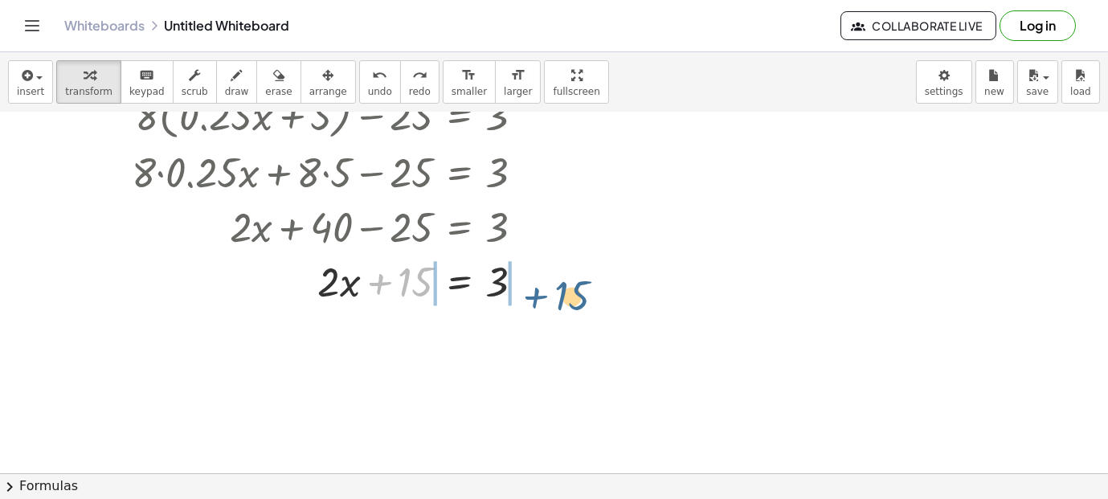
drag, startPoint x: 380, startPoint y: 280, endPoint x: 537, endPoint y: 294, distance: 157.2
click at [537, 294] on div at bounding box center [334, 281] width 421 height 55
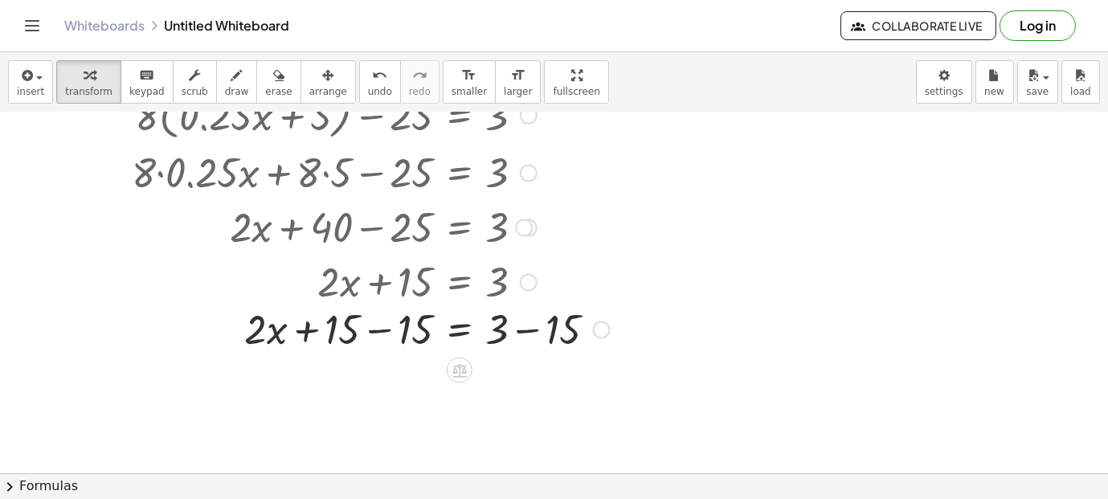
click at [459, 116] on div "+ · 8 · ( + · 0.25 · x + 5 ) − 25 = 3 + · 8 · 0.25 · x + · 8 · 5 − 25 = 3 + · 2…" at bounding box center [459, 116] width 0 height 0
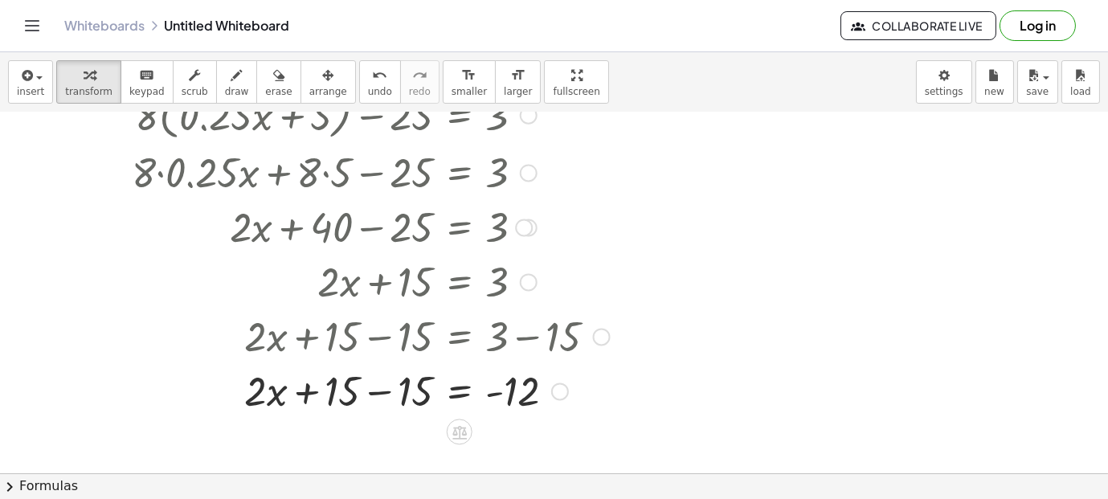
click at [385, 392] on div at bounding box center [371, 390] width 494 height 55
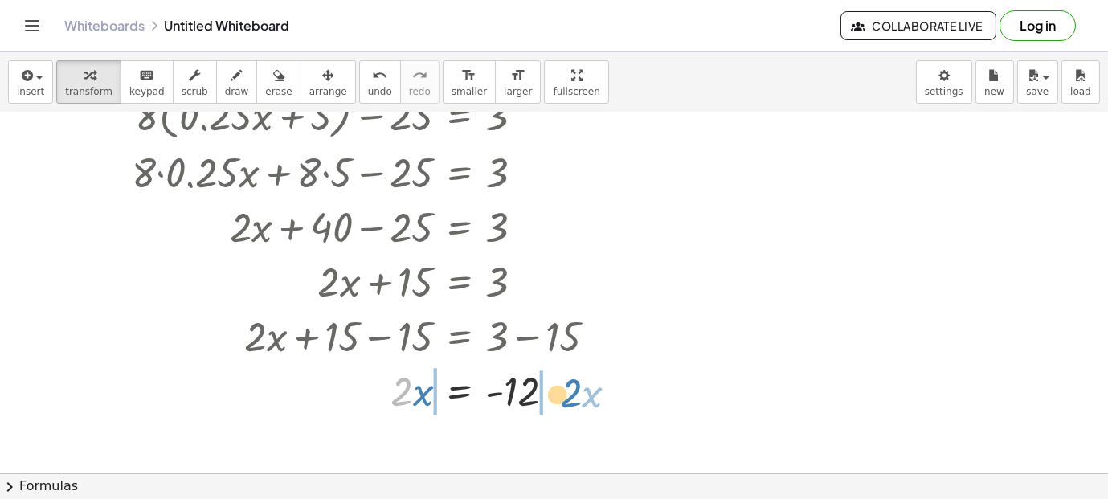
drag, startPoint x: 401, startPoint y: 386, endPoint x: 575, endPoint y: 389, distance: 174.3
click at [575, 389] on div at bounding box center [371, 390] width 494 height 55
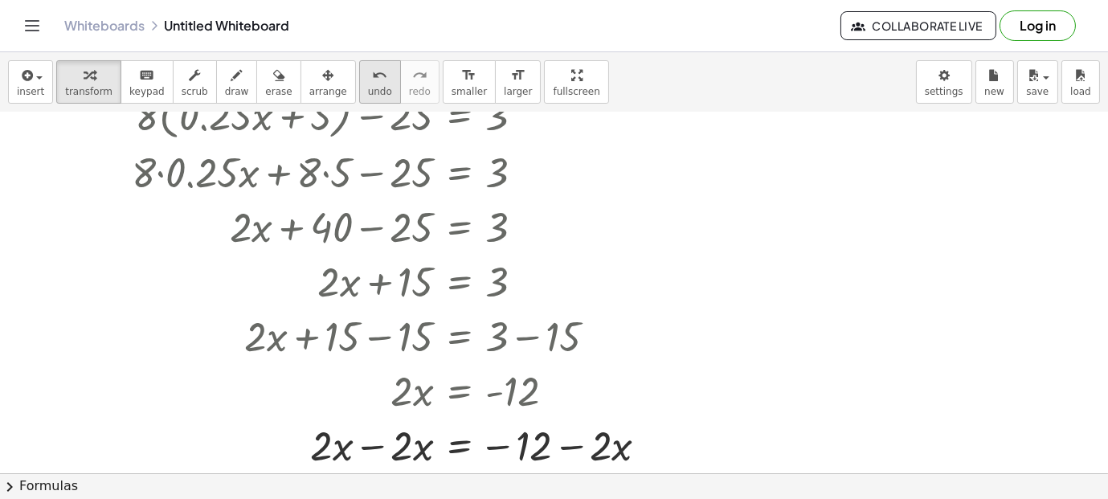
click at [368, 91] on span "undo" at bounding box center [380, 91] width 24 height 11
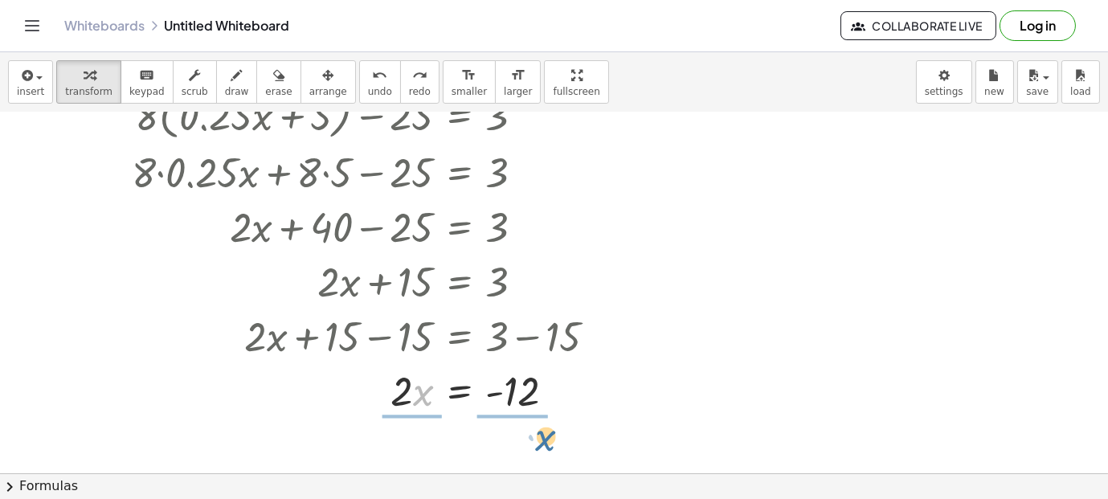
drag, startPoint x: 413, startPoint y: 383, endPoint x: 528, endPoint y: 415, distance: 119.1
click at [518, 375] on div at bounding box center [371, 389] width 494 height 80
click at [517, 386] on div at bounding box center [371, 389] width 494 height 80
click at [496, 397] on div at bounding box center [371, 389] width 494 height 80
drag, startPoint x: 403, startPoint y: 378, endPoint x: 529, endPoint y: 405, distance: 129.0
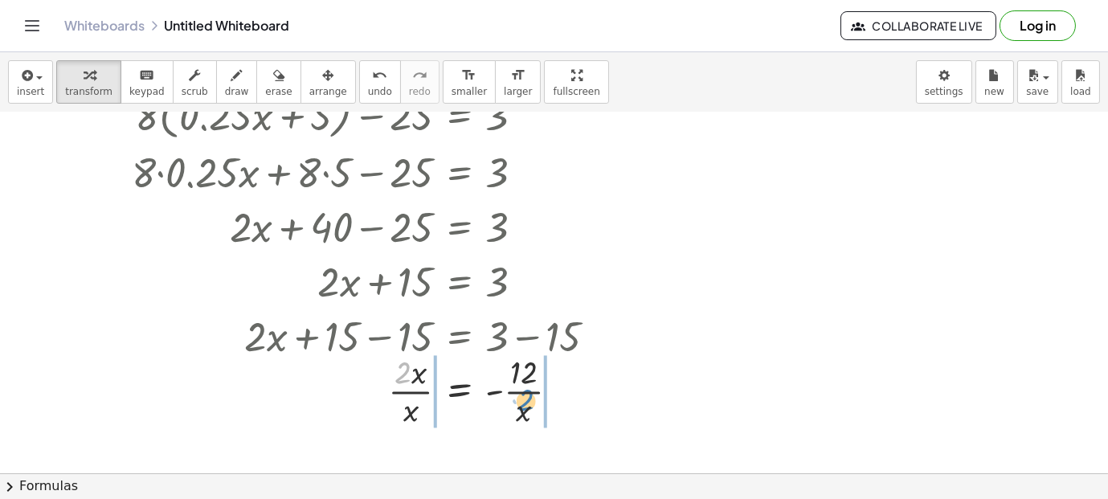
click at [529, 405] on div at bounding box center [371, 389] width 494 height 80
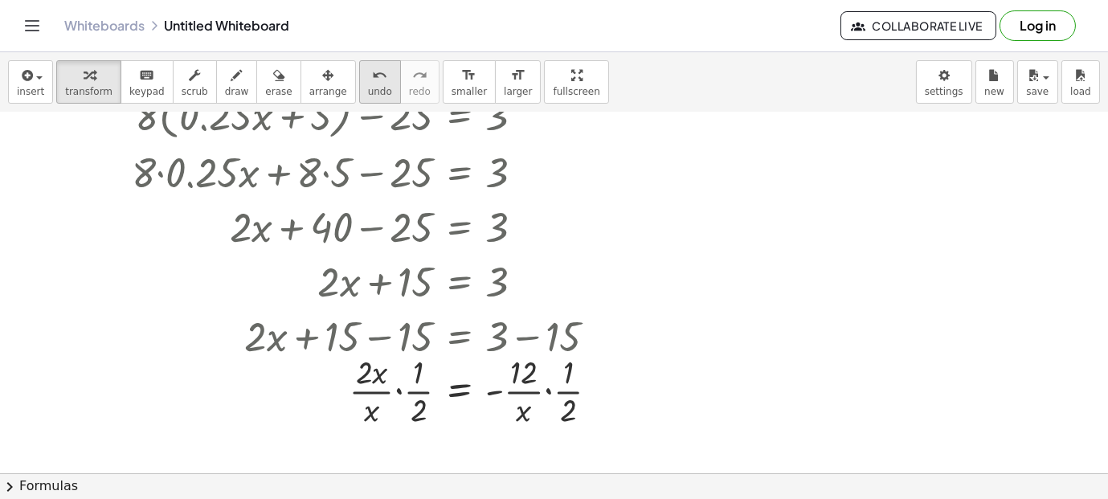
click at [368, 91] on span "undo" at bounding box center [380, 91] width 24 height 11
click at [368, 92] on span "undo" at bounding box center [380, 91] width 24 height 11
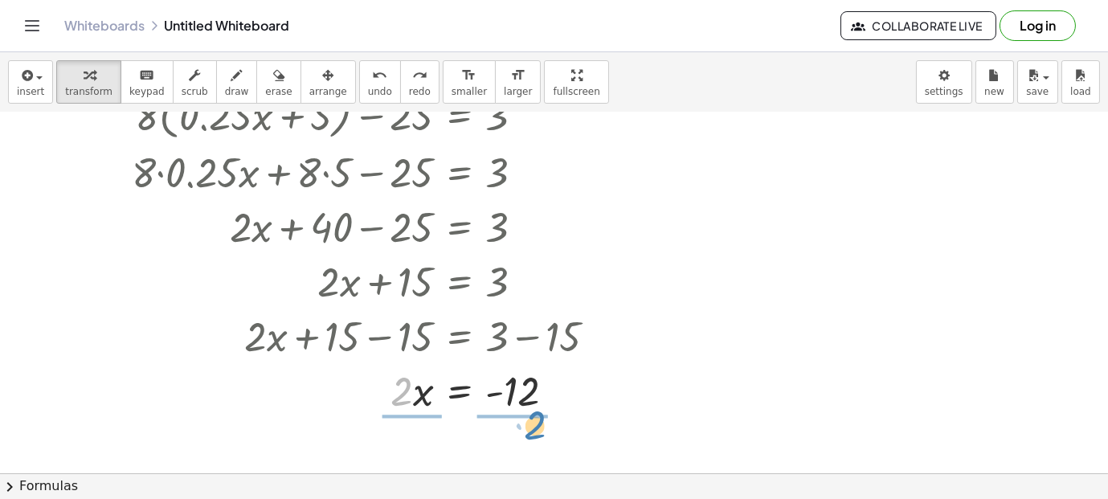
drag, startPoint x: 402, startPoint y: 378, endPoint x: 532, endPoint y: 410, distance: 134.2
click at [532, 410] on div at bounding box center [371, 390] width 494 height 55
drag, startPoint x: 419, startPoint y: 378, endPoint x: 541, endPoint y: 426, distance: 131.0
click at [541, 426] on div at bounding box center [371, 389] width 494 height 80
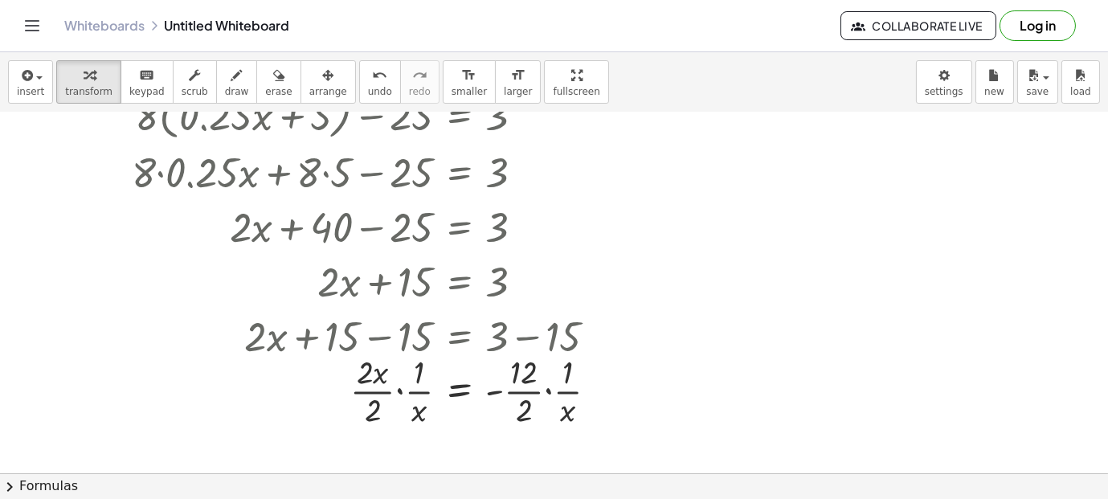
click at [348, 104] on div "insert select one: Math Expression Function Text Youtube Video Graphing Geometr…" at bounding box center [554, 82] width 1108 height 60
click at [368, 93] on span "undo" at bounding box center [380, 91] width 24 height 11
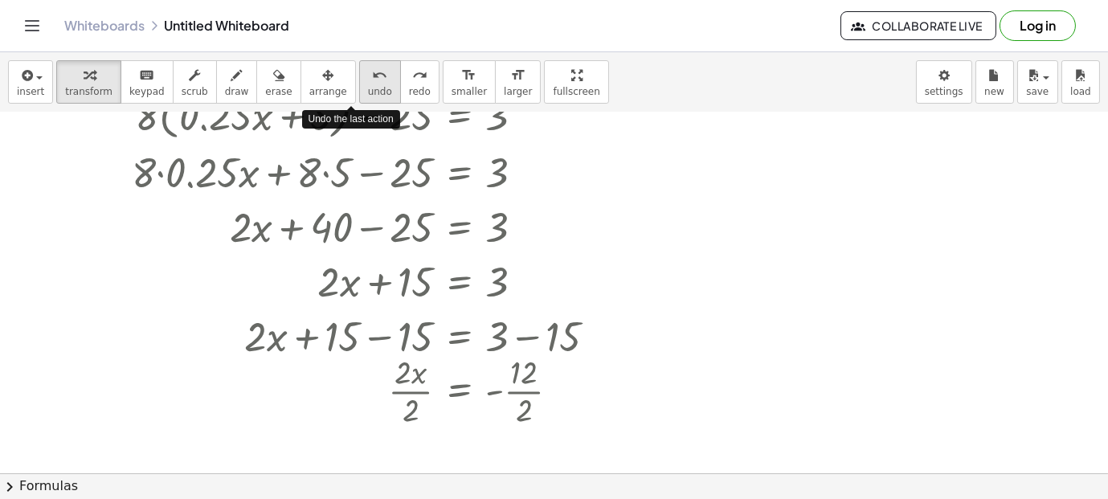
click at [368, 93] on span "undo" at bounding box center [380, 91] width 24 height 11
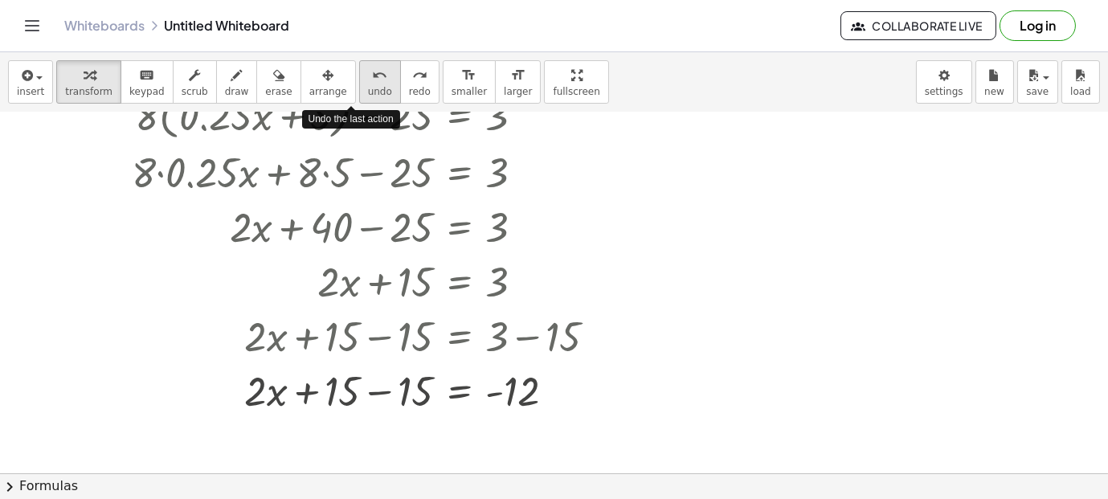
click at [368, 93] on span "undo" at bounding box center [380, 91] width 24 height 11
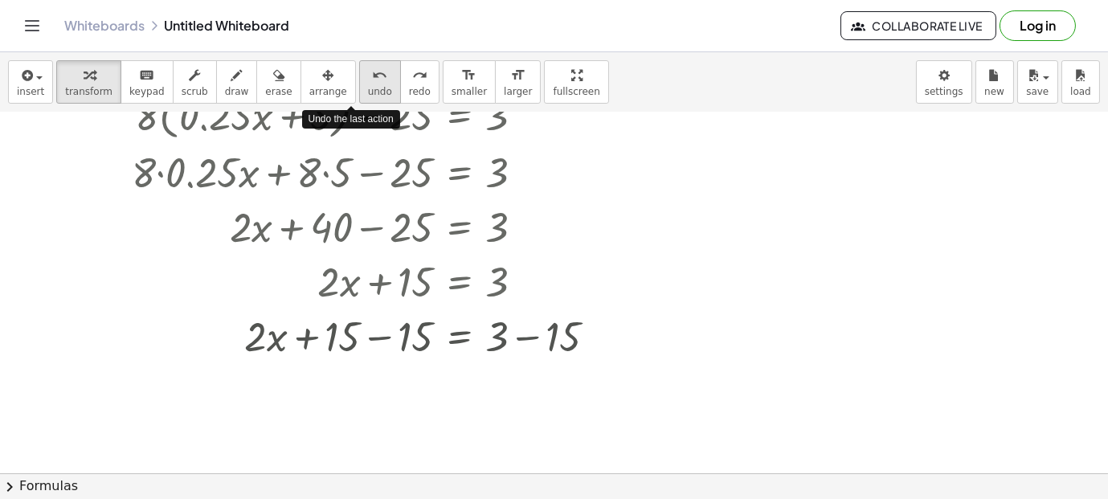
click at [368, 93] on span "undo" at bounding box center [380, 91] width 24 height 11
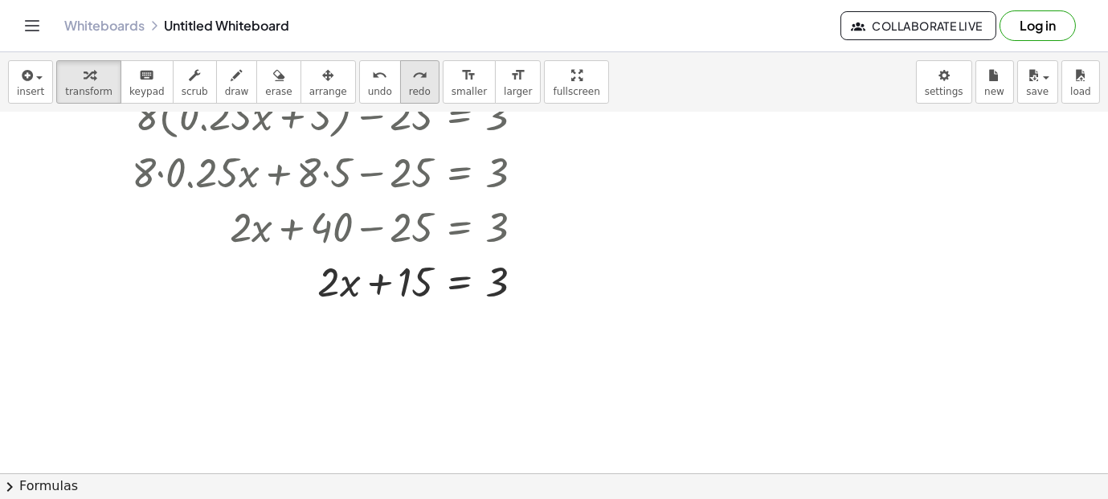
click at [409, 86] on span "redo" at bounding box center [420, 91] width 22 height 11
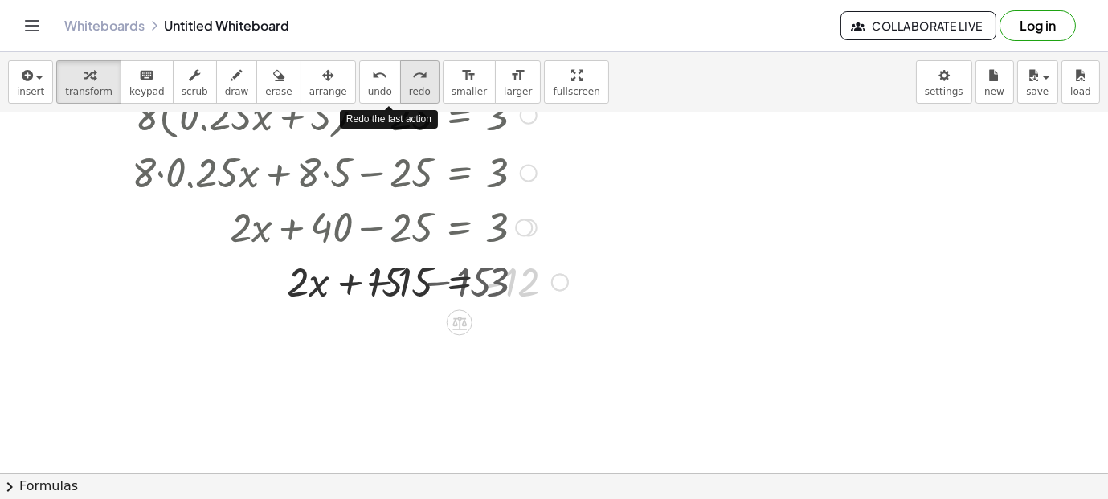
click at [409, 86] on span "redo" at bounding box center [420, 91] width 22 height 11
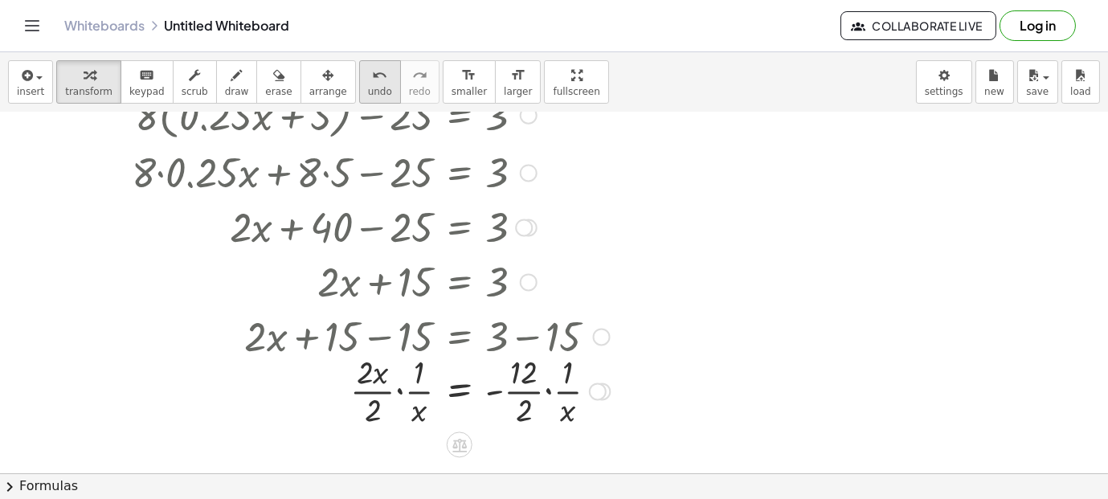
click at [368, 89] on span "undo" at bounding box center [380, 91] width 24 height 11
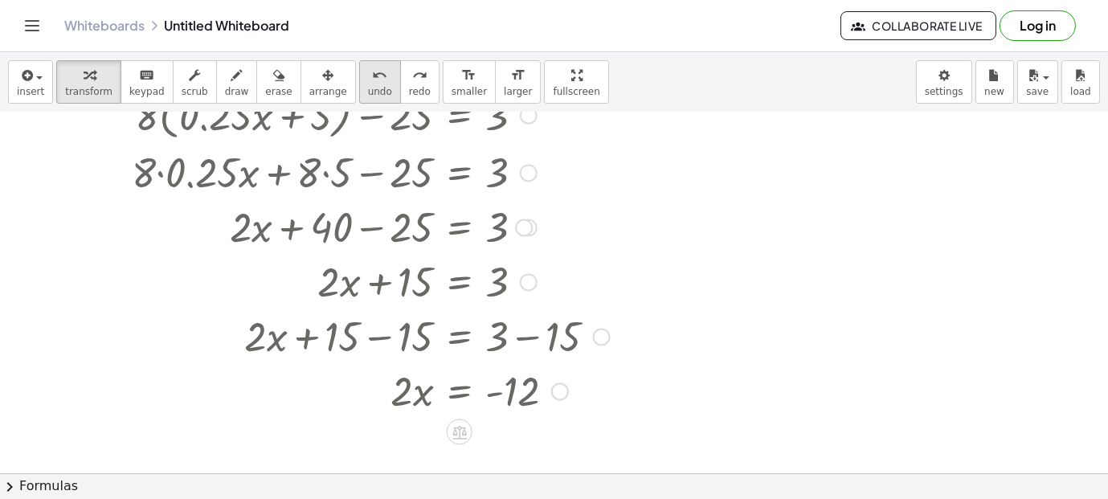
click at [368, 89] on span "undo" at bounding box center [380, 91] width 24 height 11
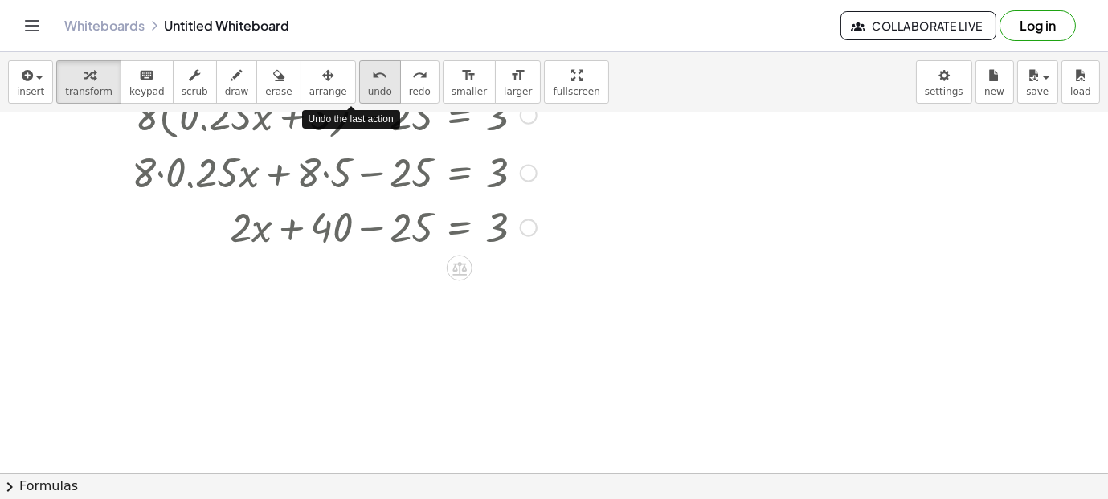
click at [368, 89] on span "undo" at bounding box center [380, 91] width 24 height 11
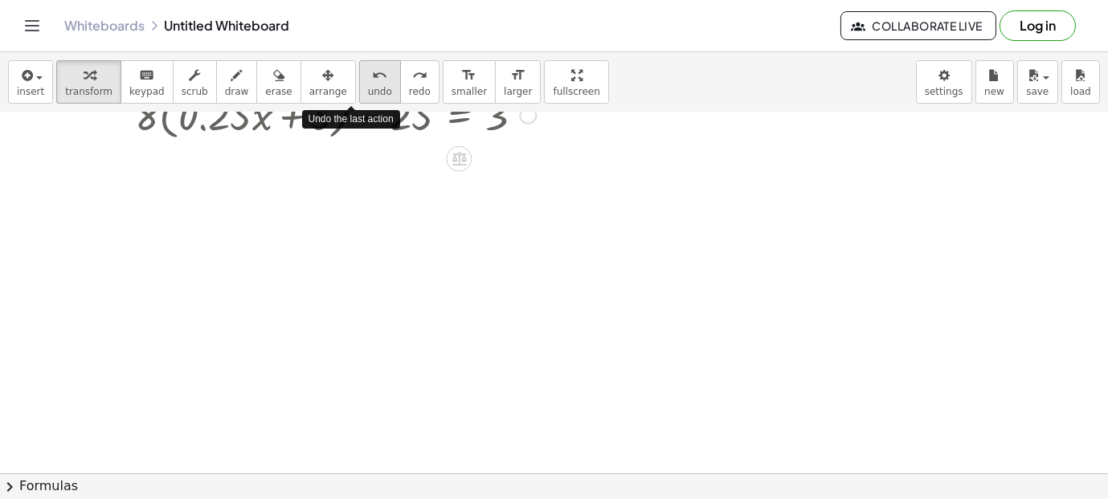
click at [368, 89] on span "undo" at bounding box center [380, 91] width 24 height 11
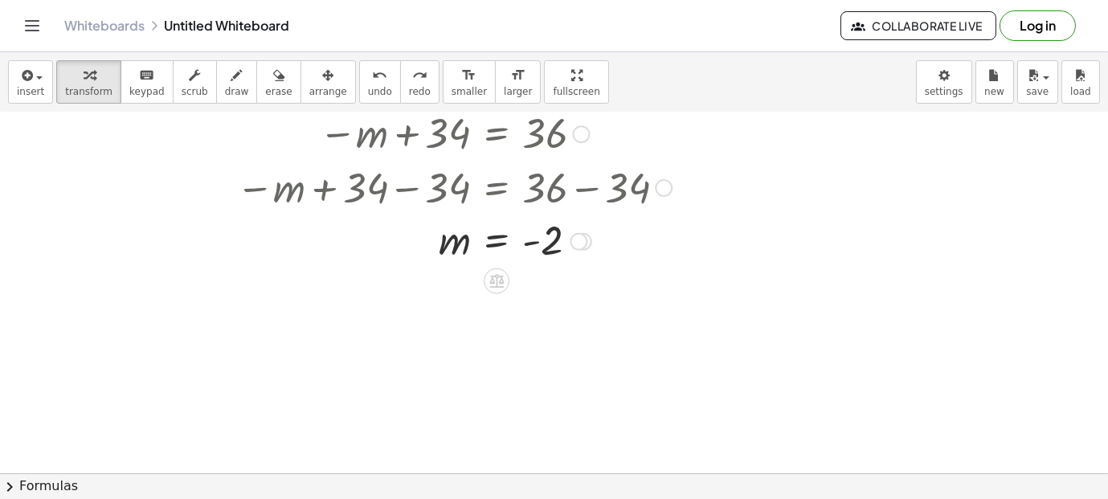
scroll to position [818, 0]
